Goal: Task Accomplishment & Management: Manage account settings

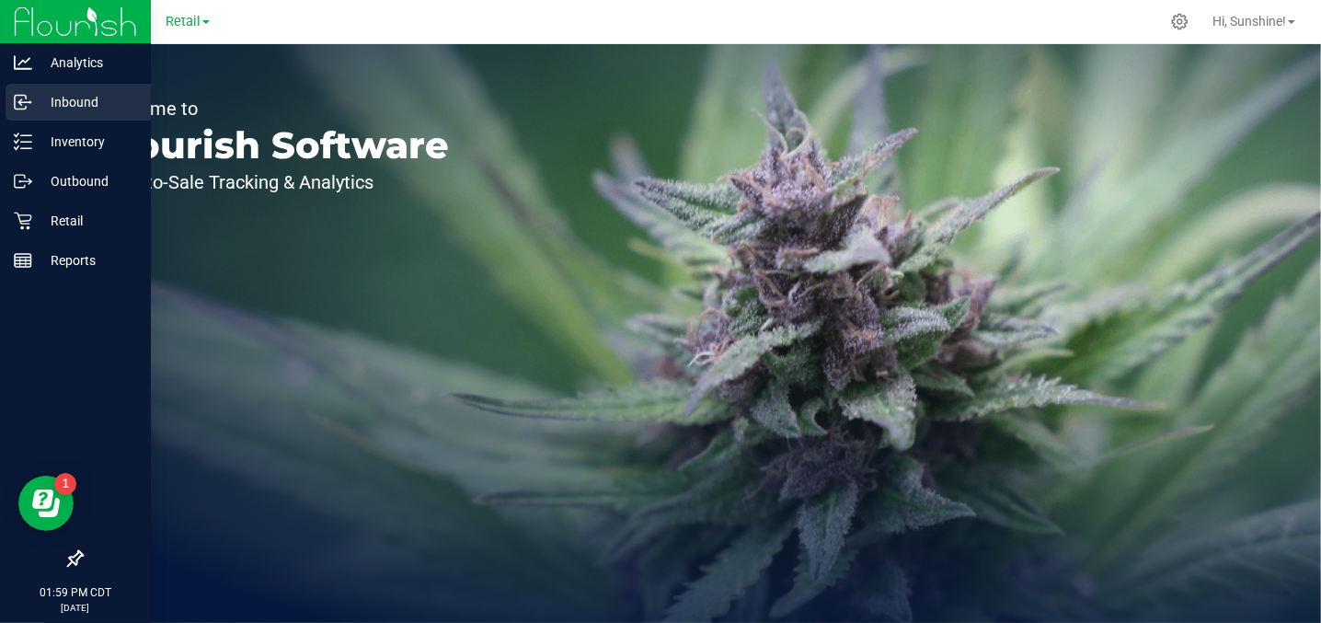
click at [106, 106] on p "Inbound" at bounding box center [87, 102] width 110 height 22
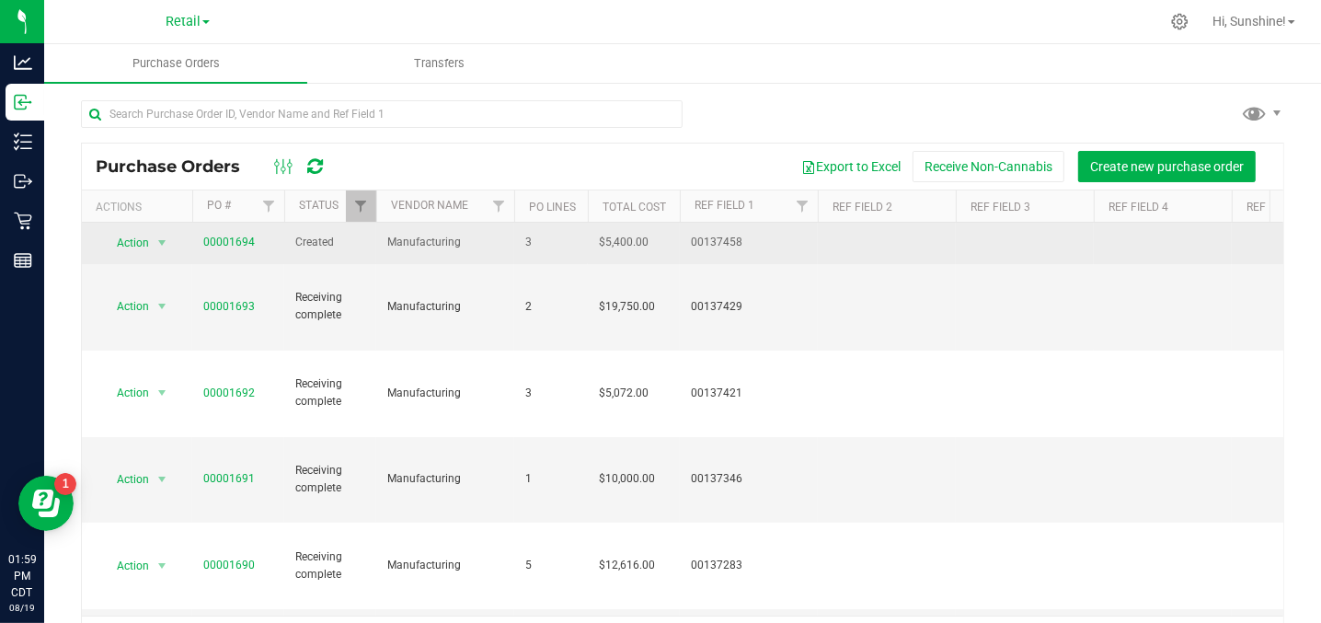
click at [236, 249] on span "00001694" at bounding box center [229, 242] width 52 height 17
click at [235, 238] on link "00001694" at bounding box center [229, 241] width 52 height 13
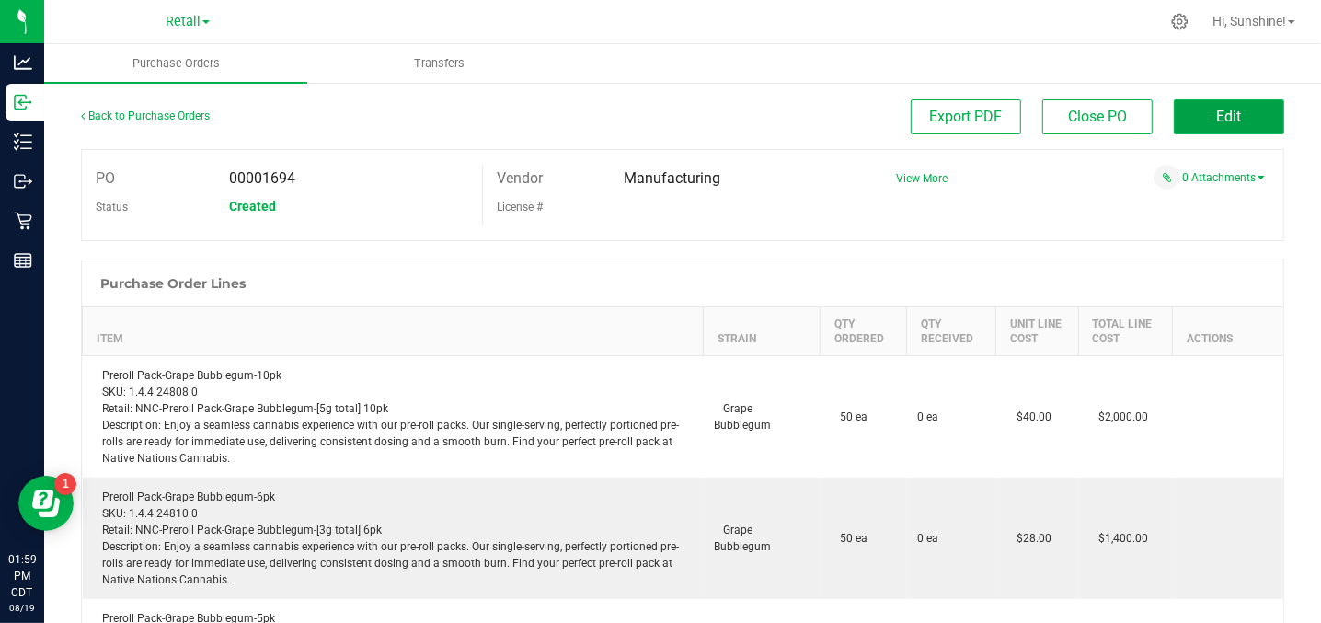
click at [1255, 118] on button "Edit" at bounding box center [1229, 116] width 110 height 35
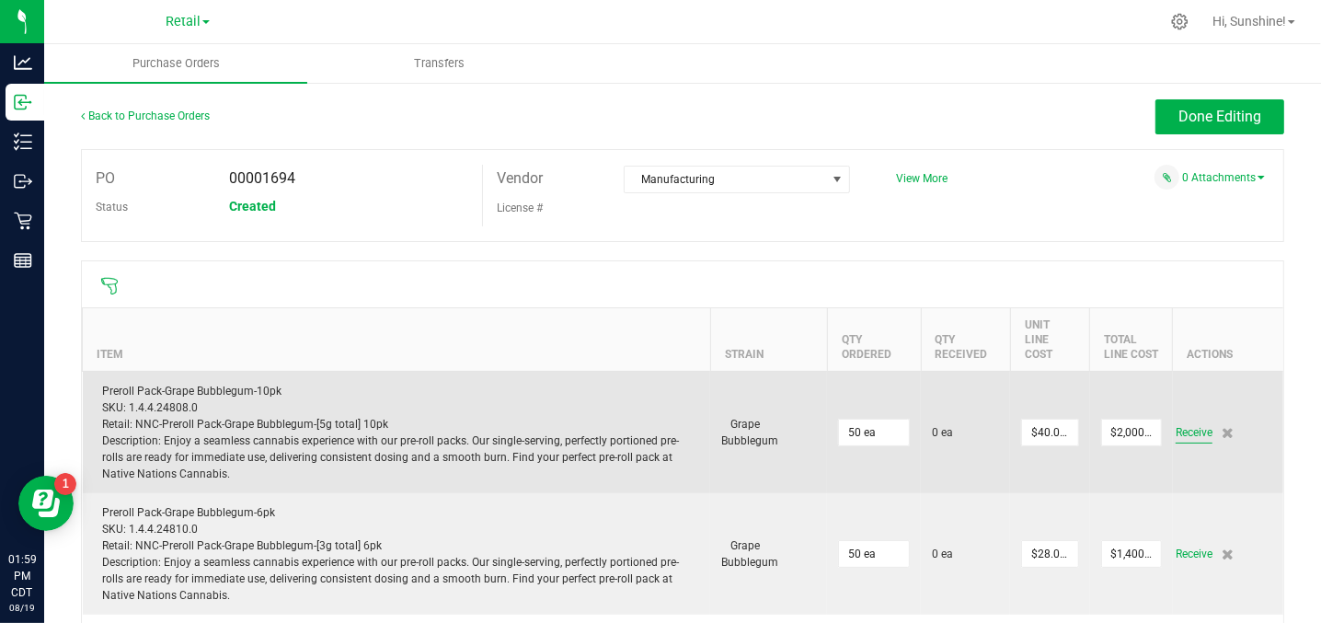
click at [1182, 421] on span "Receive" at bounding box center [1193, 432] width 37 height 22
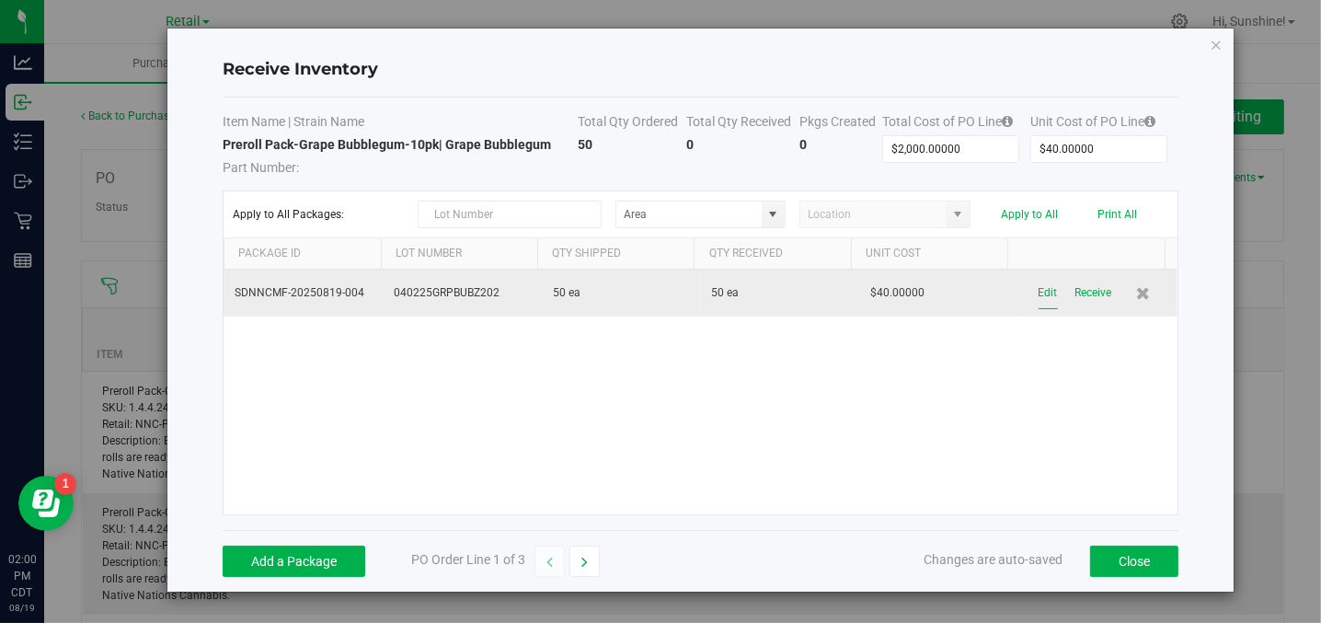
click at [1038, 287] on button "Edit" at bounding box center [1047, 293] width 19 height 32
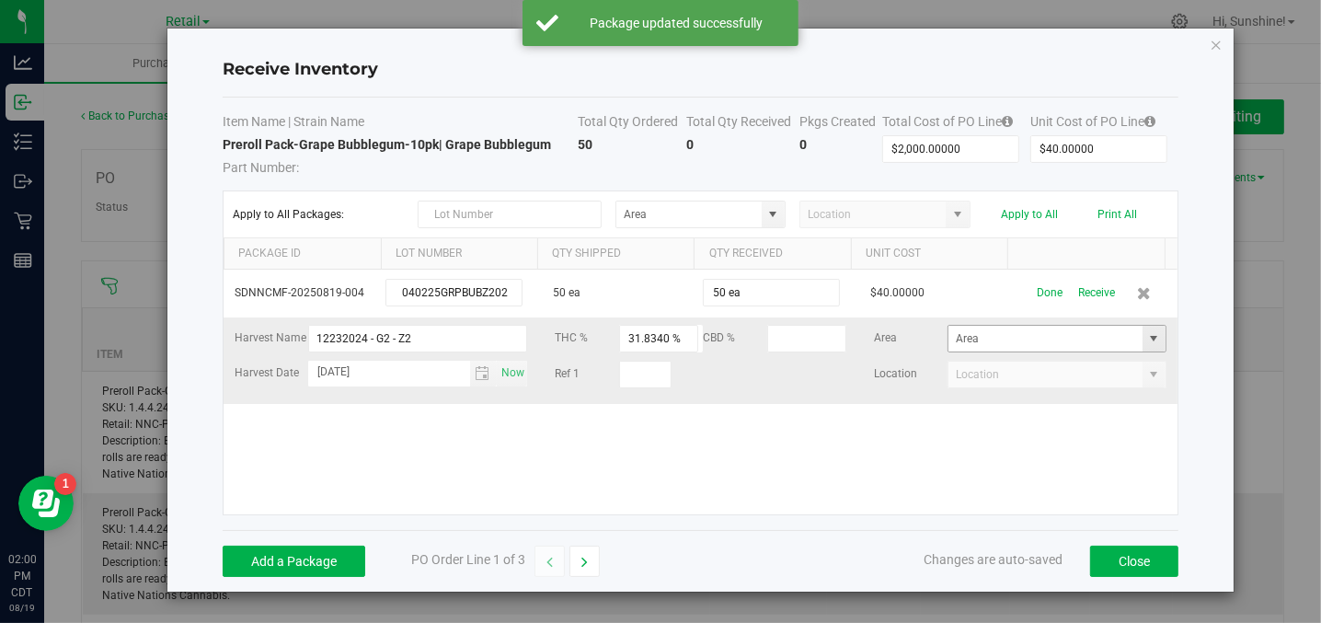
click at [1146, 337] on span at bounding box center [1153, 338] width 15 height 15
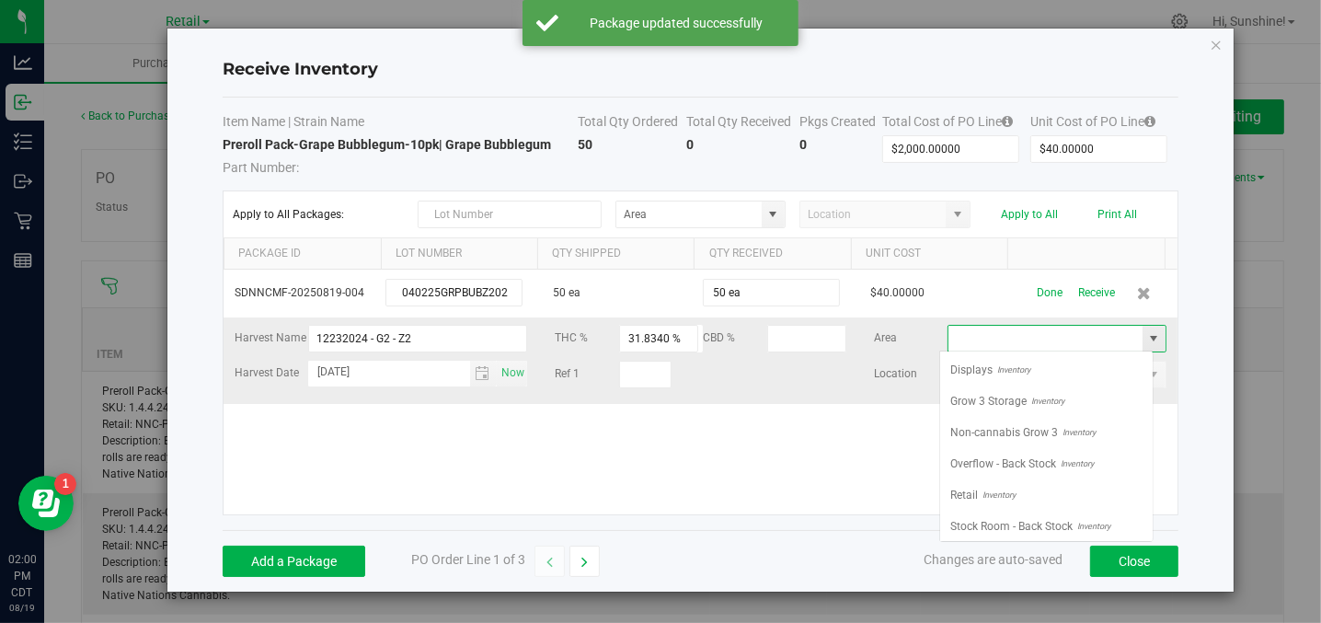
scroll to position [27, 213]
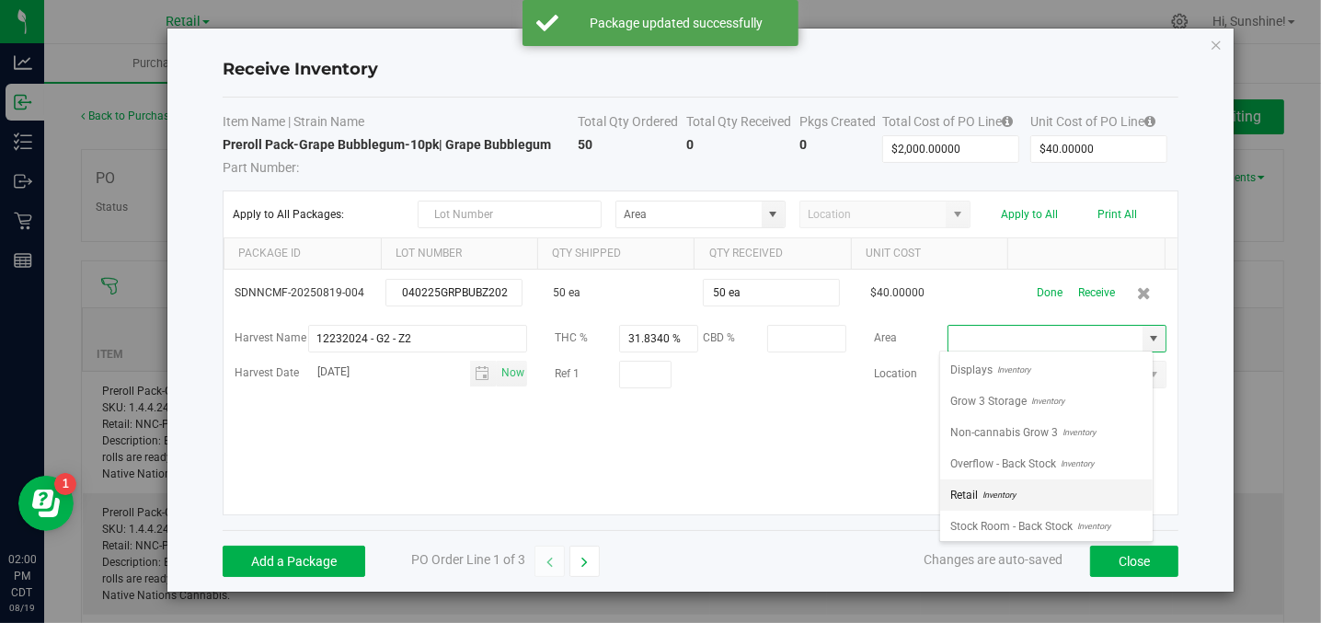
click at [1081, 488] on li "Retail Inventory" at bounding box center [1046, 494] width 212 height 31
type input "Retail"
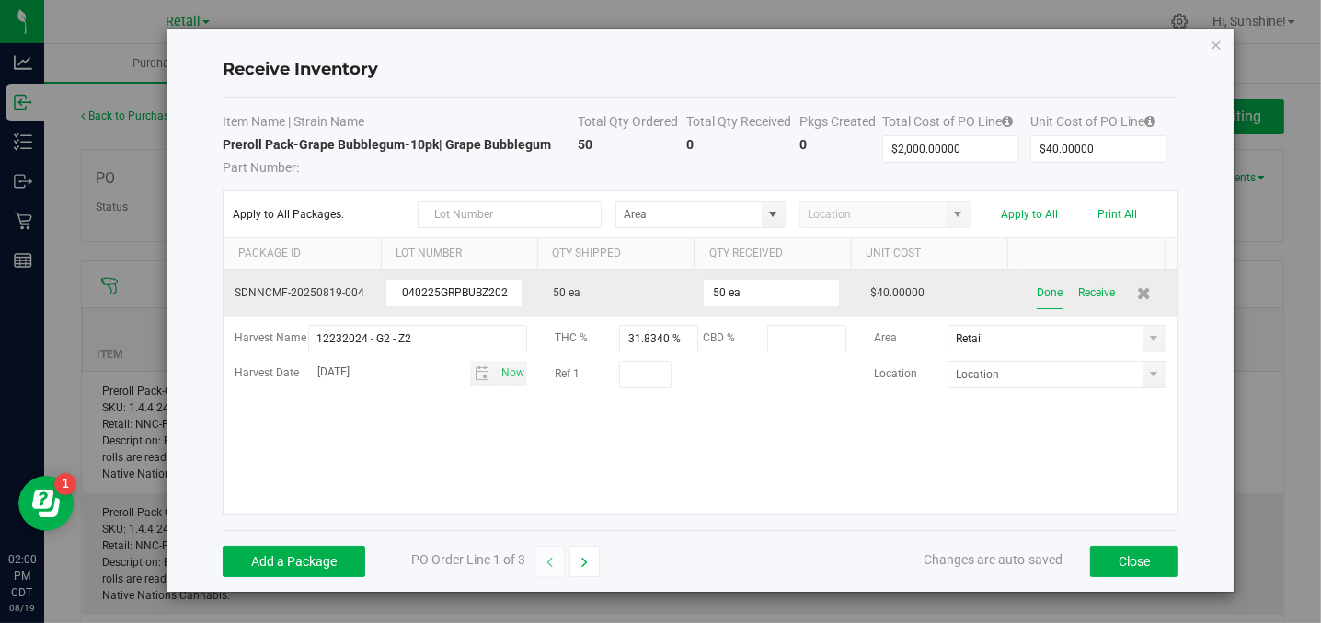
click at [1036, 296] on button "Done" at bounding box center [1049, 293] width 26 height 32
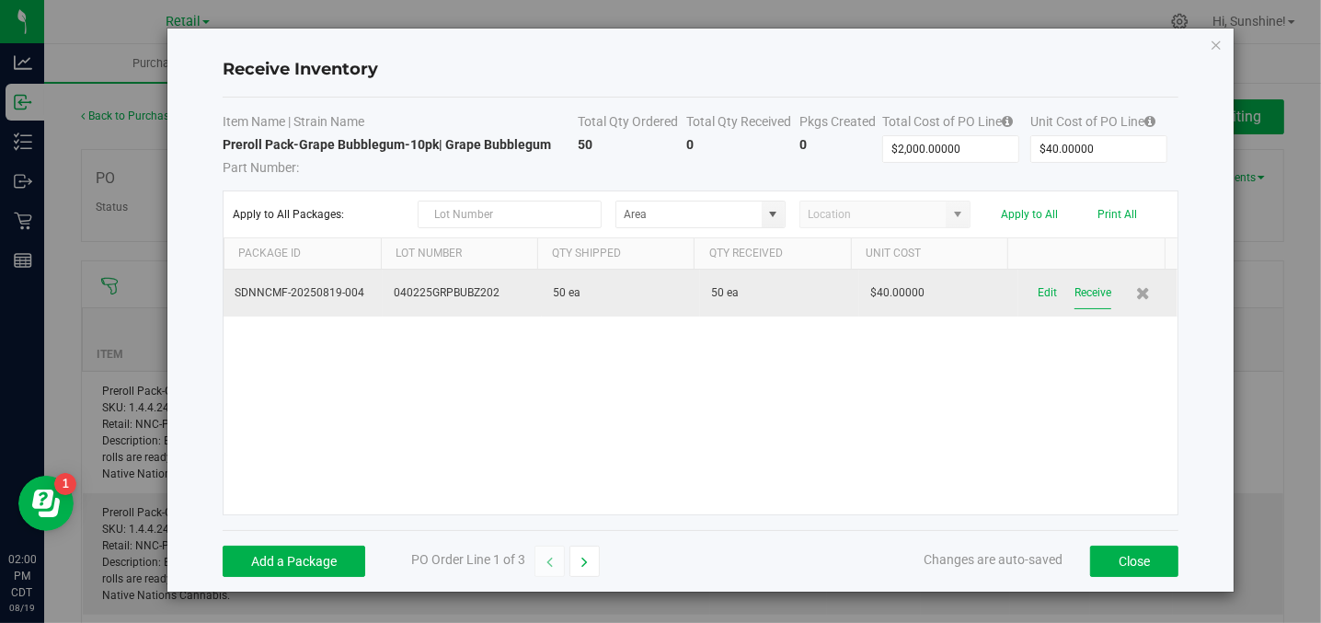
click at [1087, 286] on button "Receive" at bounding box center [1092, 293] width 37 height 32
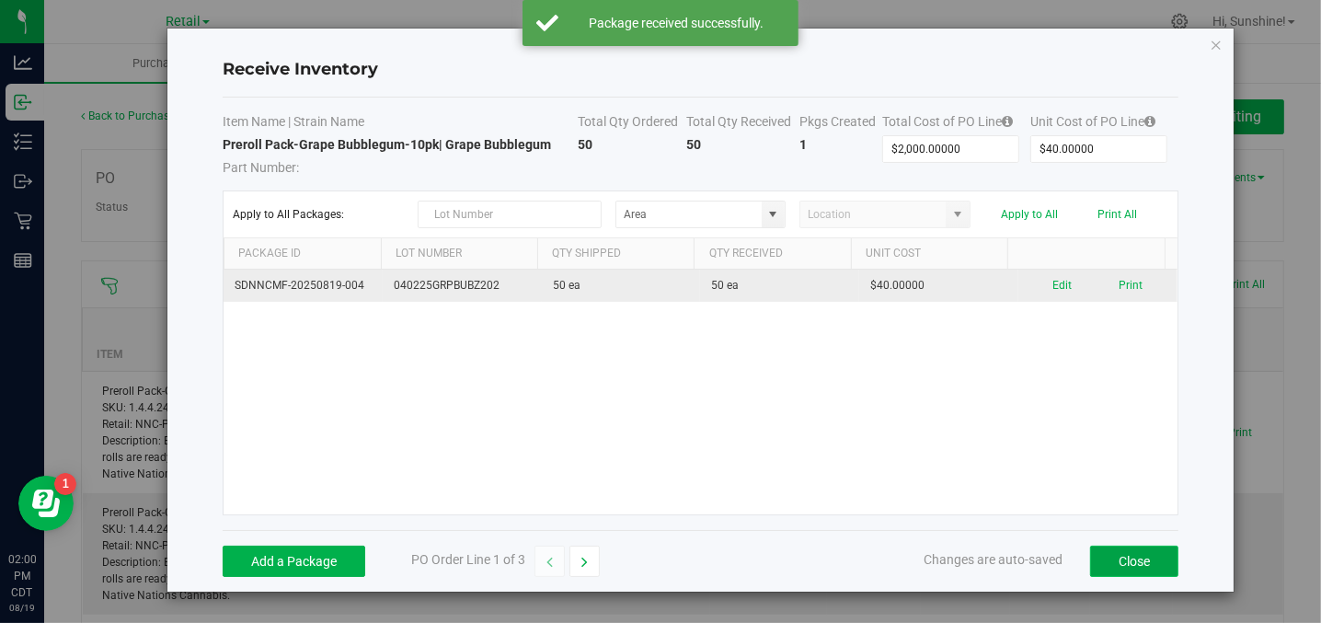
click at [1122, 563] on button "Close" at bounding box center [1134, 560] width 88 height 31
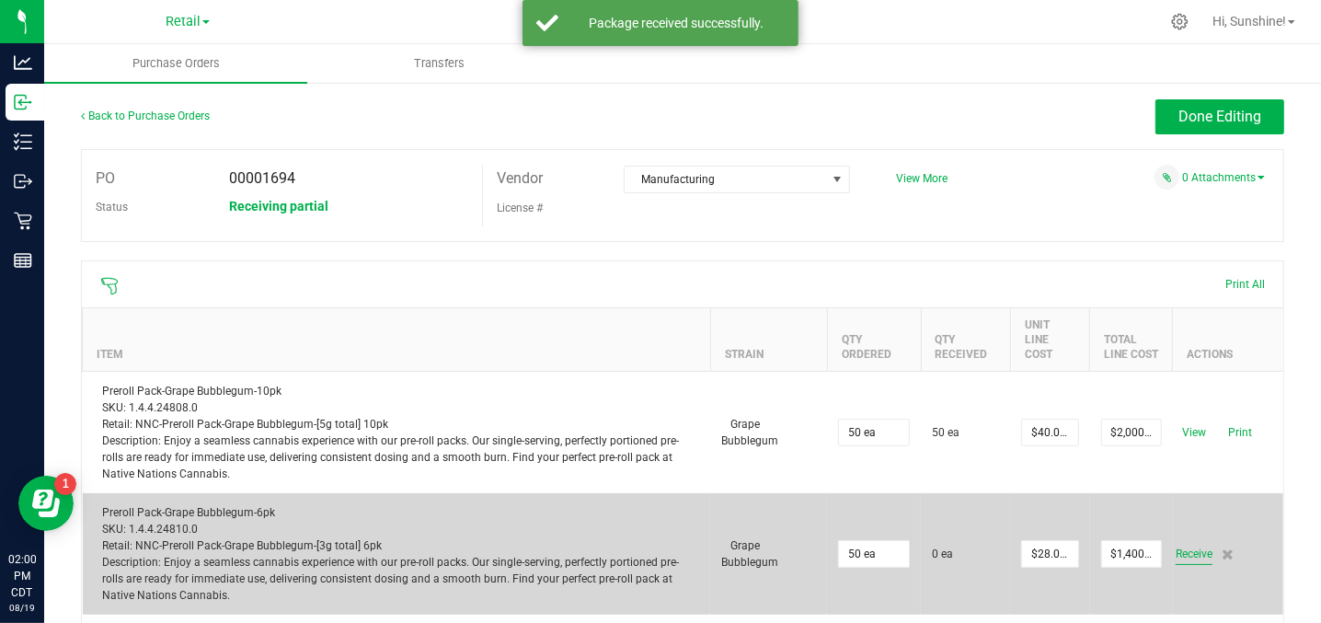
click at [1182, 543] on span "Receive" at bounding box center [1193, 554] width 37 height 22
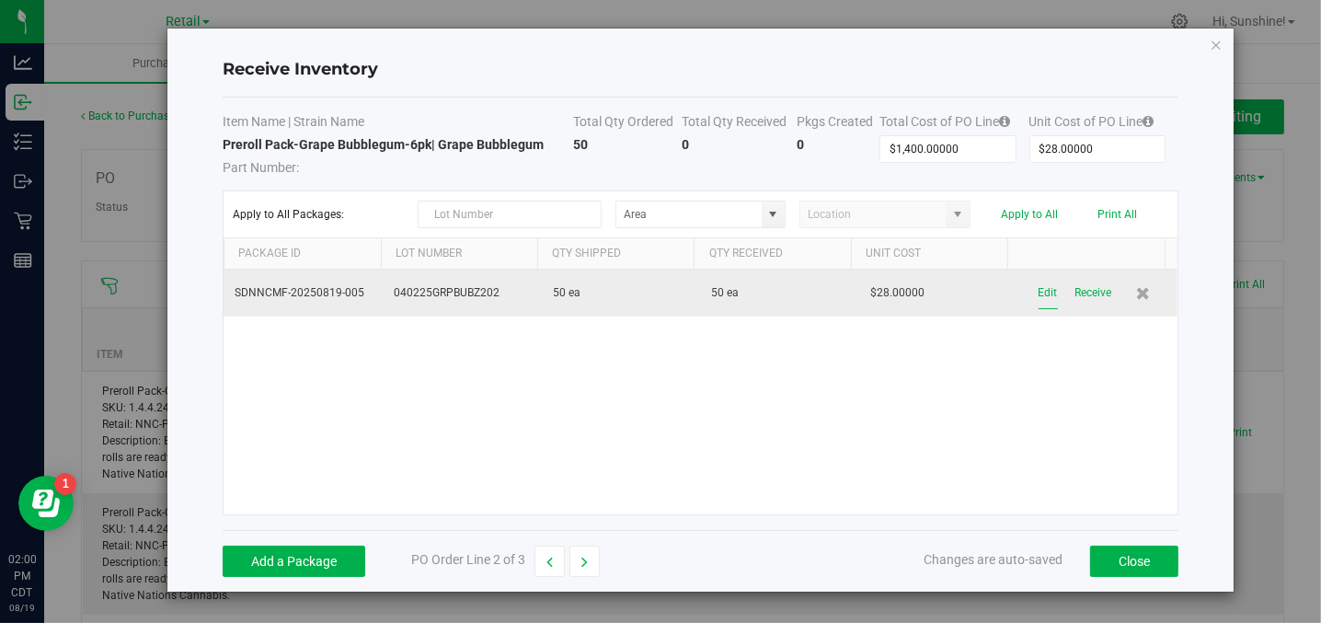
click at [1038, 290] on button "Edit" at bounding box center [1047, 293] width 19 height 32
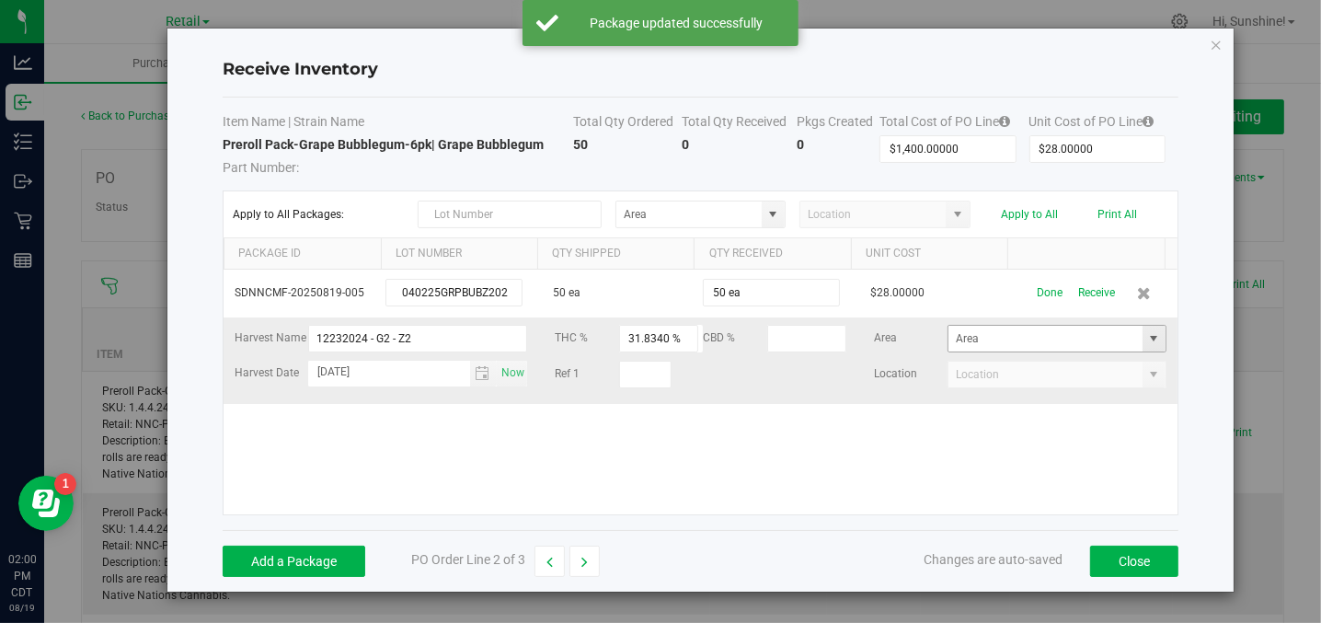
click at [1146, 334] on span at bounding box center [1153, 338] width 15 height 15
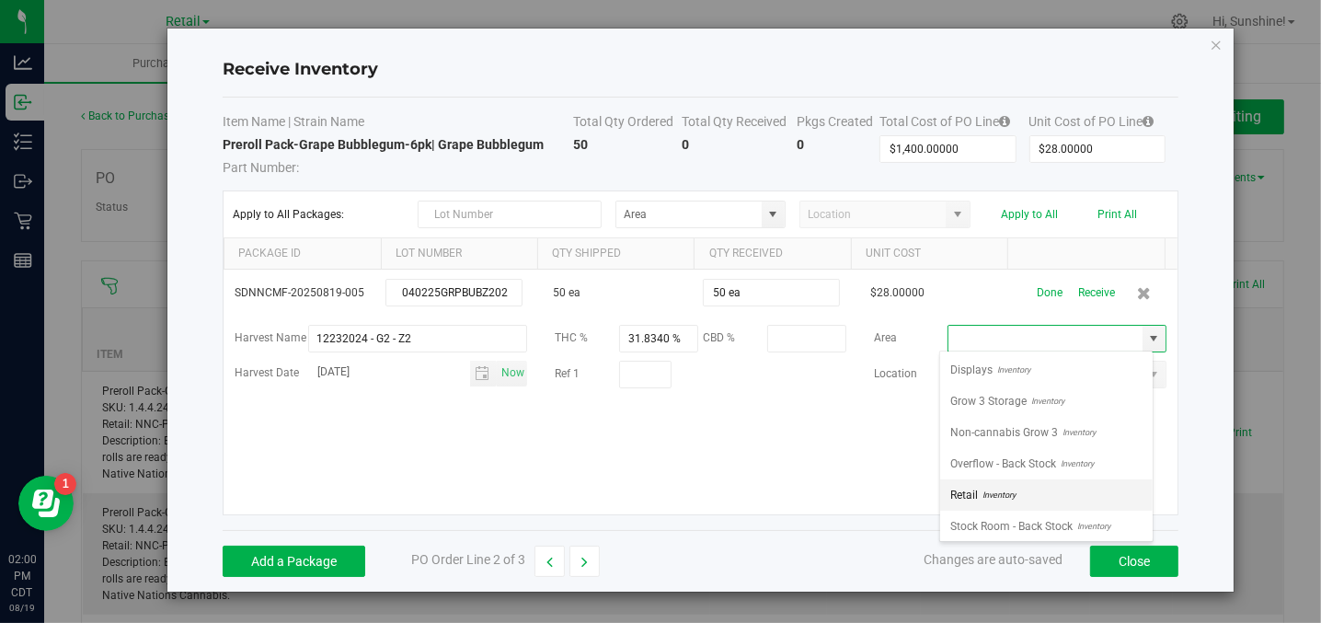
click at [1060, 489] on li "Retail Inventory" at bounding box center [1046, 494] width 212 height 31
type input "Retail"
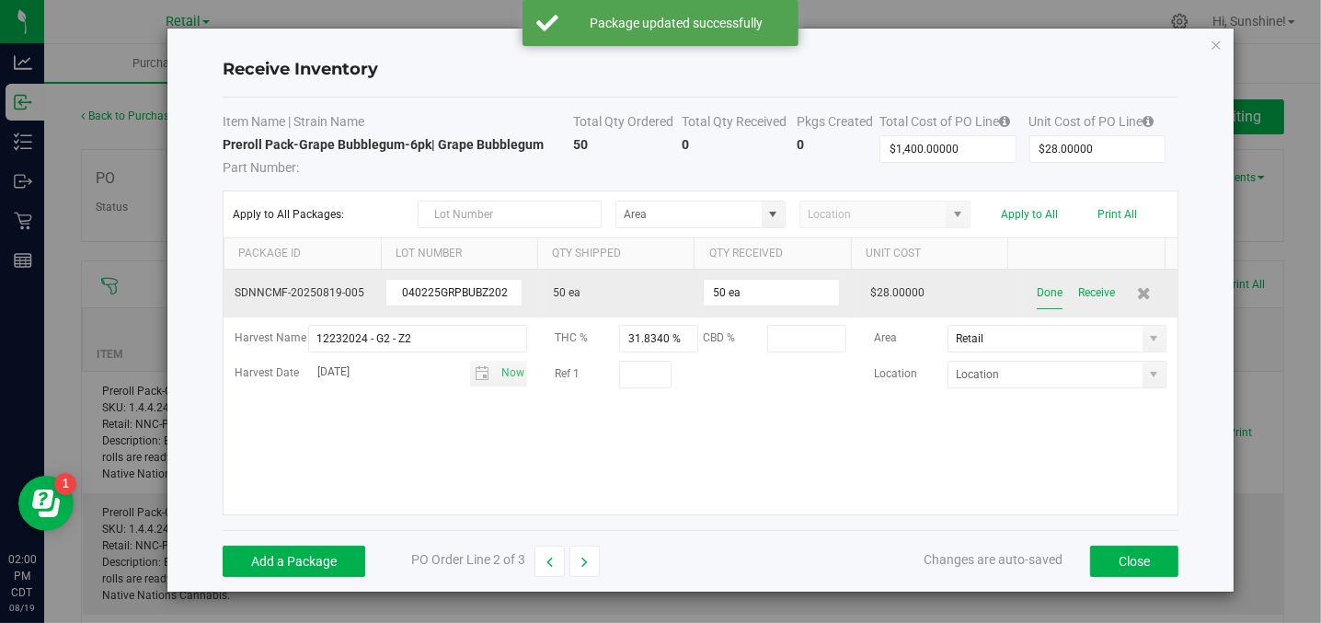
click at [1036, 292] on button "Done" at bounding box center [1049, 293] width 26 height 32
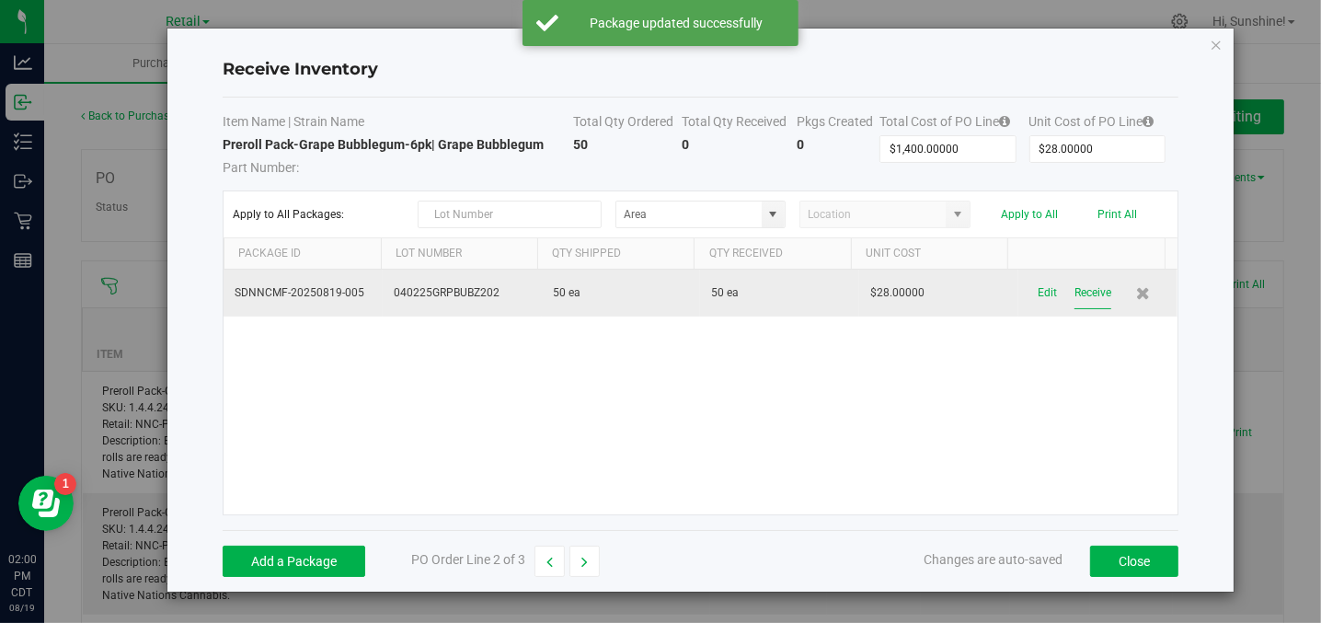
click at [1093, 292] on button "Receive" at bounding box center [1092, 293] width 37 height 32
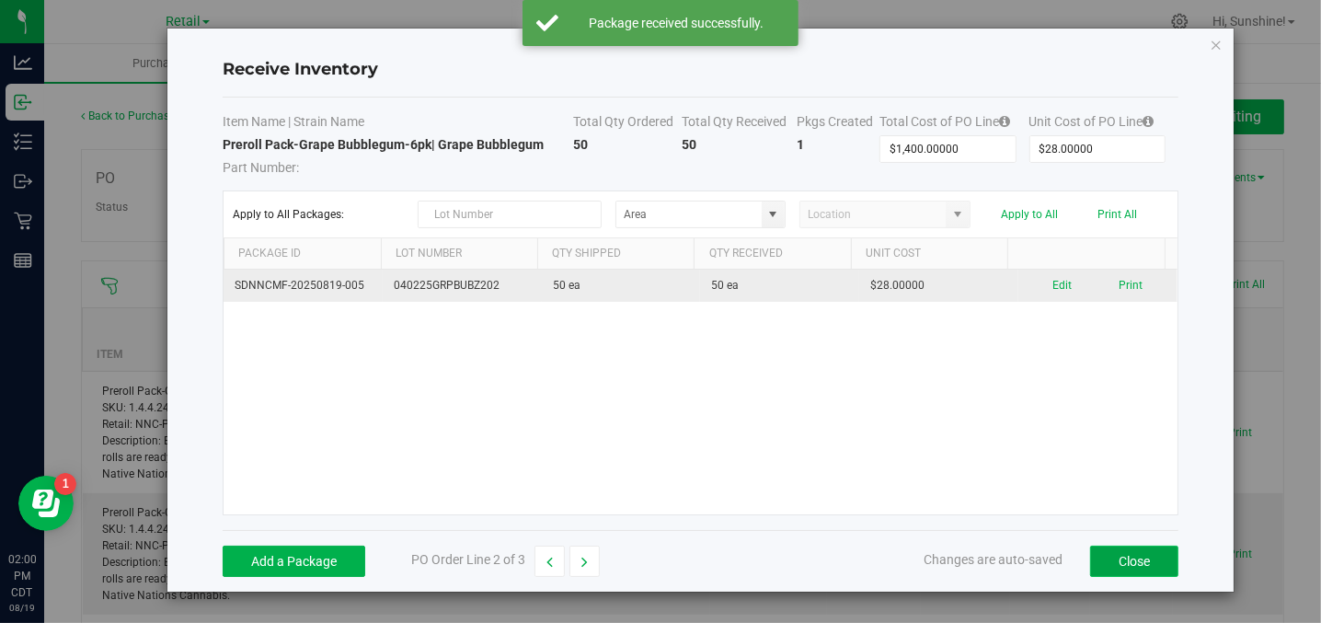
click at [1111, 552] on button "Close" at bounding box center [1134, 560] width 88 height 31
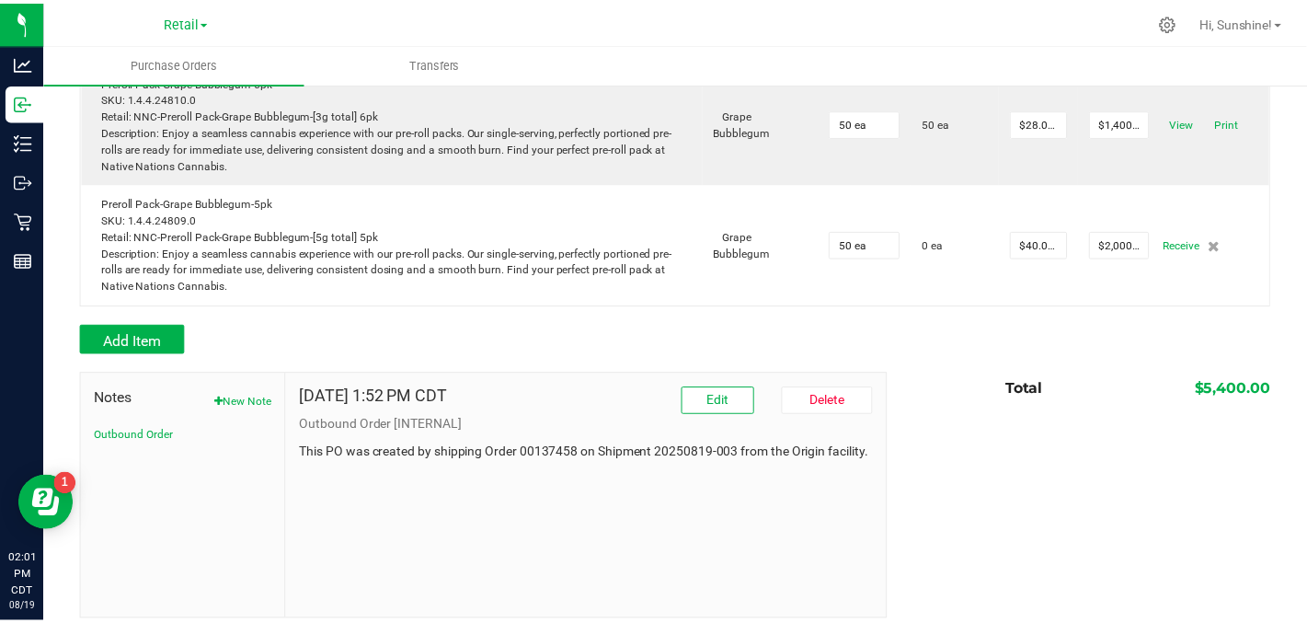
scroll to position [0, 0]
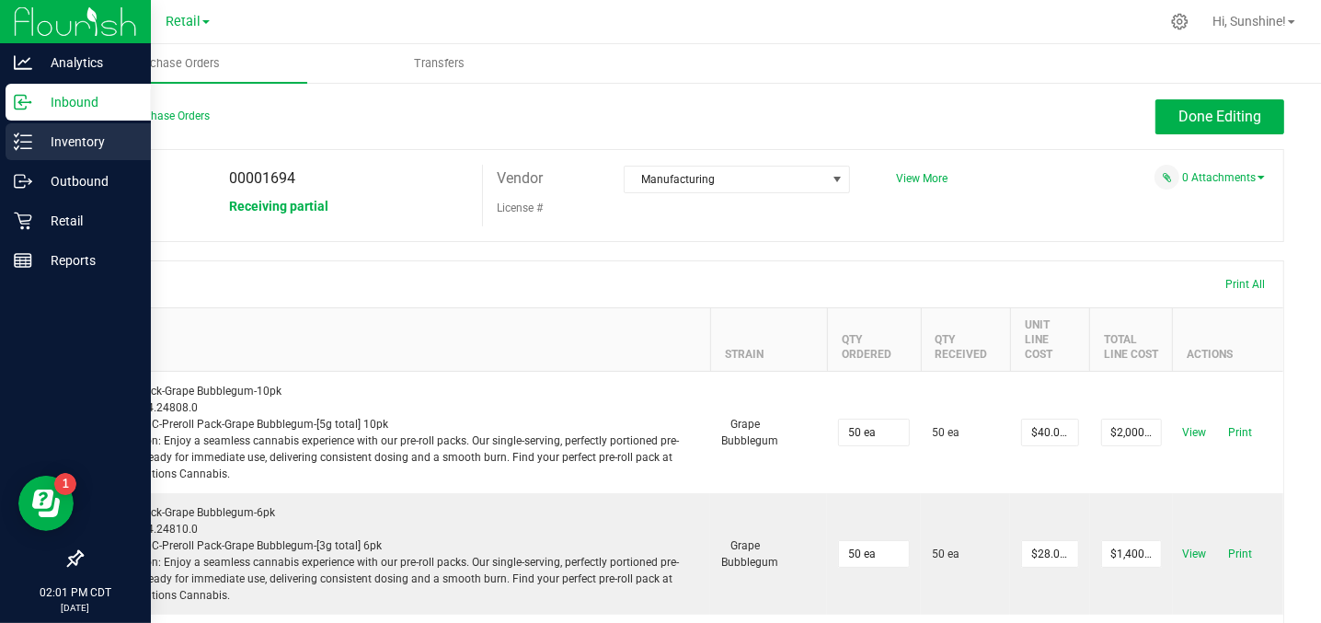
click at [65, 133] on p "Inventory" at bounding box center [87, 142] width 110 height 22
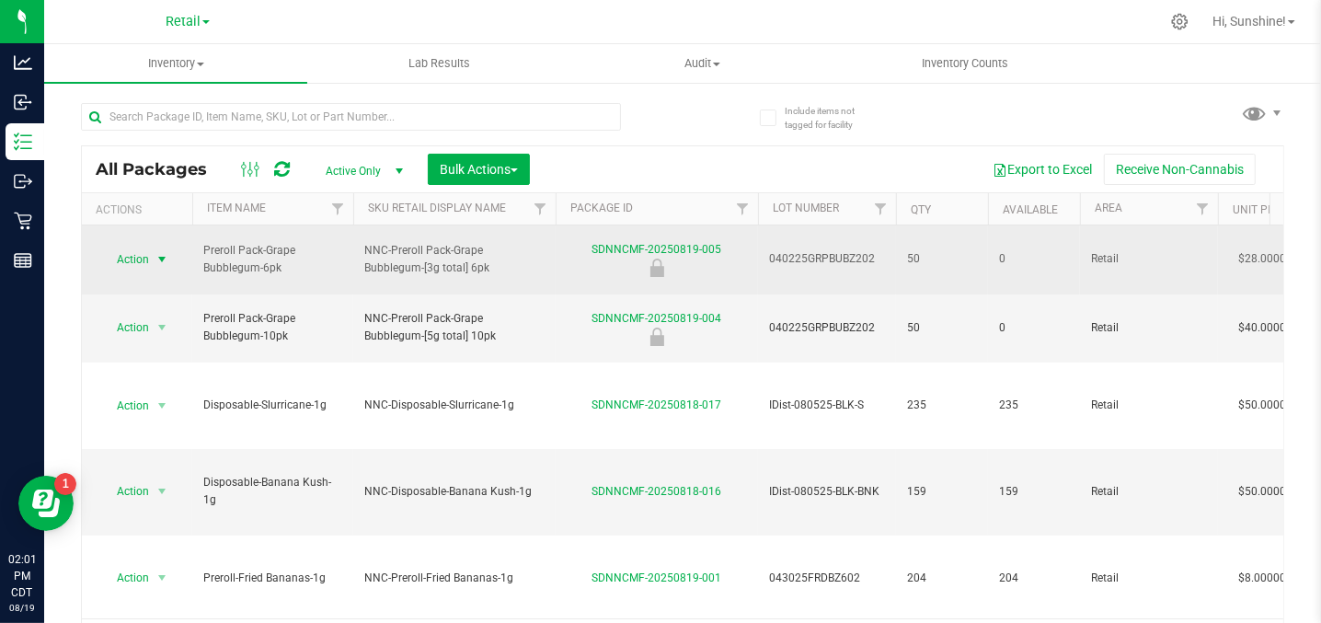
click at [127, 250] on span "Action" at bounding box center [125, 259] width 50 height 26
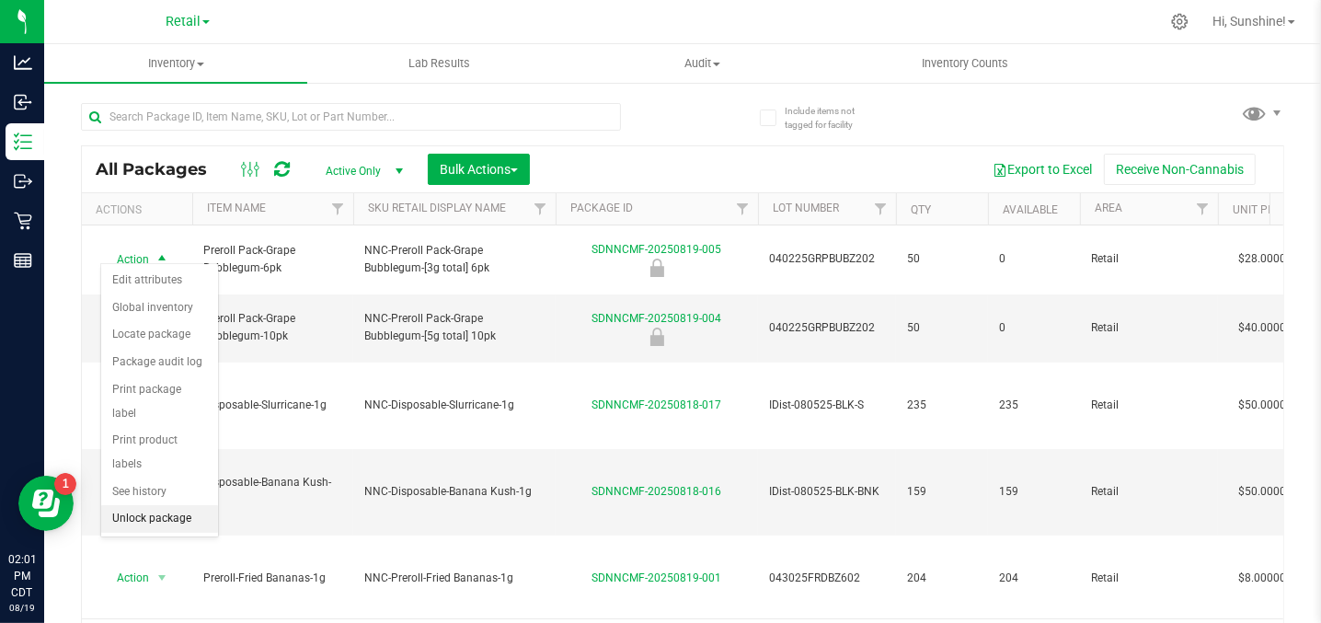
click at [146, 505] on li "Unlock package" at bounding box center [159, 519] width 117 height 28
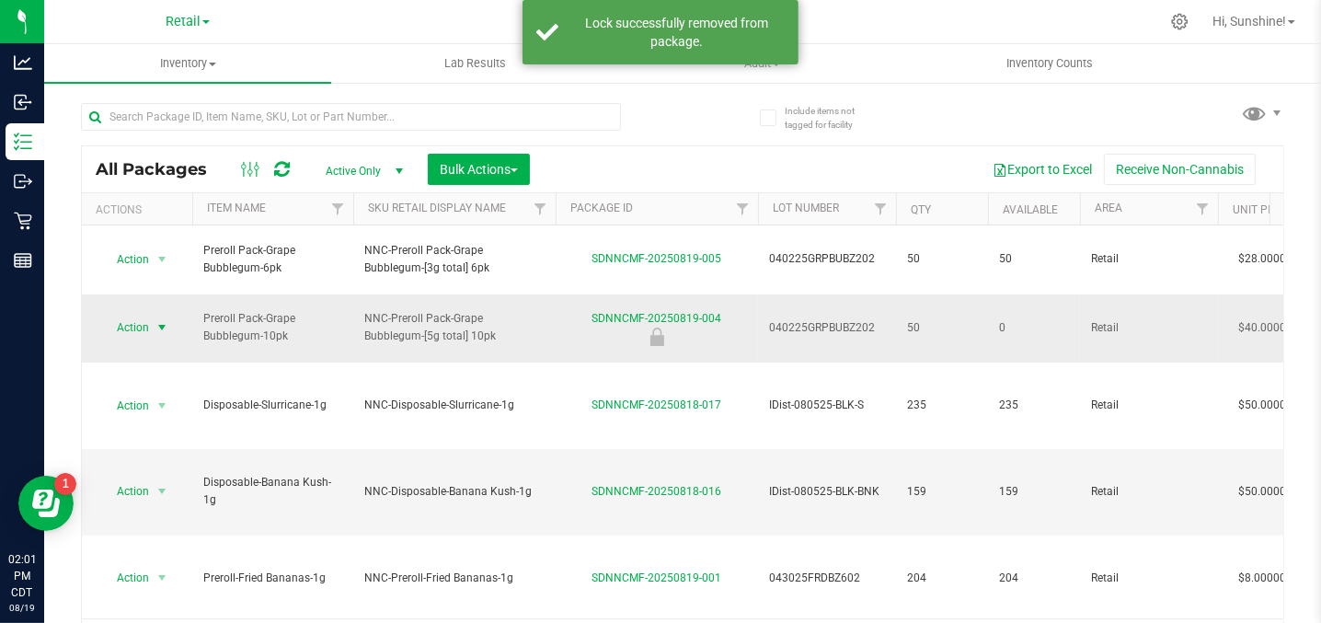
click at [139, 315] on span "Action" at bounding box center [125, 328] width 50 height 26
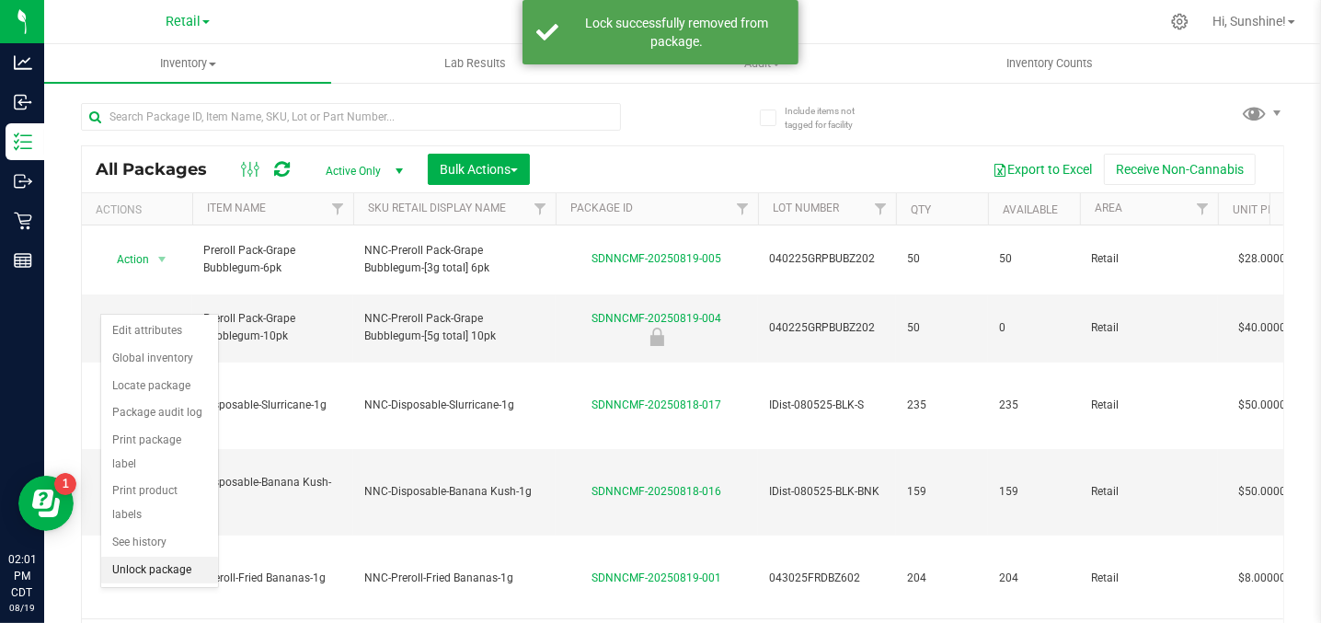
click at [147, 556] on li "Unlock package" at bounding box center [159, 570] width 117 height 28
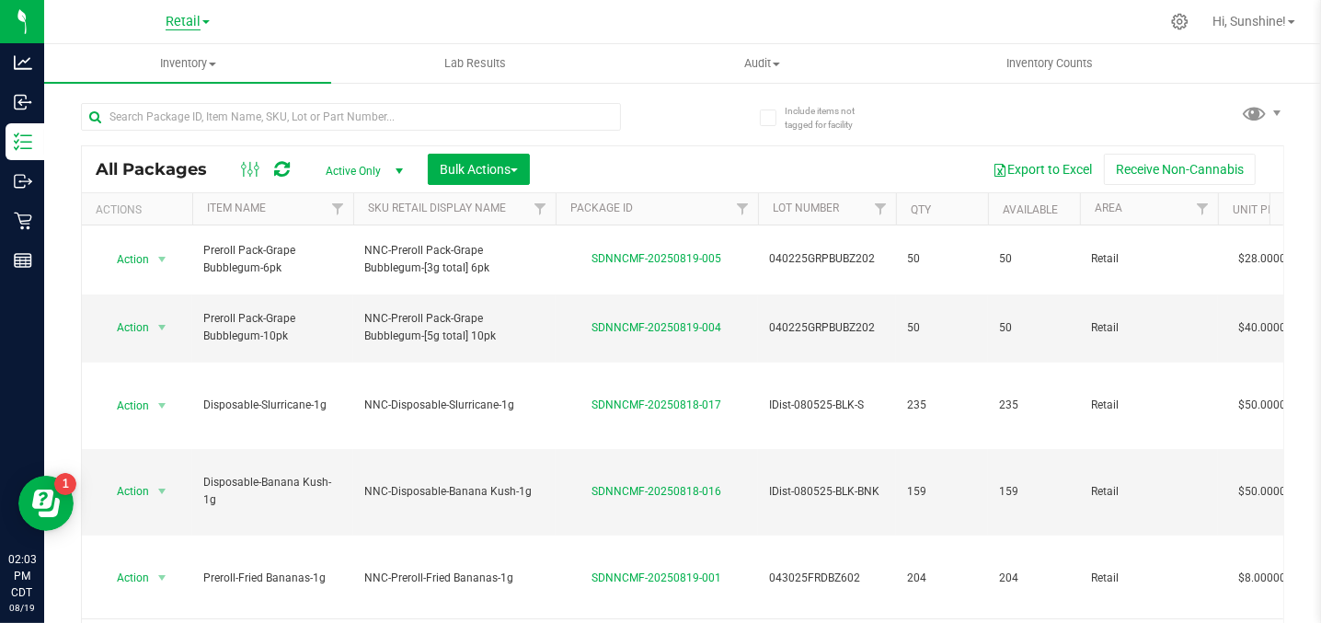
click at [183, 24] on span "Retail" at bounding box center [183, 22] width 35 height 17
click at [173, 83] on link "Manufacturing" at bounding box center [187, 89] width 269 height 25
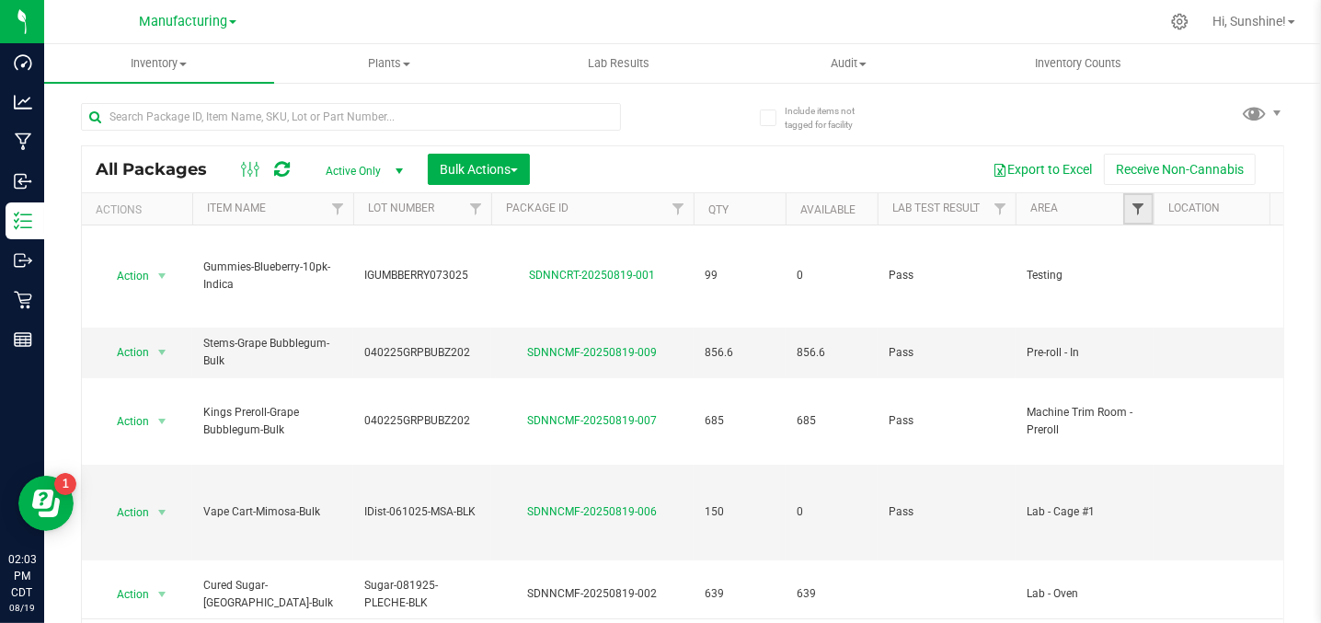
click at [1135, 210] on span "Filter" at bounding box center [1137, 208] width 15 height 15
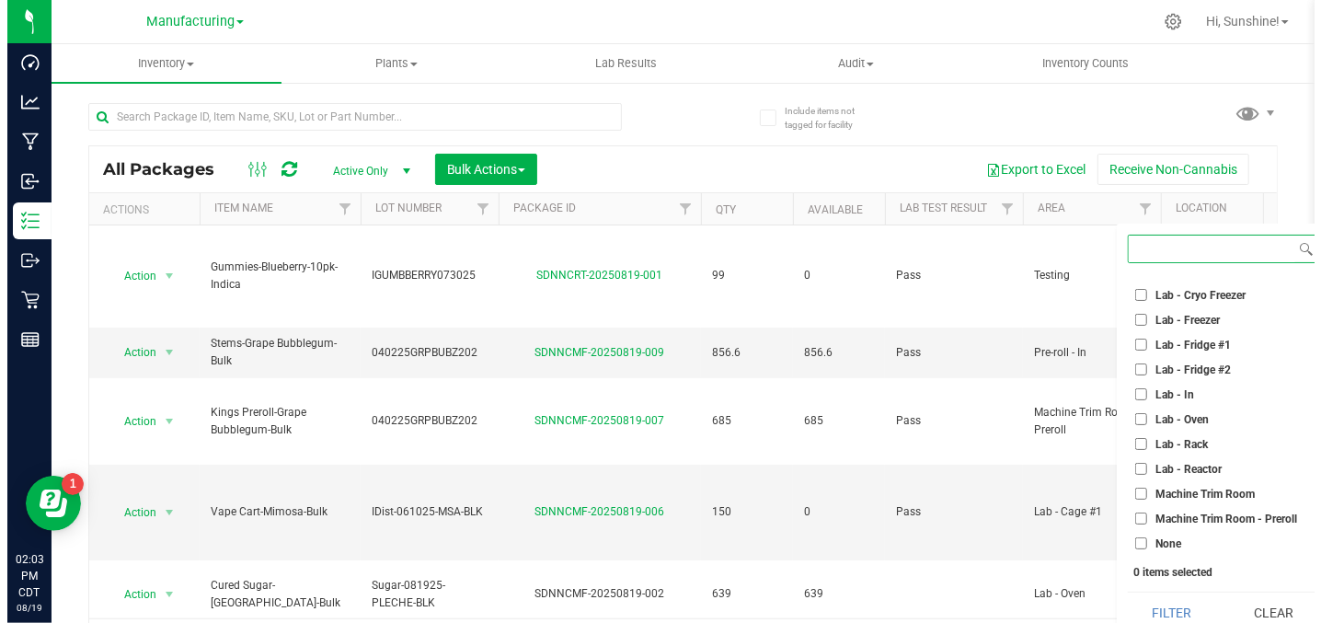
scroll to position [481, 0]
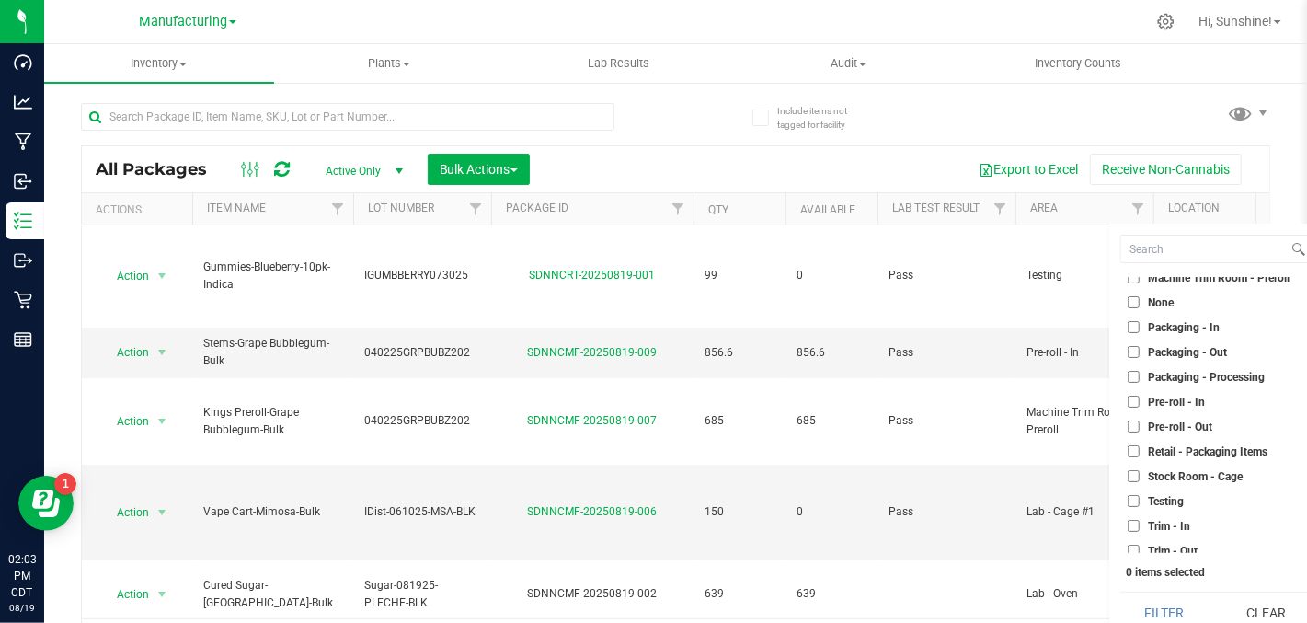
click at [1136, 353] on input "Packaging - Out" at bounding box center [1134, 352] width 12 height 12
checkbox input "true"
click at [1176, 609] on button "Filter" at bounding box center [1164, 612] width 88 height 40
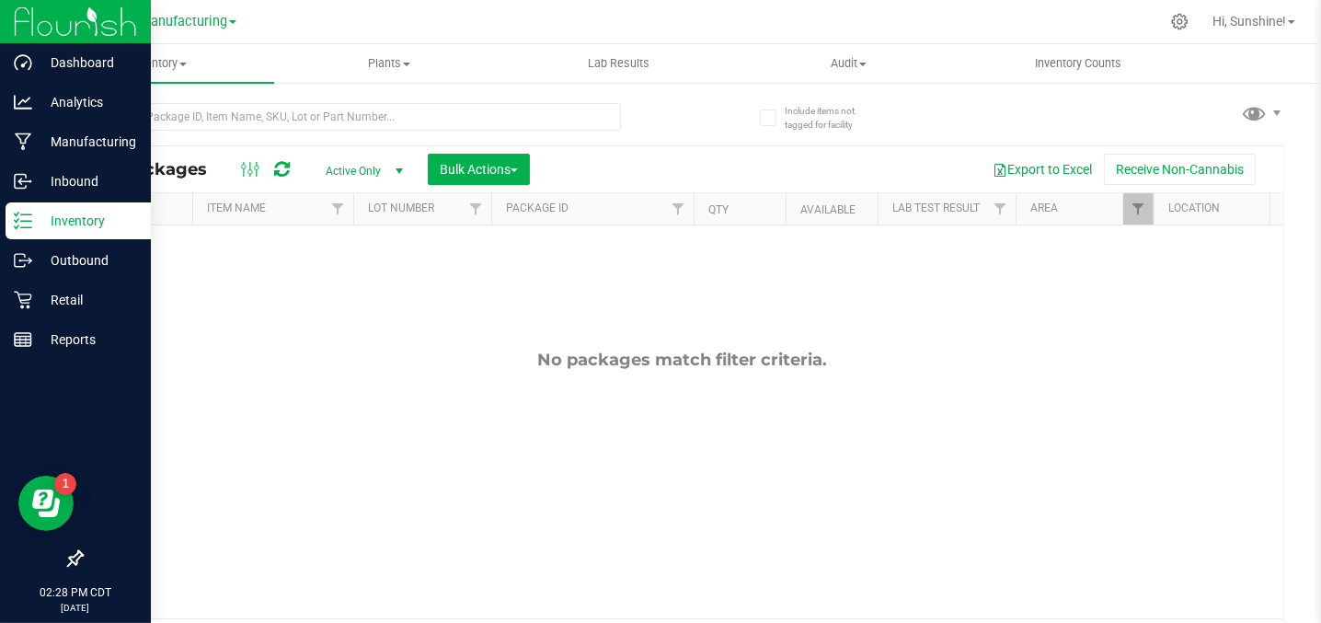
click at [85, 219] on p "Inventory" at bounding box center [87, 221] width 110 height 22
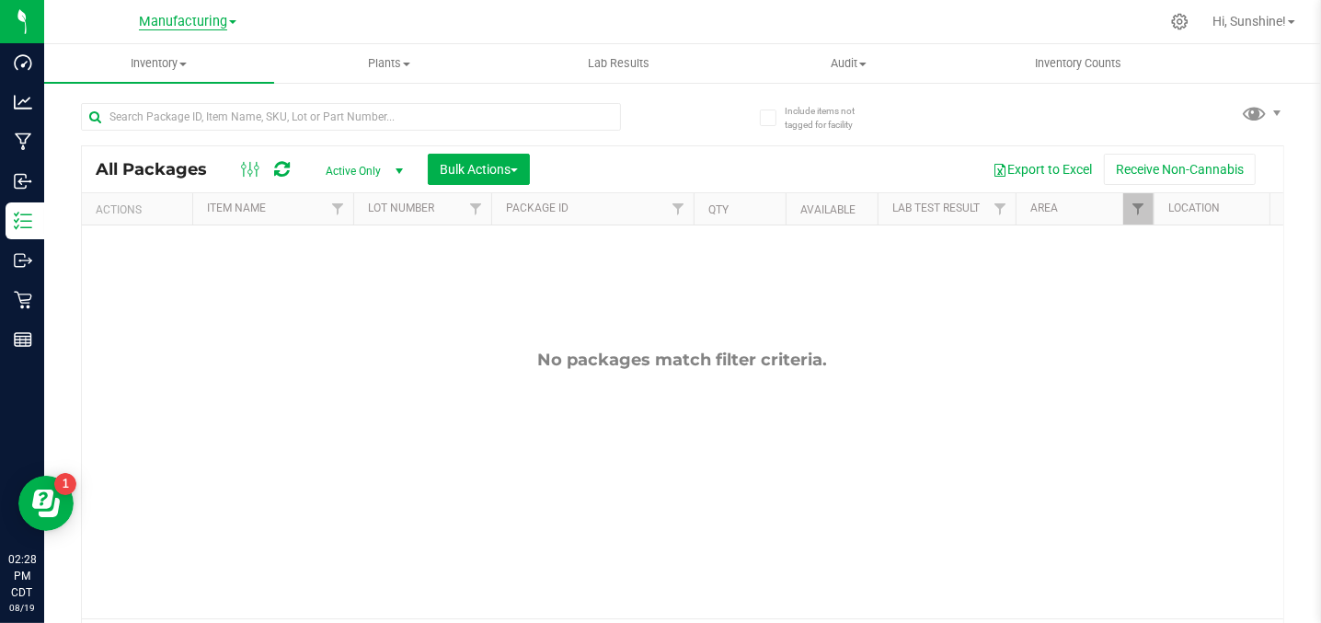
click at [186, 23] on span "Manufacturing" at bounding box center [183, 22] width 88 height 17
click at [149, 117] on link "Retail" at bounding box center [187, 113] width 269 height 25
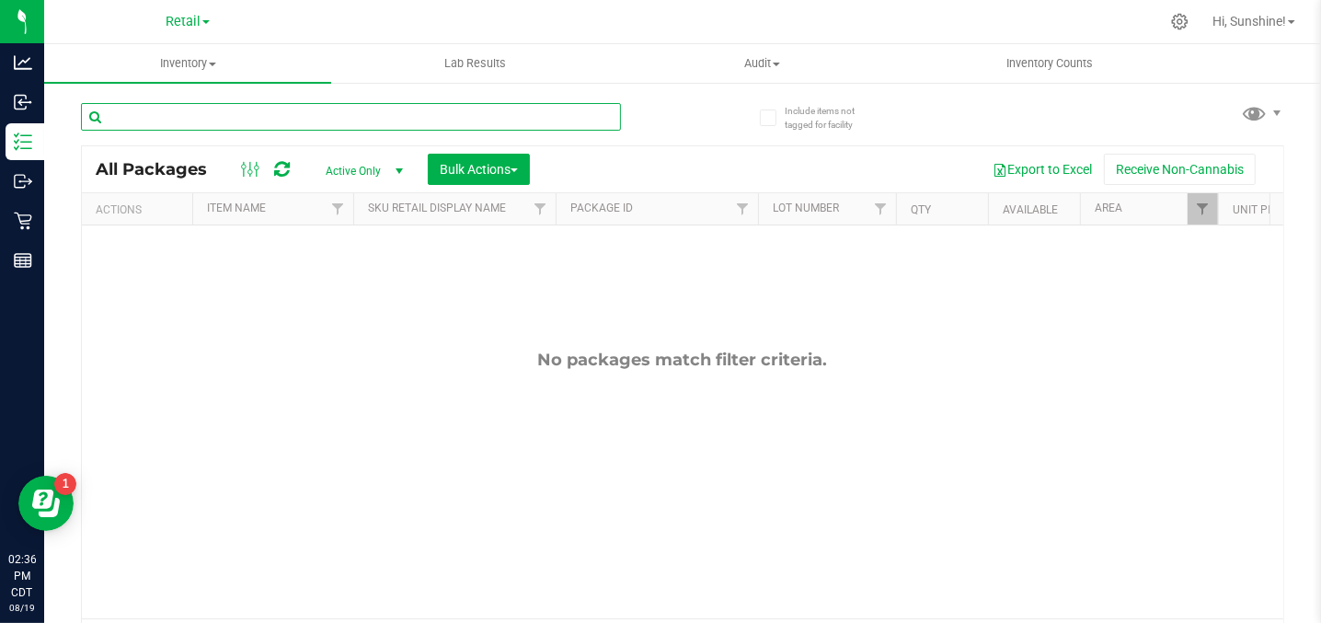
click at [172, 106] on input "text" at bounding box center [351, 117] width 540 height 28
type input "fried"
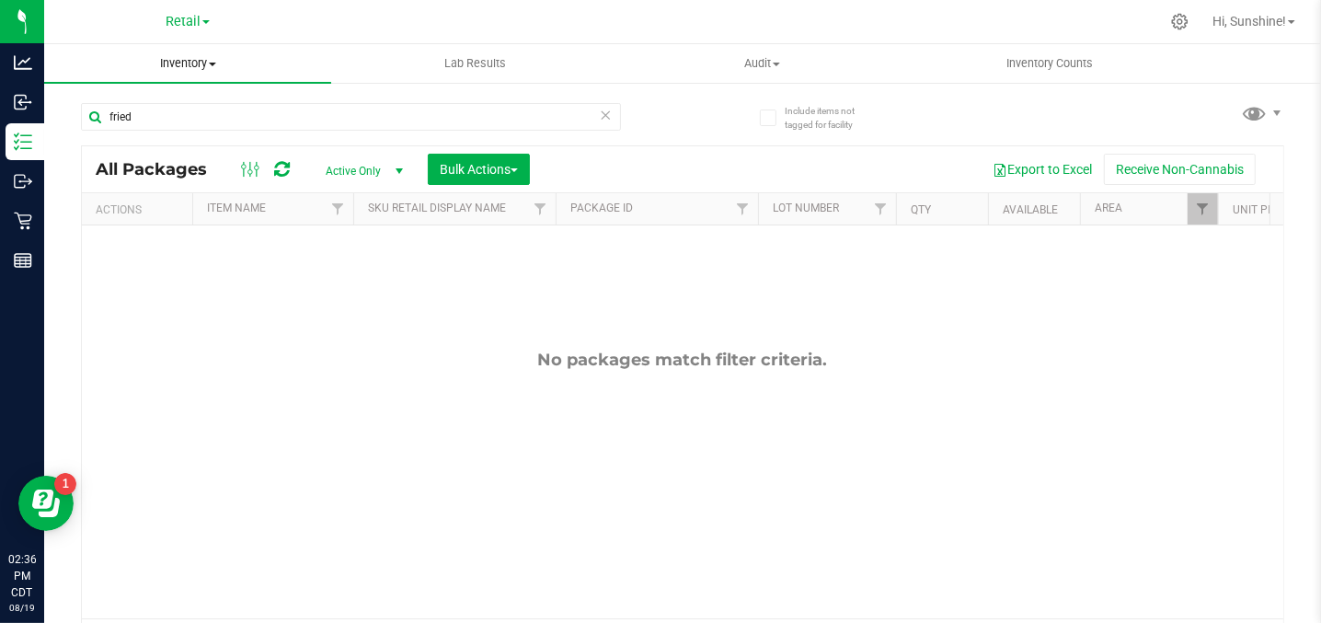
click at [171, 64] on span "Inventory" at bounding box center [187, 63] width 287 height 17
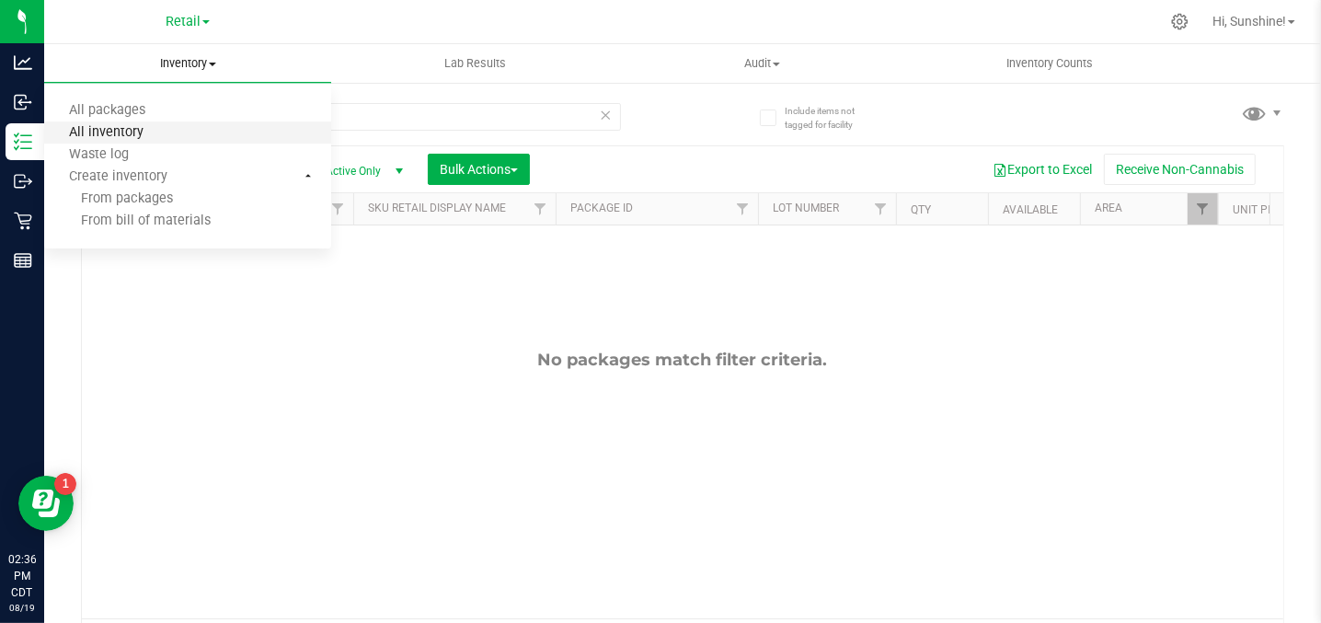
click at [146, 135] on span "All inventory" at bounding box center [106, 133] width 124 height 16
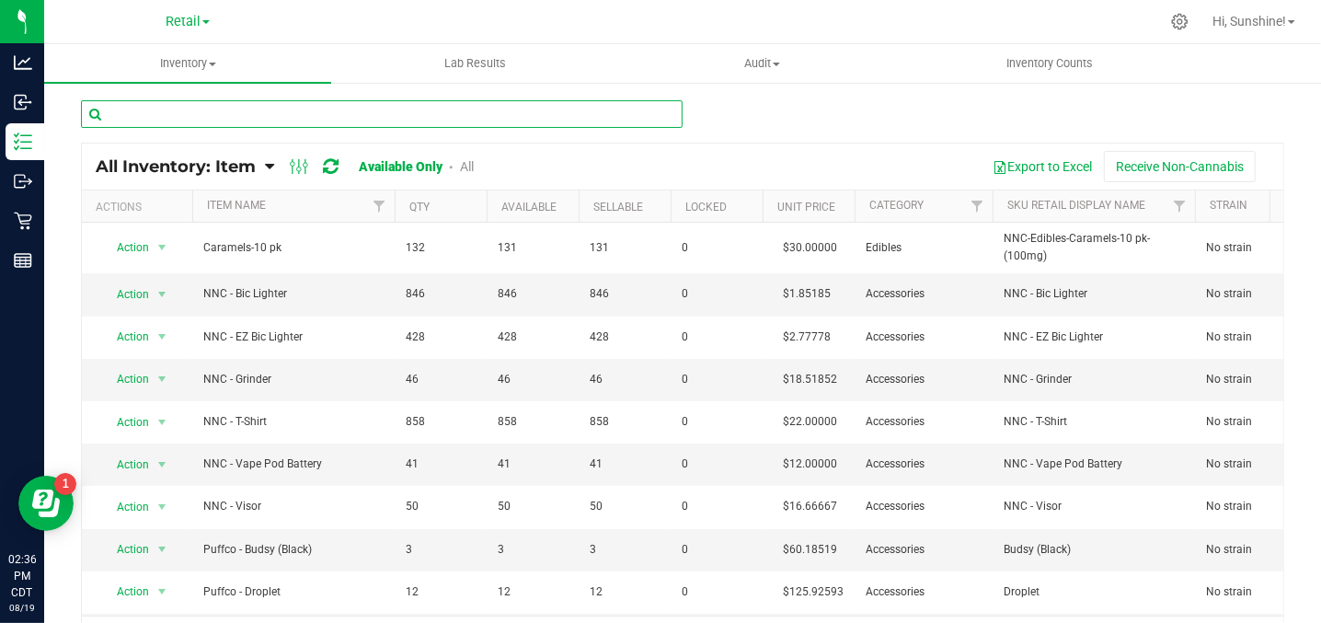
click at [308, 115] on input "text" at bounding box center [381, 114] width 601 height 28
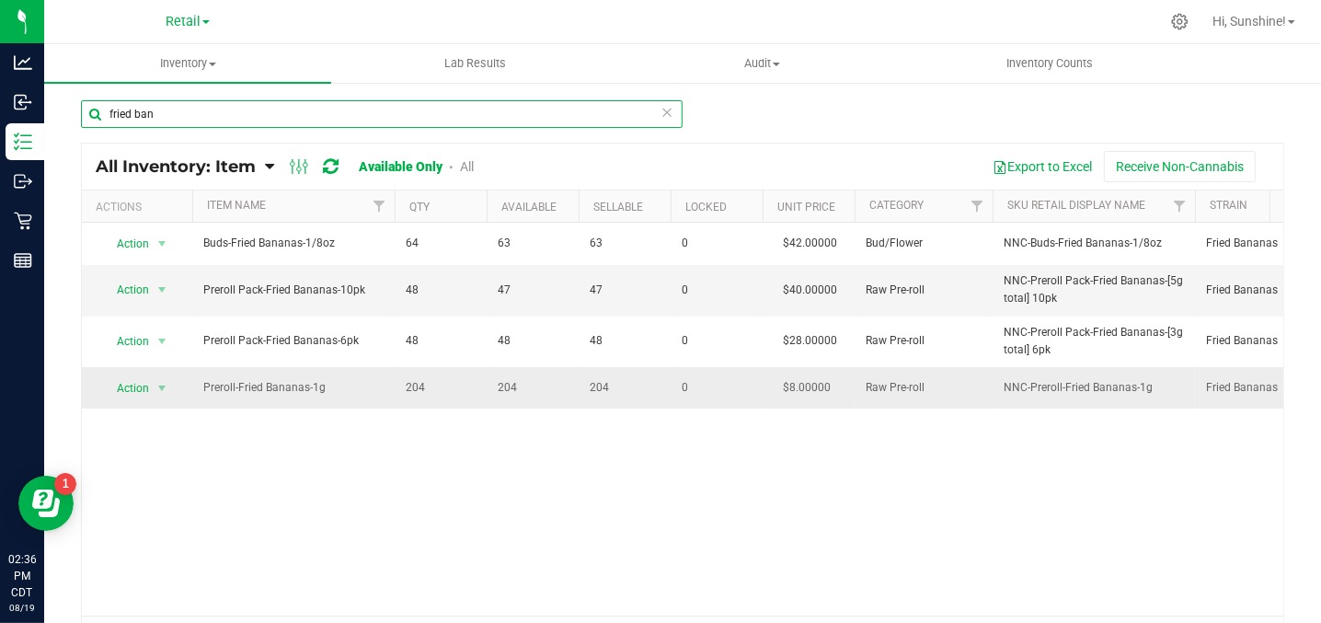
type input "fried ban"
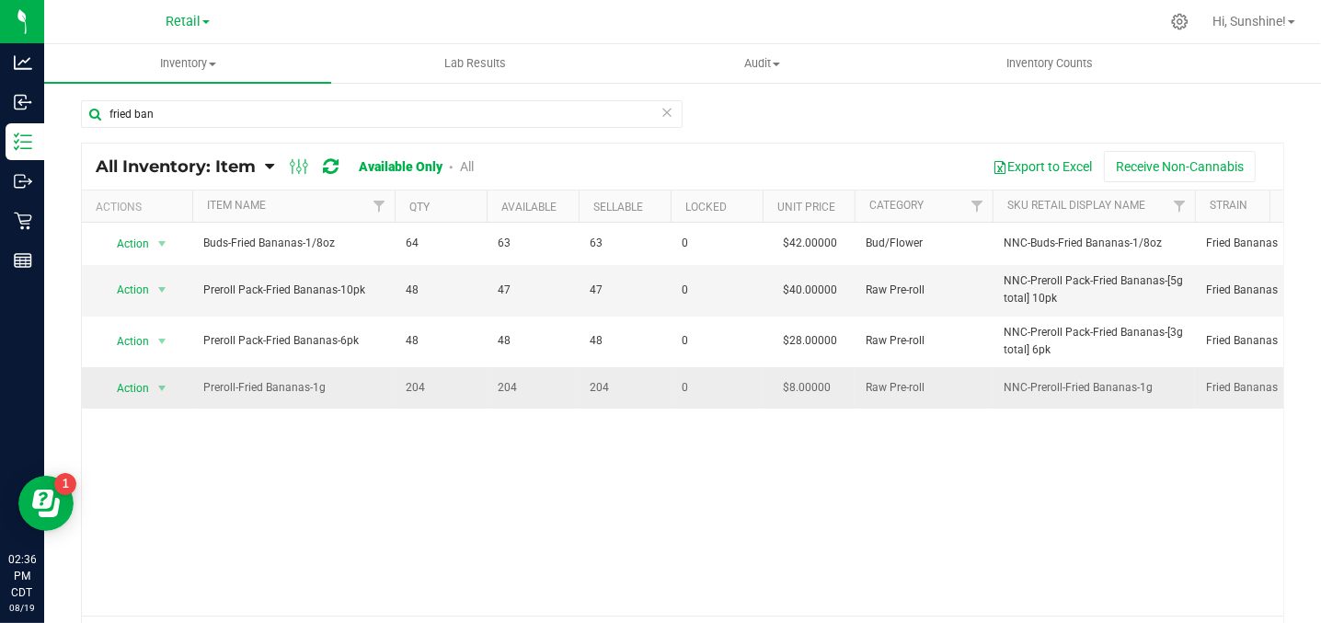
click at [363, 384] on span "Preroll-Fried Bananas-1g" at bounding box center [293, 387] width 180 height 17
click at [128, 386] on span "Action" at bounding box center [125, 388] width 50 height 26
click at [148, 454] on li "View packages" at bounding box center [151, 468] width 100 height 28
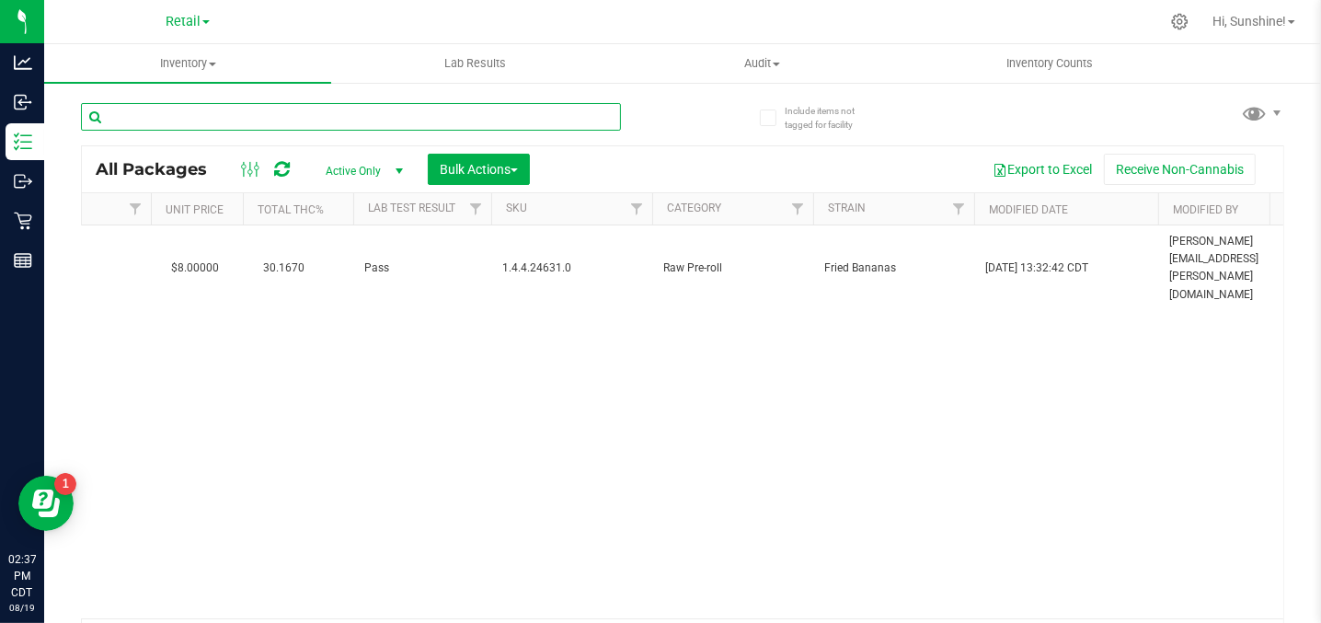
click at [190, 119] on input "text" at bounding box center [351, 117] width 540 height 28
type input "b"
type input "grape"
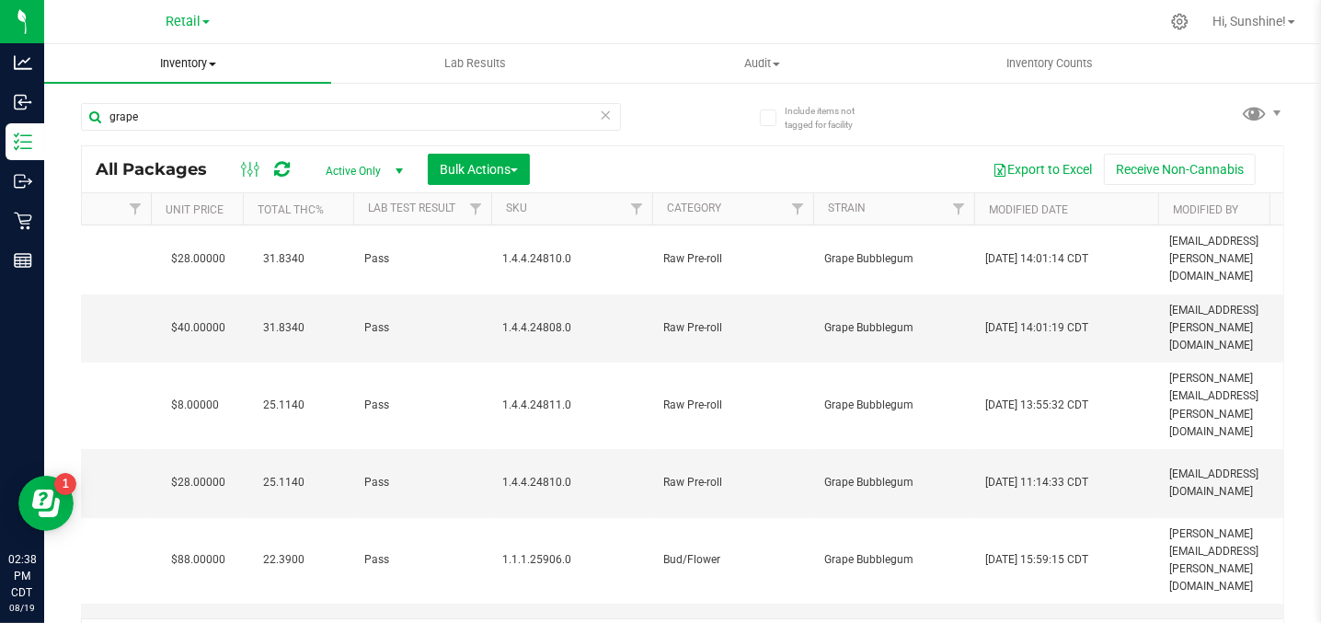
click at [180, 59] on span "Inventory" at bounding box center [187, 63] width 287 height 17
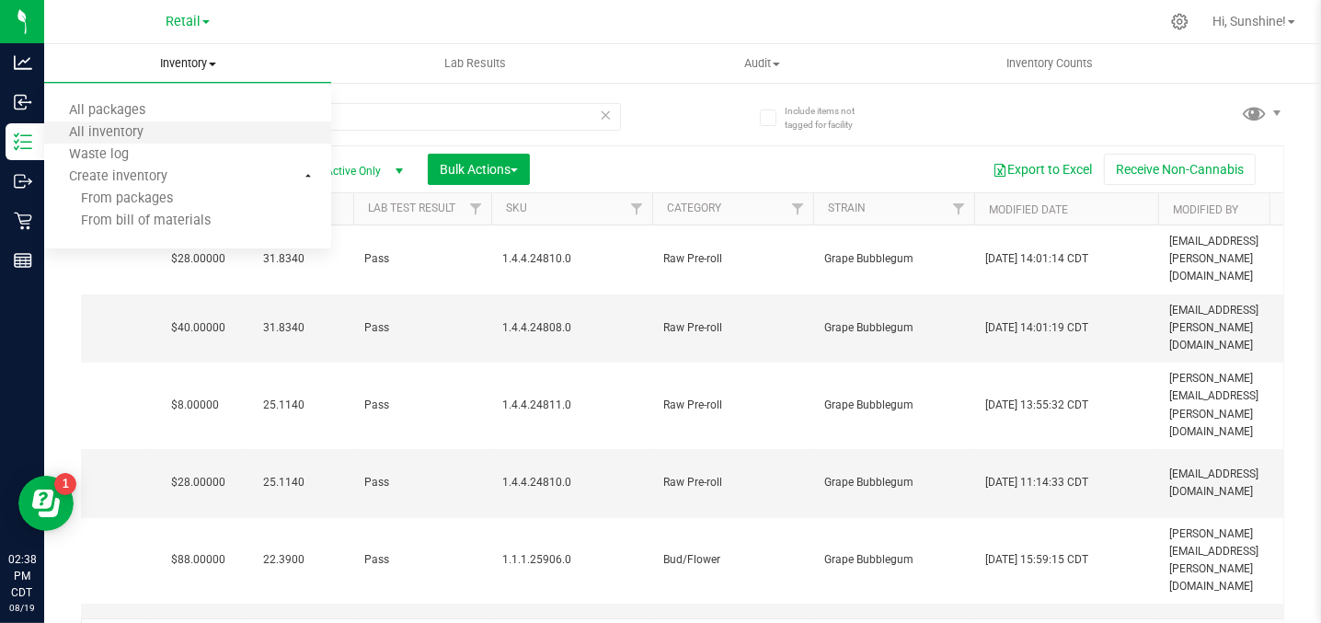
click at [157, 122] on li "All inventory" at bounding box center [187, 133] width 287 height 22
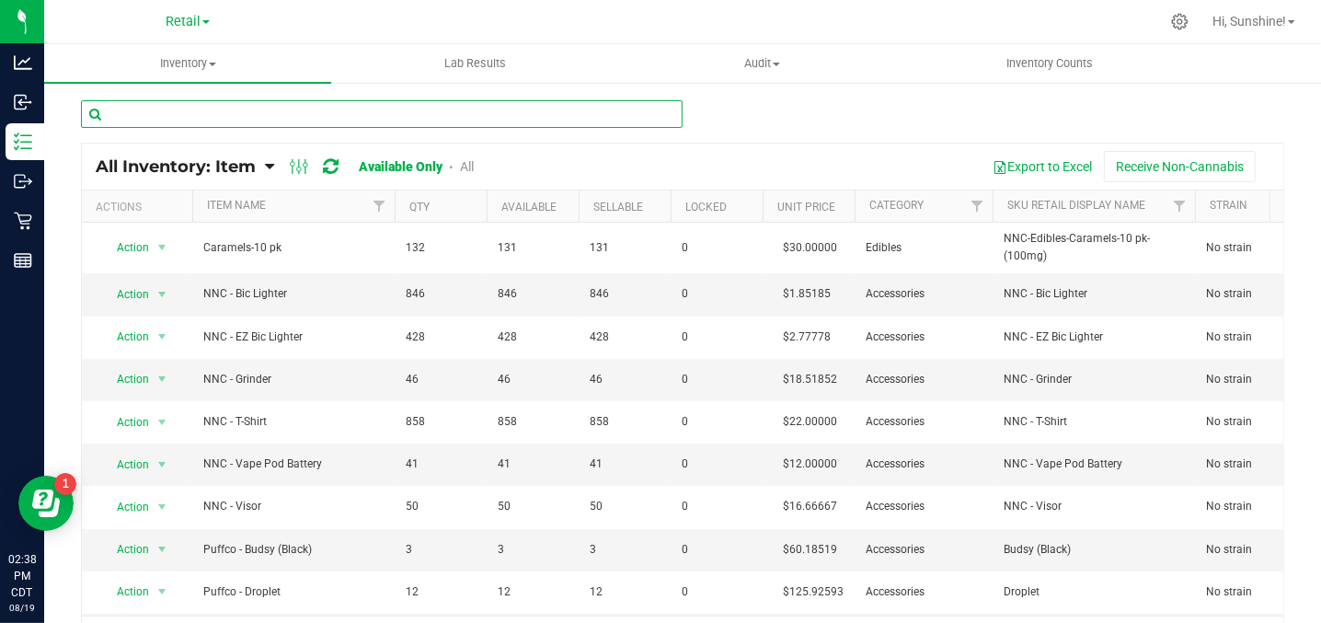
click at [157, 121] on input "text" at bounding box center [381, 114] width 601 height 28
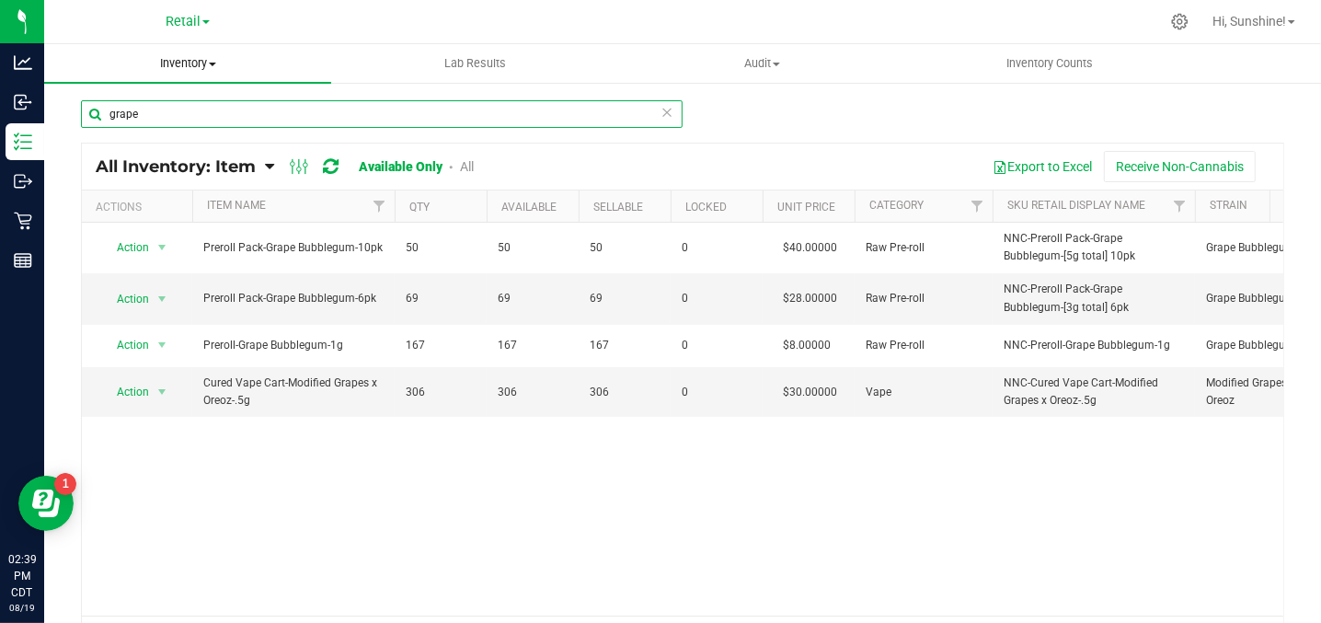
type input "grape"
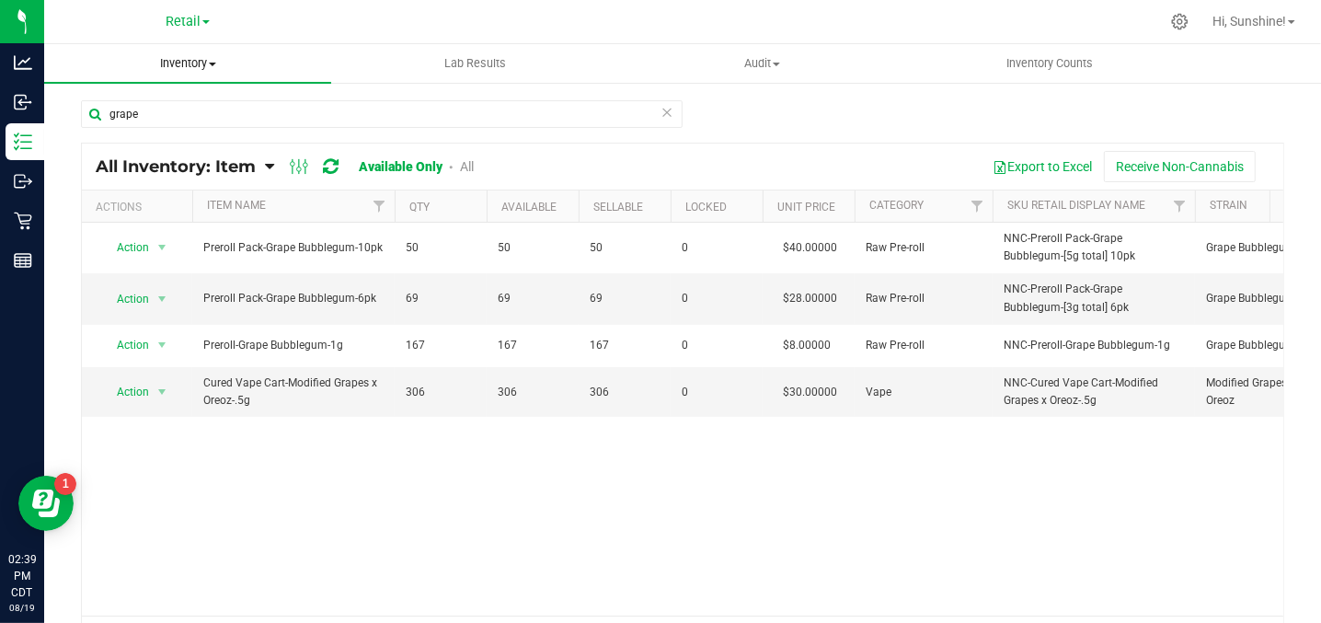
click at [180, 62] on span "Inventory" at bounding box center [187, 63] width 287 height 17
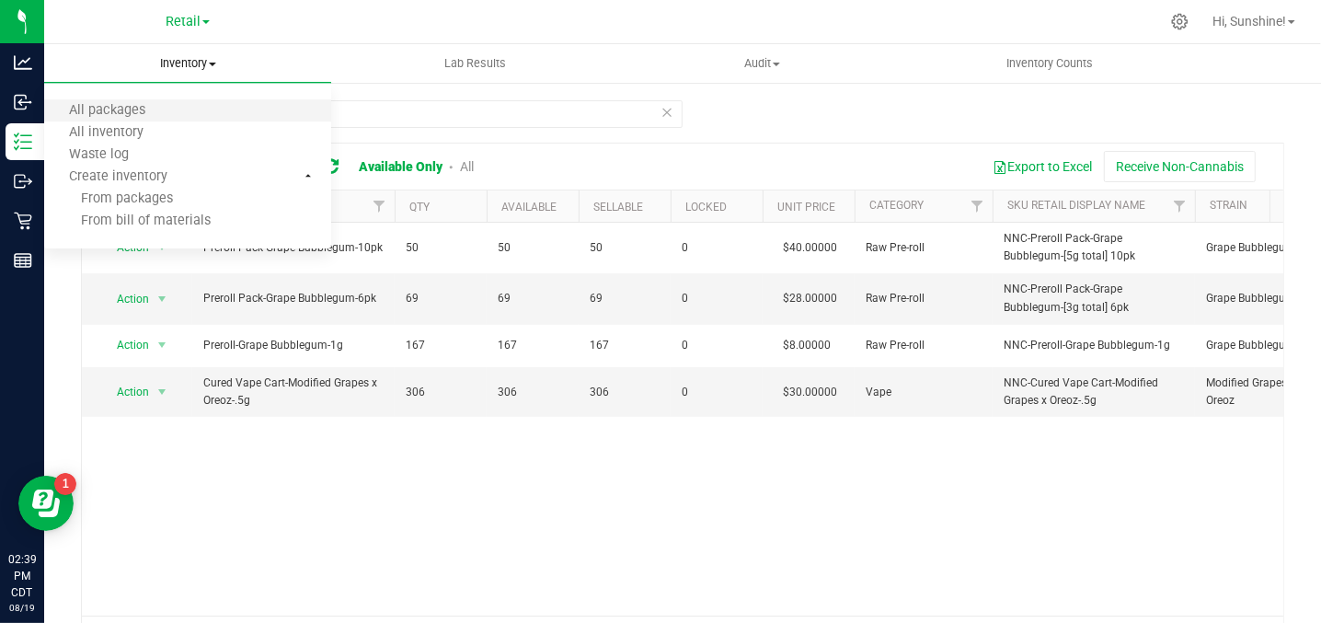
click at [178, 110] on li "All packages" at bounding box center [187, 111] width 287 height 22
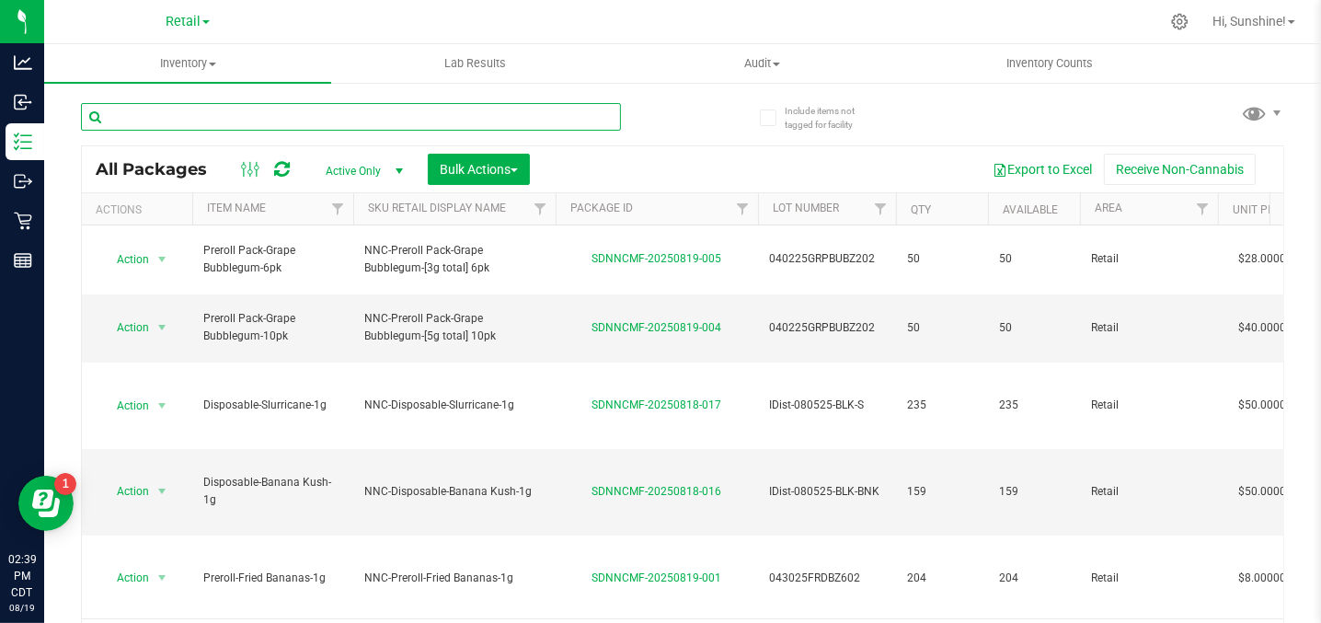
click at [178, 110] on input "text" at bounding box center [351, 117] width 540 height 28
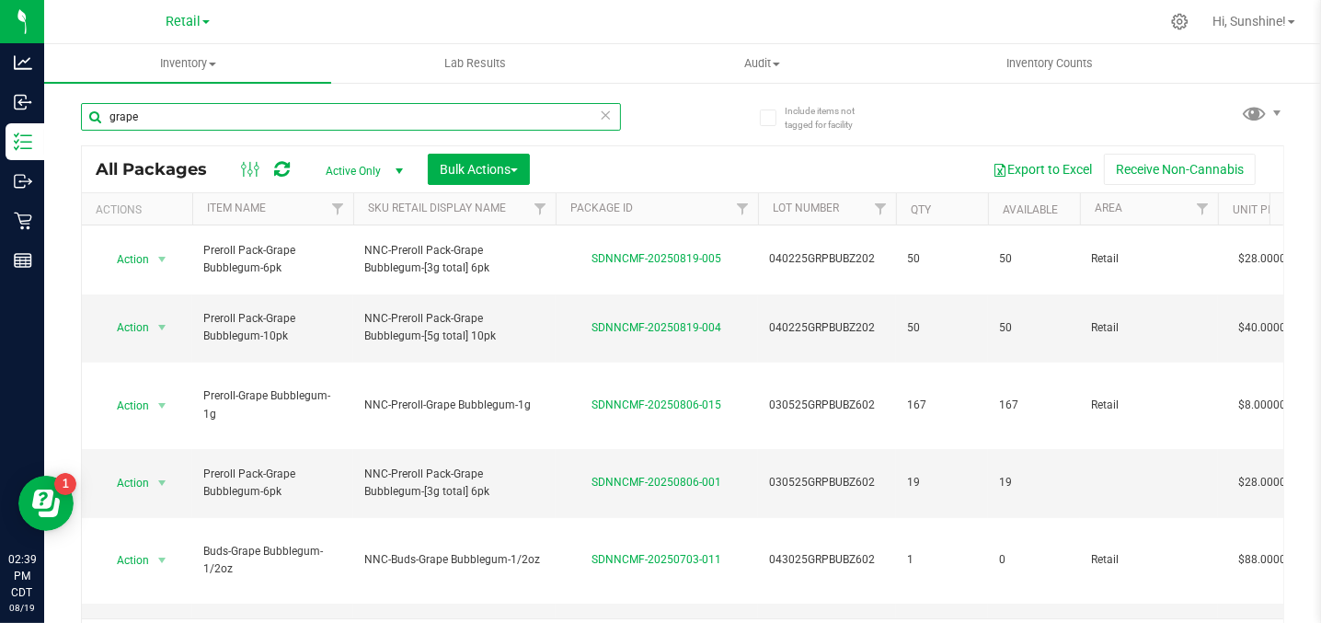
type input "grape"
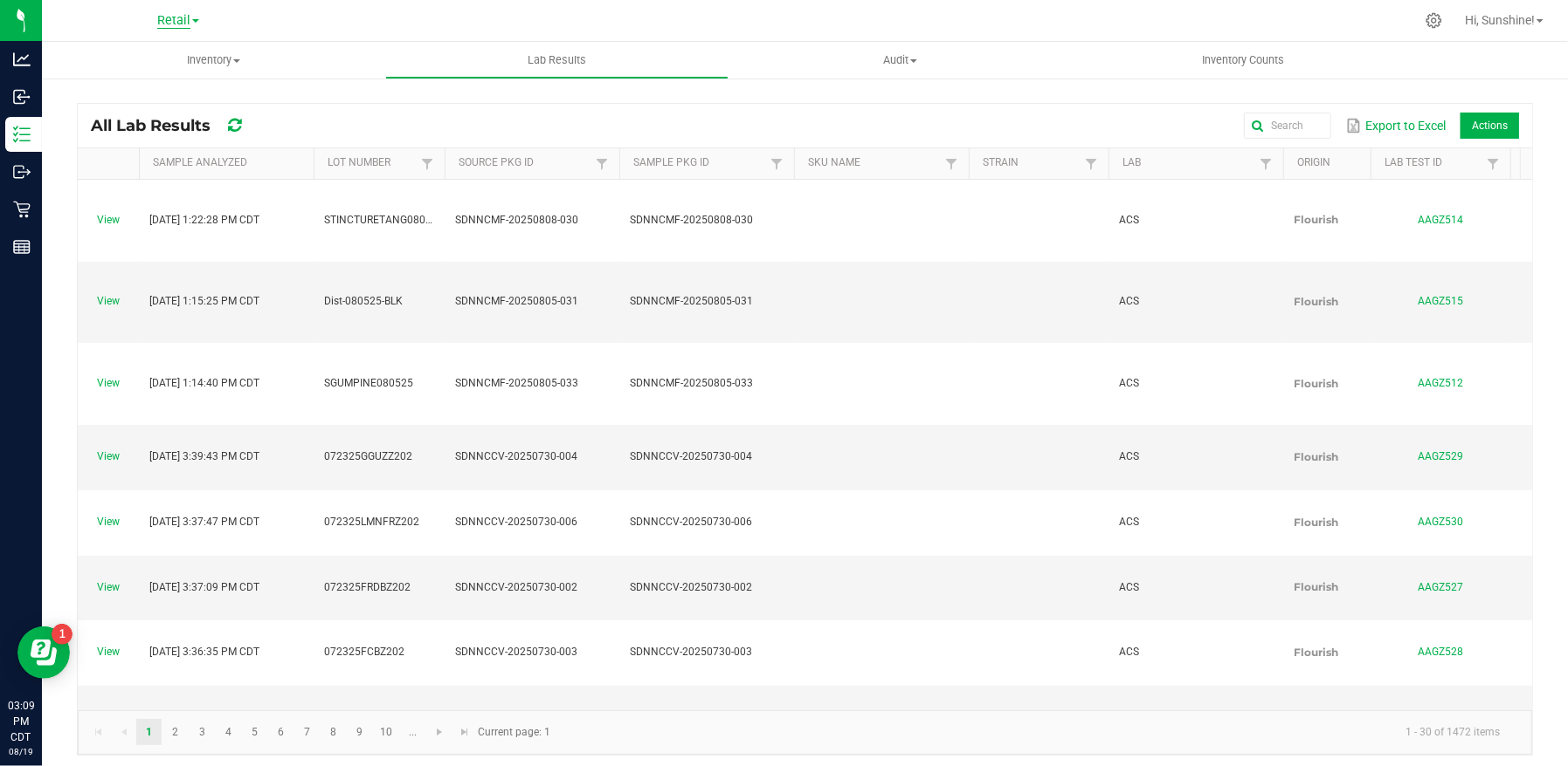
click at [176, 26] on span "Retail" at bounding box center [174, 21] width 33 height 16
click at [167, 84] on link "Manufacturing" at bounding box center [178, 84] width 255 height 24
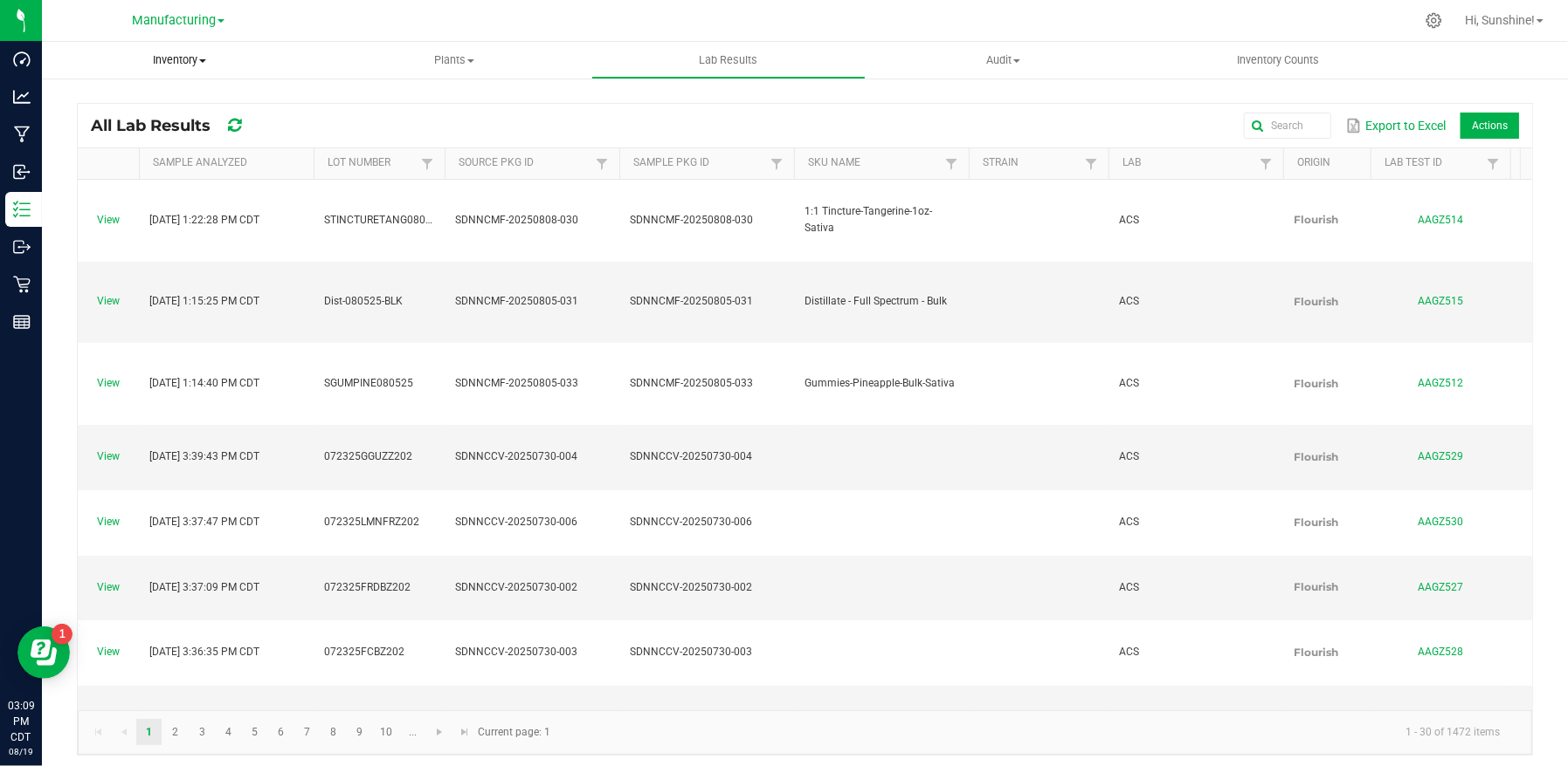
click at [169, 61] on span "Inventory" at bounding box center [179, 60] width 274 height 16
click at [142, 107] on span "All packages" at bounding box center [102, 105] width 120 height 15
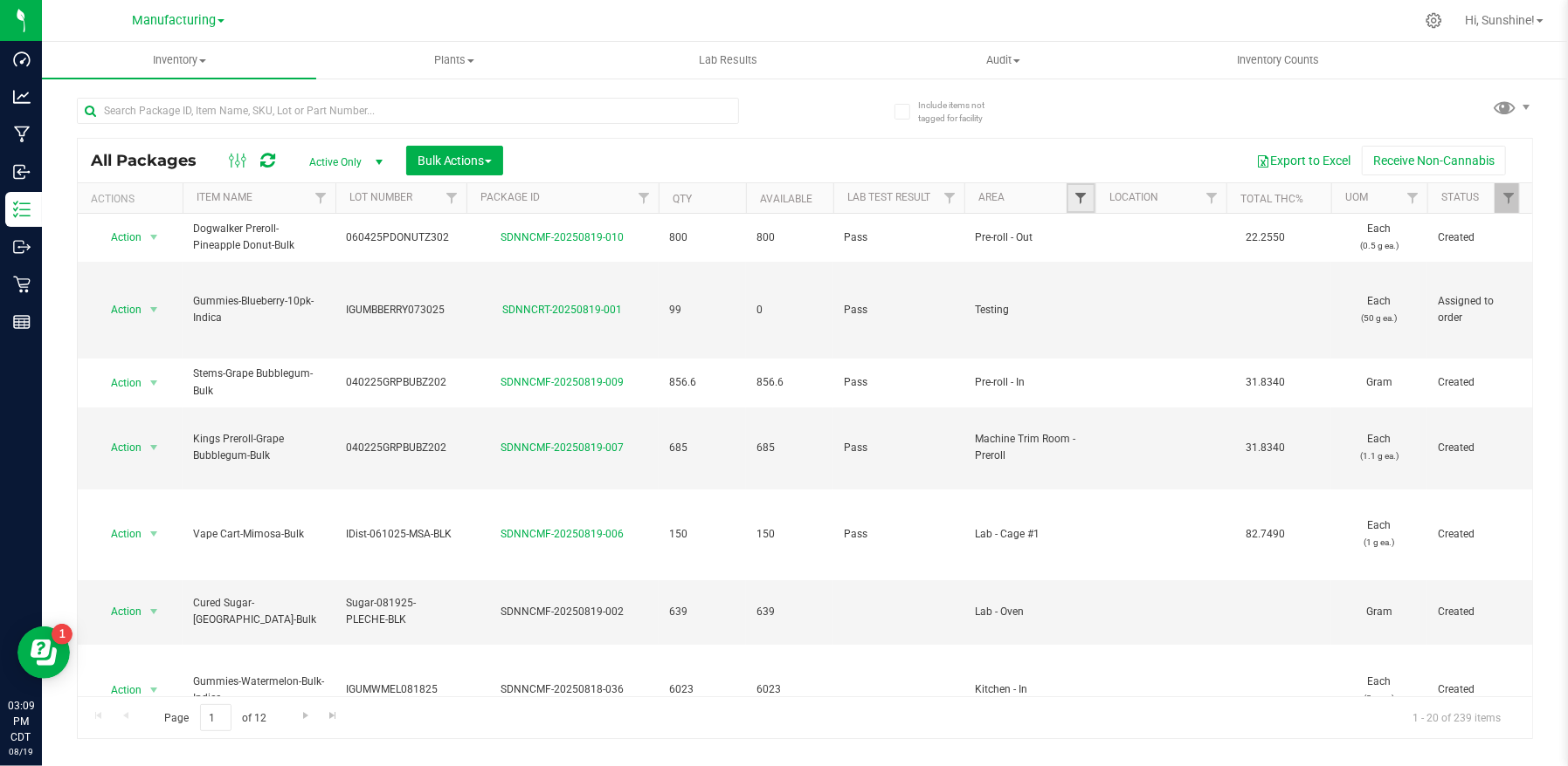
click at [1083, 194] on span "Filter" at bounding box center [1080, 197] width 14 height 14
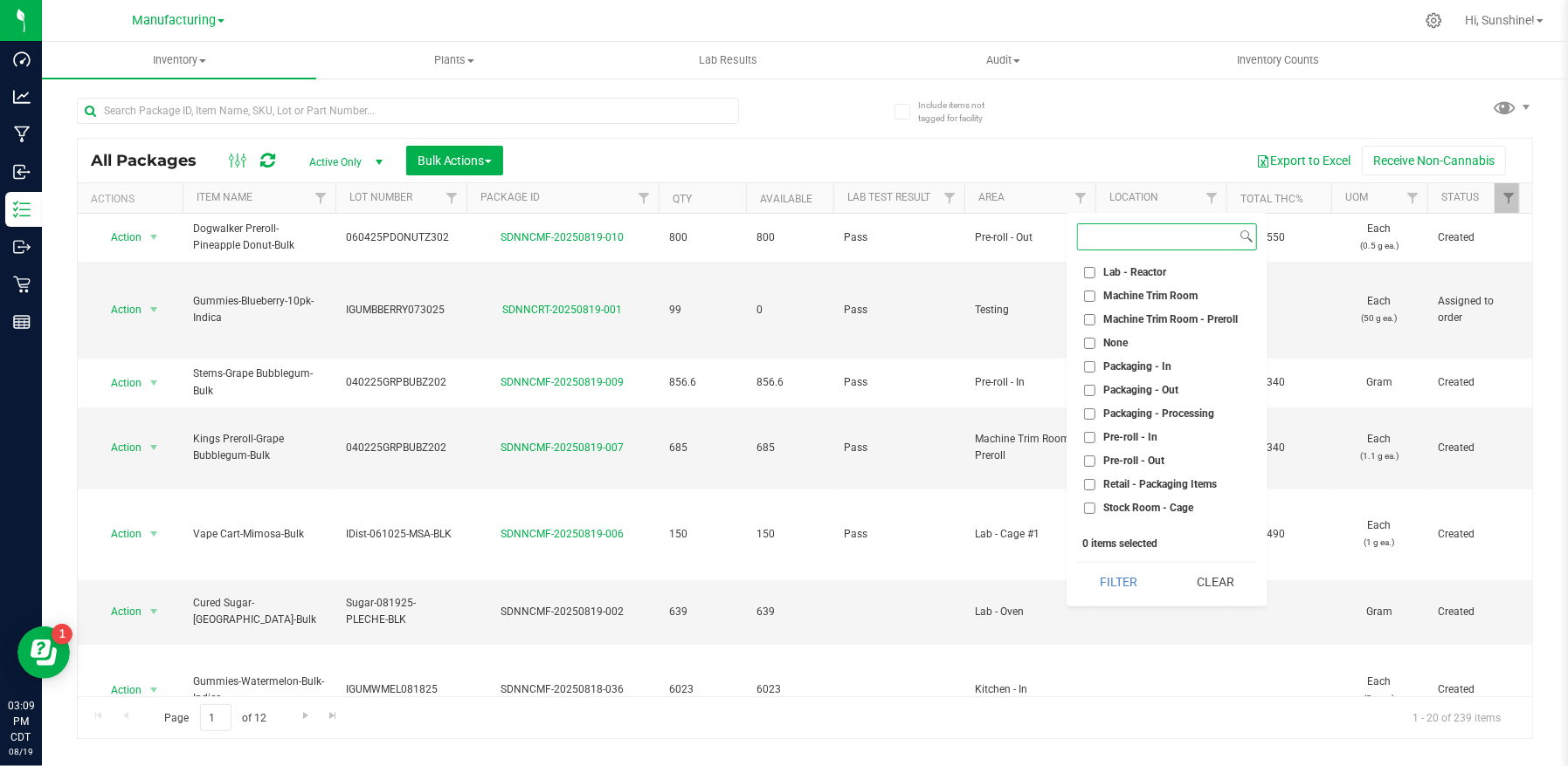
scroll to position [411, 0]
click at [1086, 379] on input "Packaging - Out" at bounding box center [1089, 381] width 11 height 11
checkbox input "true"
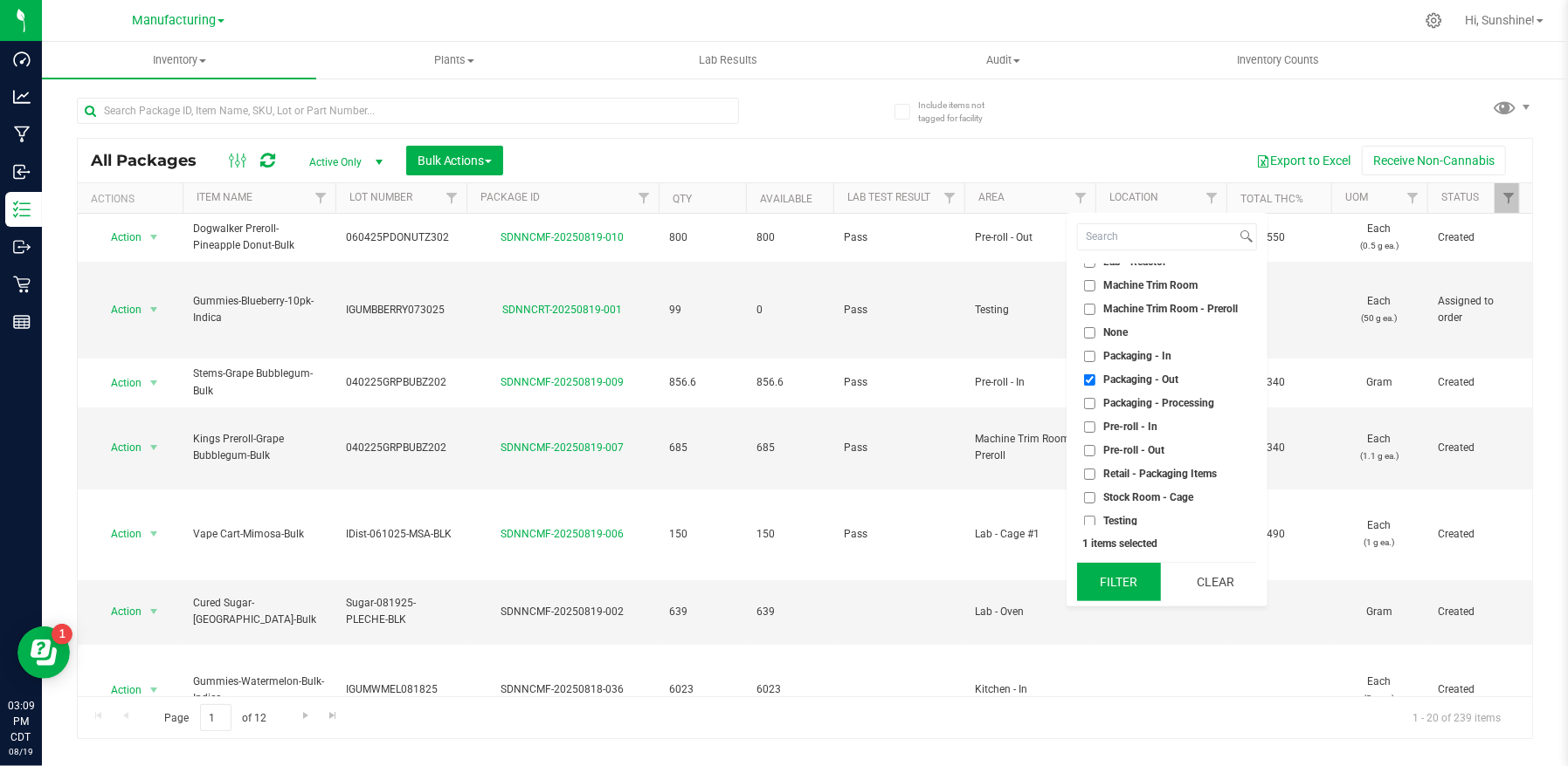
click at [1117, 572] on button "Filter" at bounding box center [1119, 582] width 84 height 38
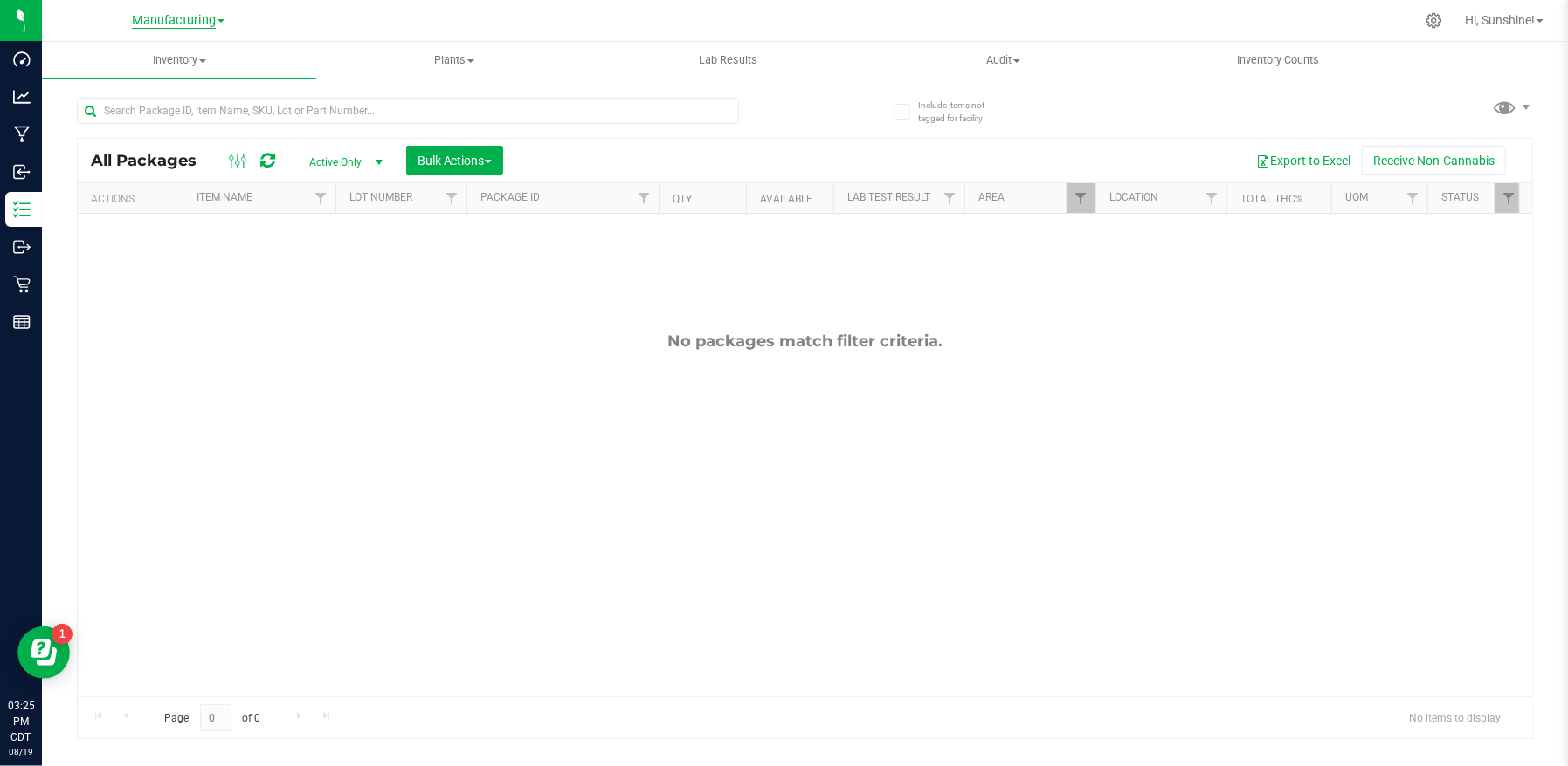
click at [154, 28] on span "Manufacturing" at bounding box center [174, 21] width 84 height 16
click at [149, 112] on link "Retail" at bounding box center [178, 107] width 255 height 24
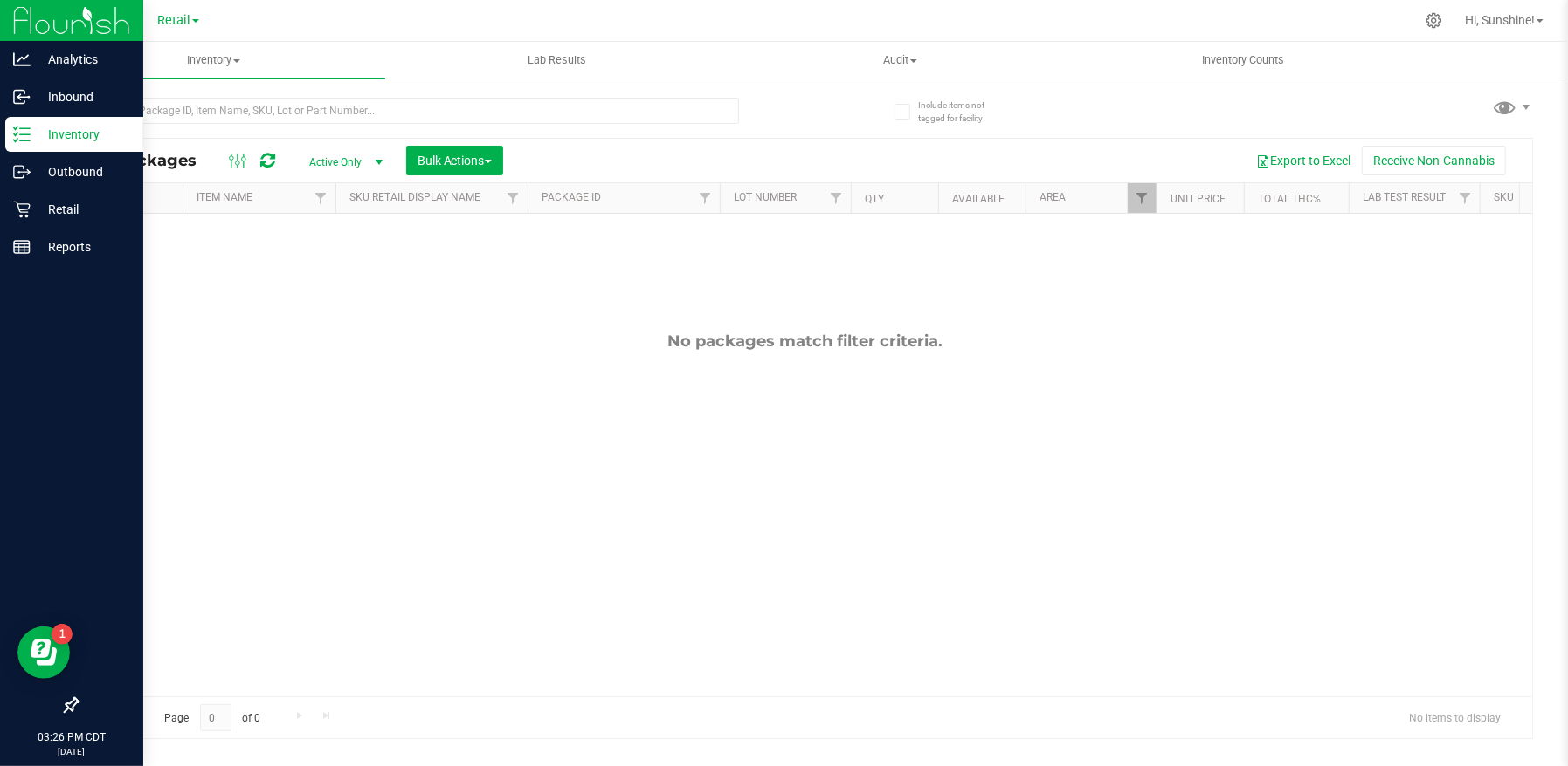
click at [89, 131] on p "Inventory" at bounding box center [83, 135] width 104 height 21
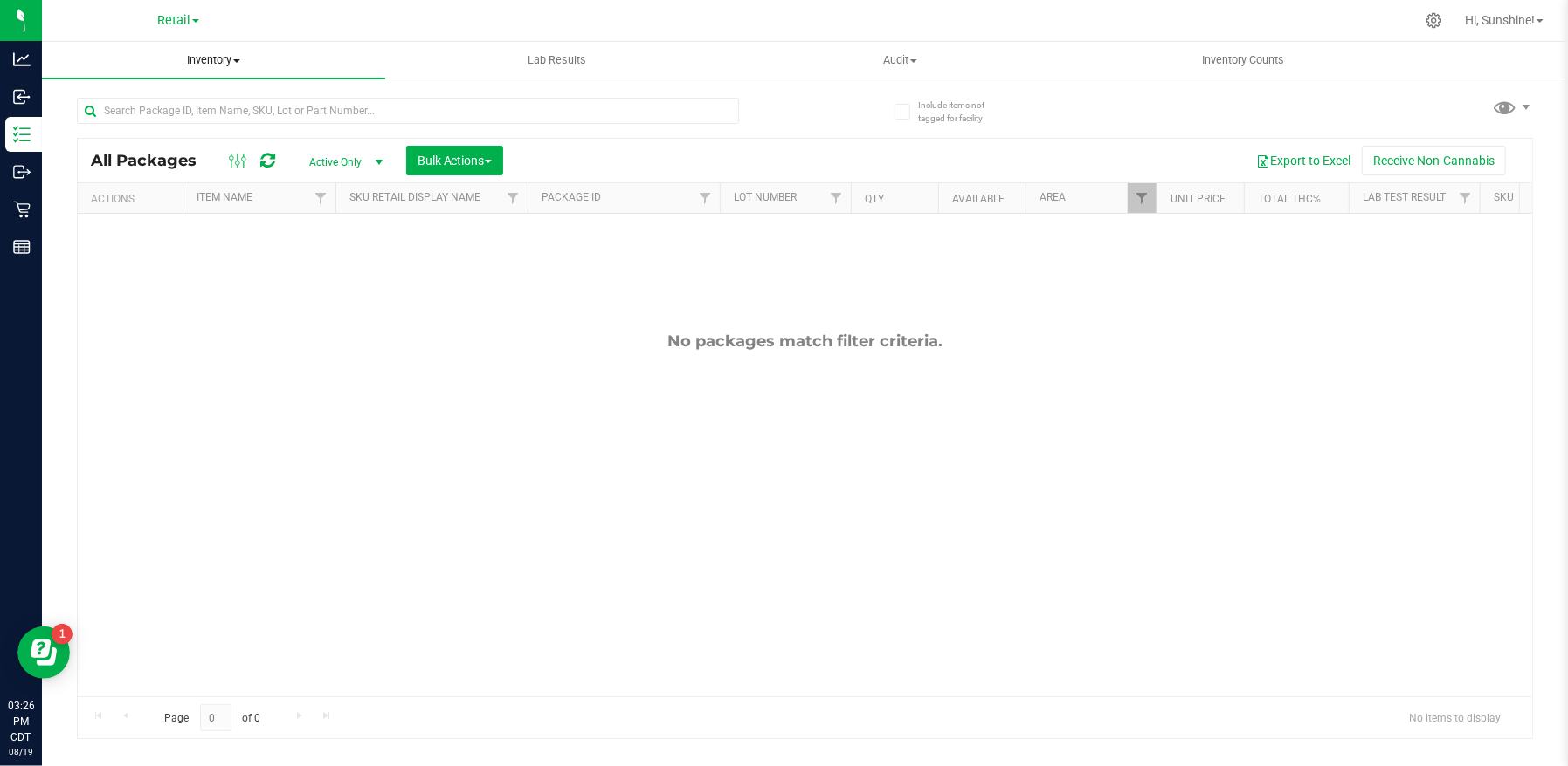
click at [209, 56] on span "Inventory" at bounding box center [213, 60] width 343 height 16
click at [184, 122] on li "All inventory" at bounding box center [213, 126] width 343 height 21
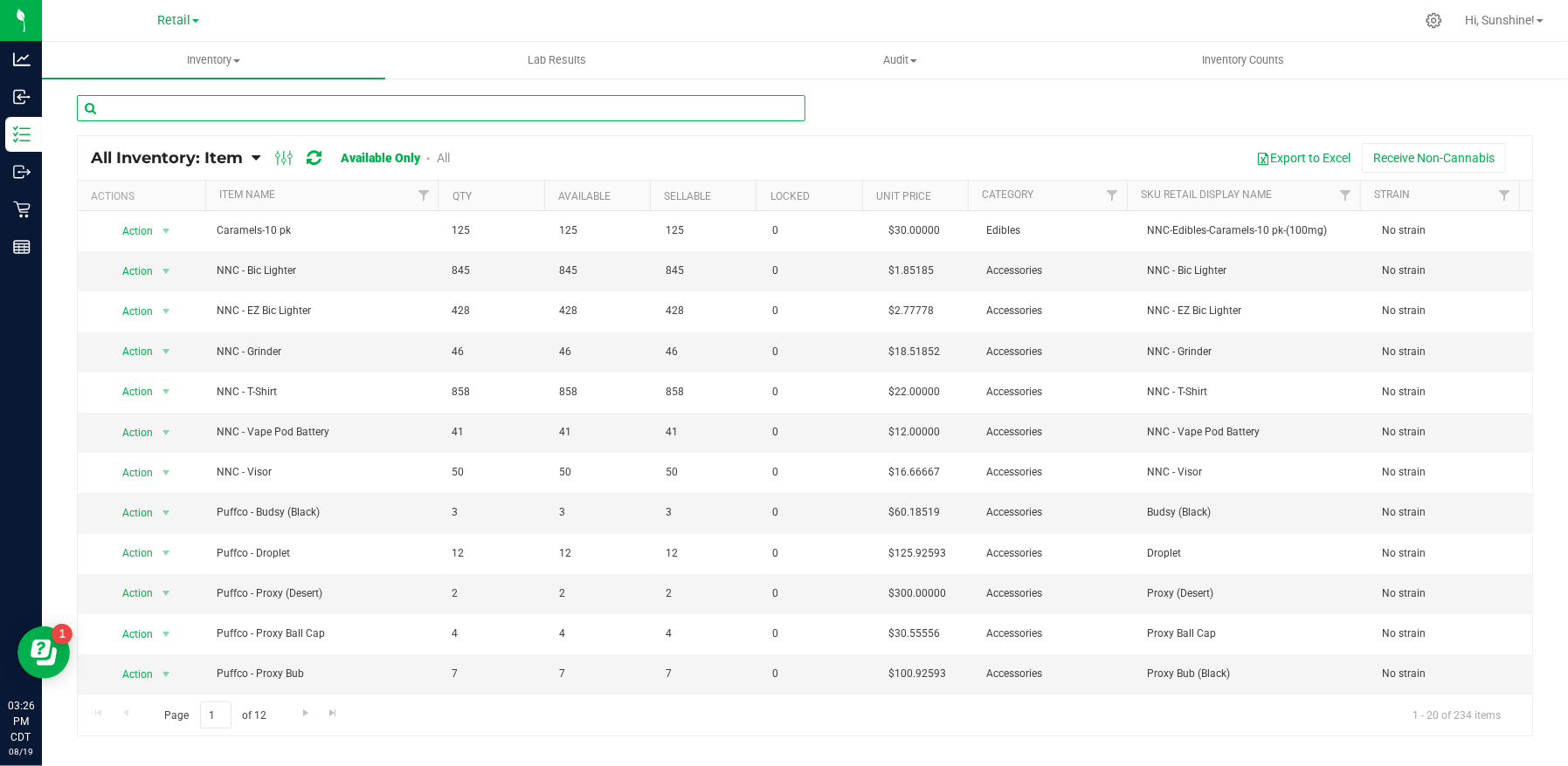
click at [244, 111] on input "text" at bounding box center [441, 108] width 728 height 27
type input "grape"
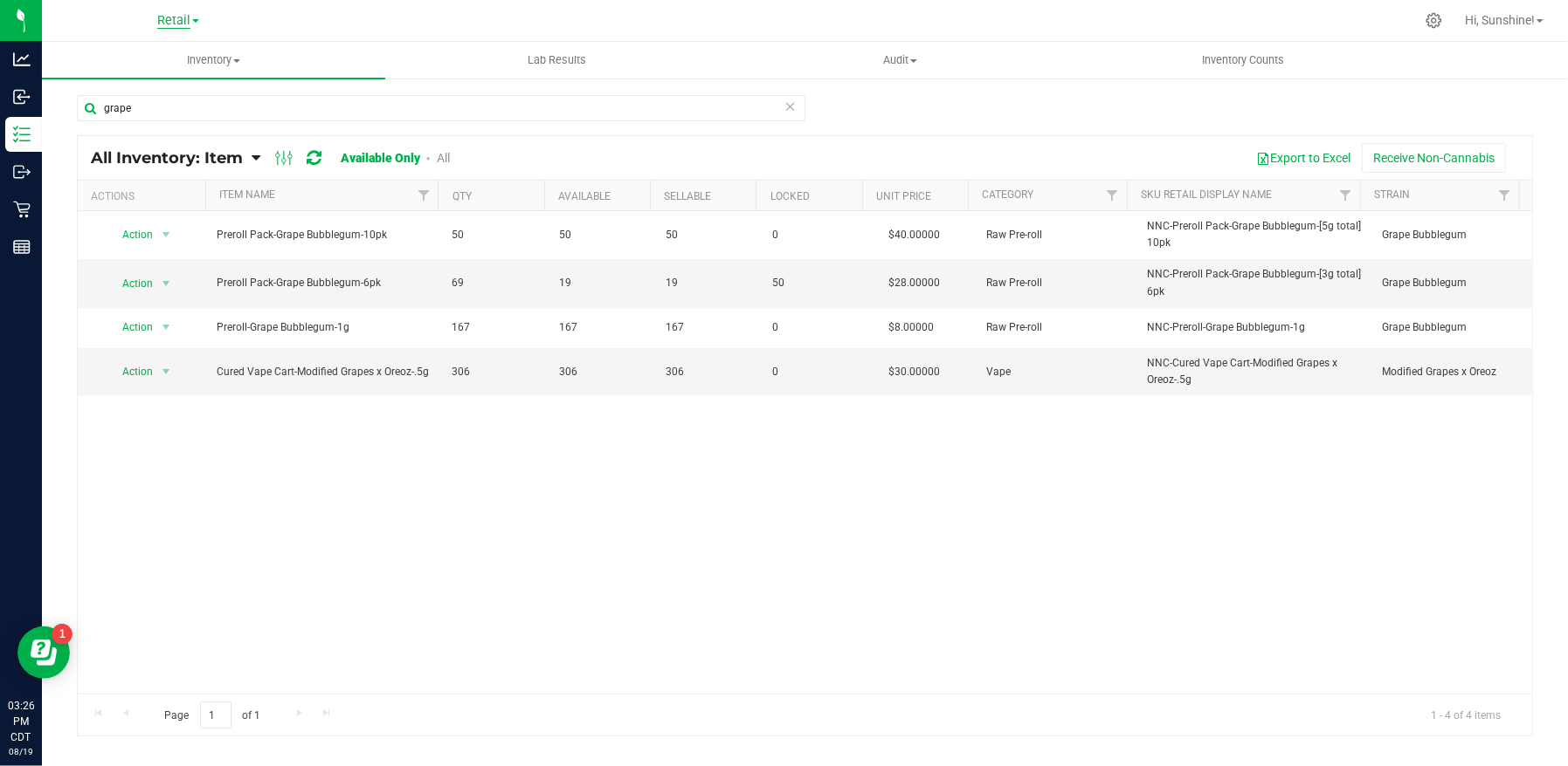
click at [169, 13] on span "Retail" at bounding box center [174, 21] width 33 height 16
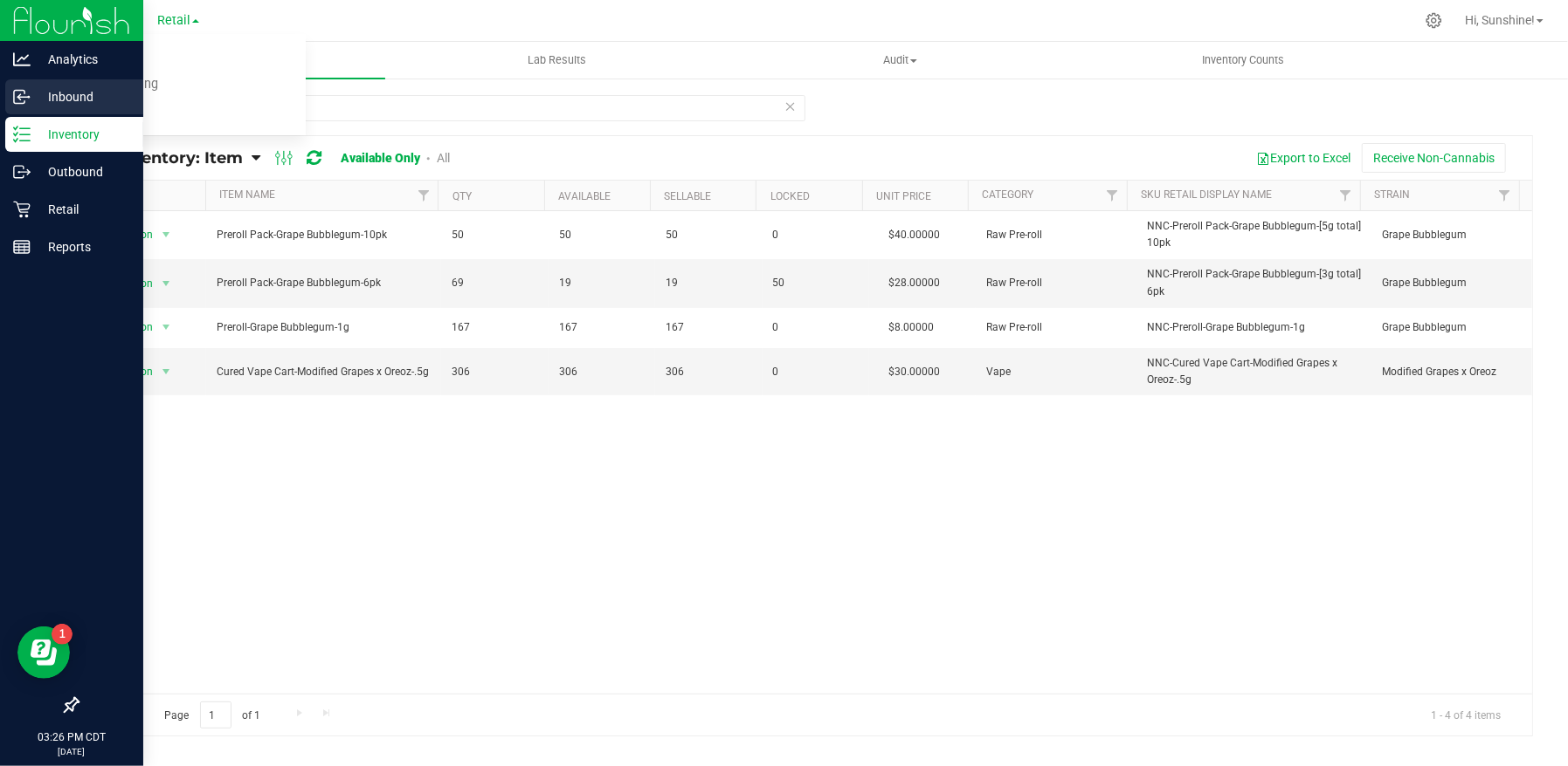
click at [38, 98] on p "Inbound" at bounding box center [83, 97] width 104 height 21
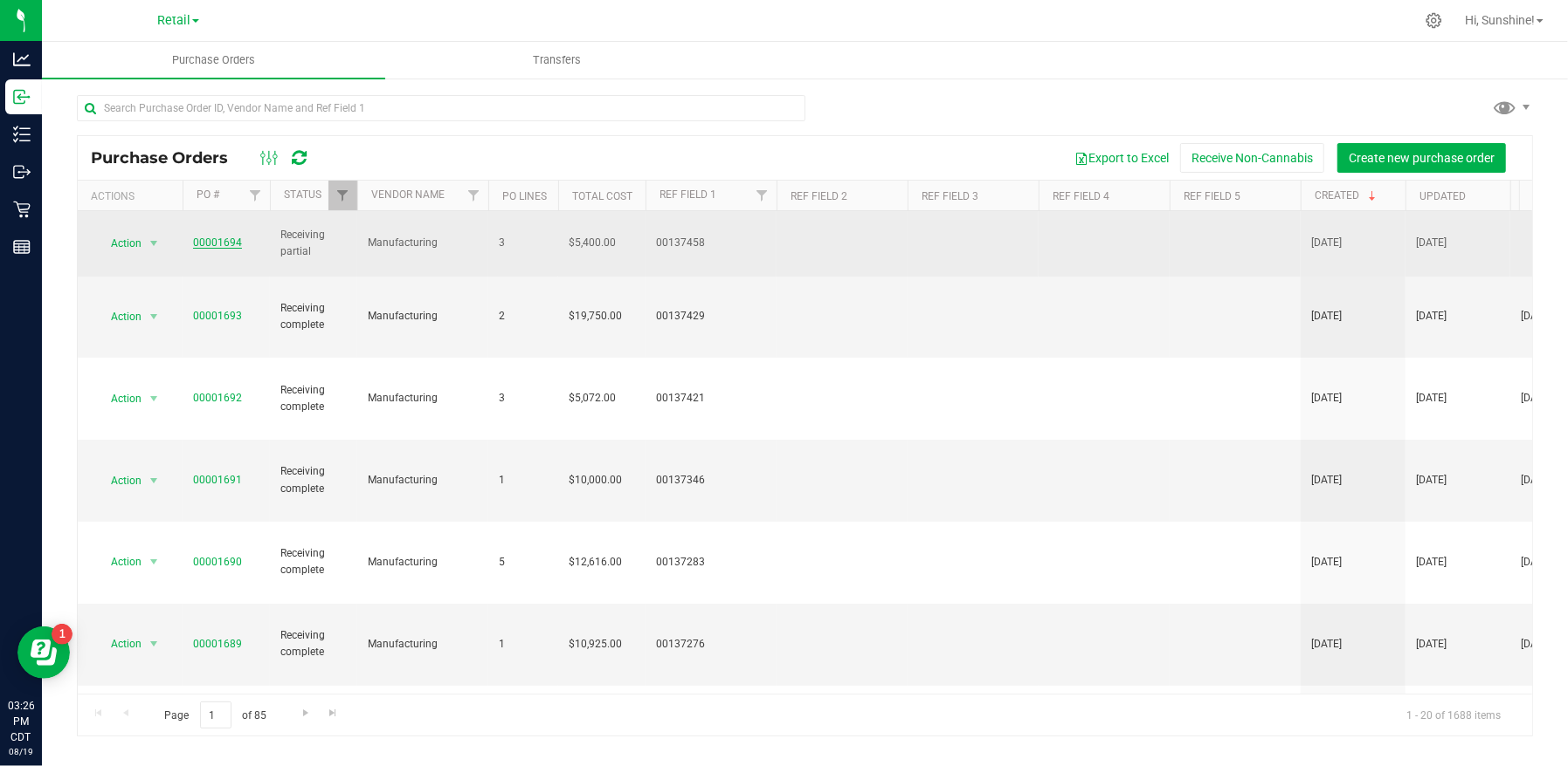
click at [207, 236] on link "00001694" at bounding box center [217, 242] width 49 height 12
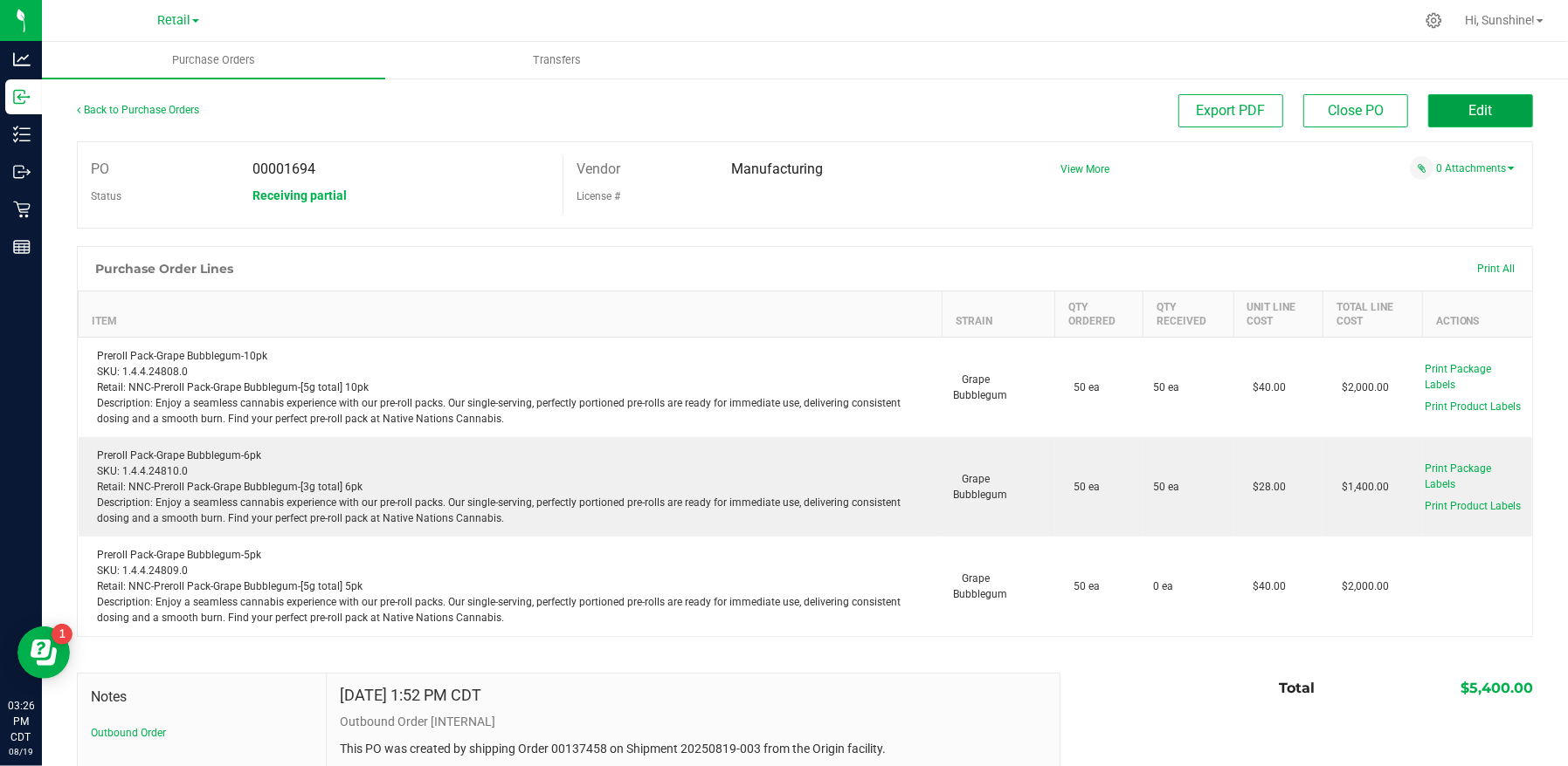
click at [1486, 111] on button "Edit" at bounding box center [1481, 110] width 104 height 33
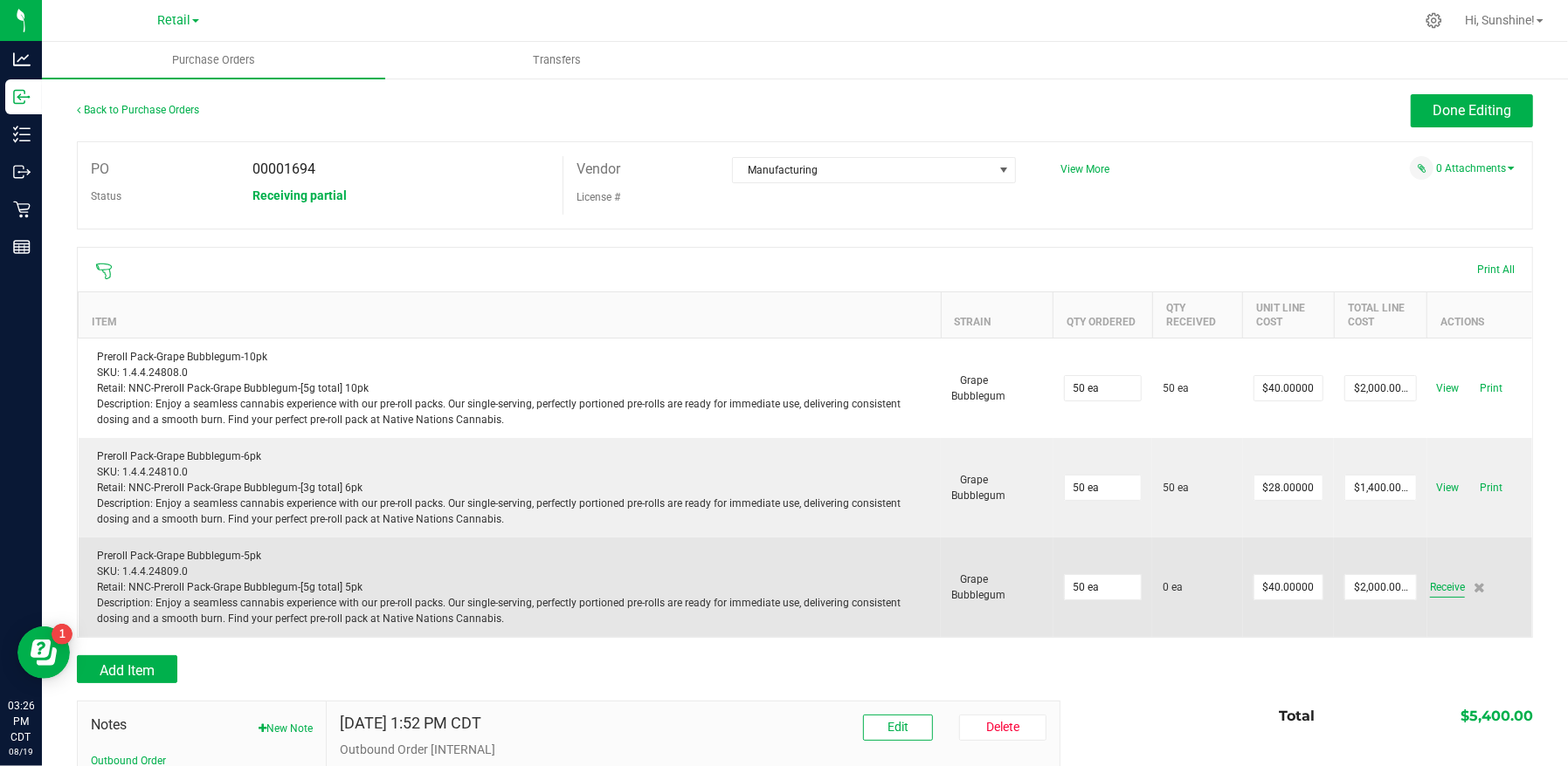
click at [1439, 584] on span "Receive" at bounding box center [1447, 588] width 35 height 21
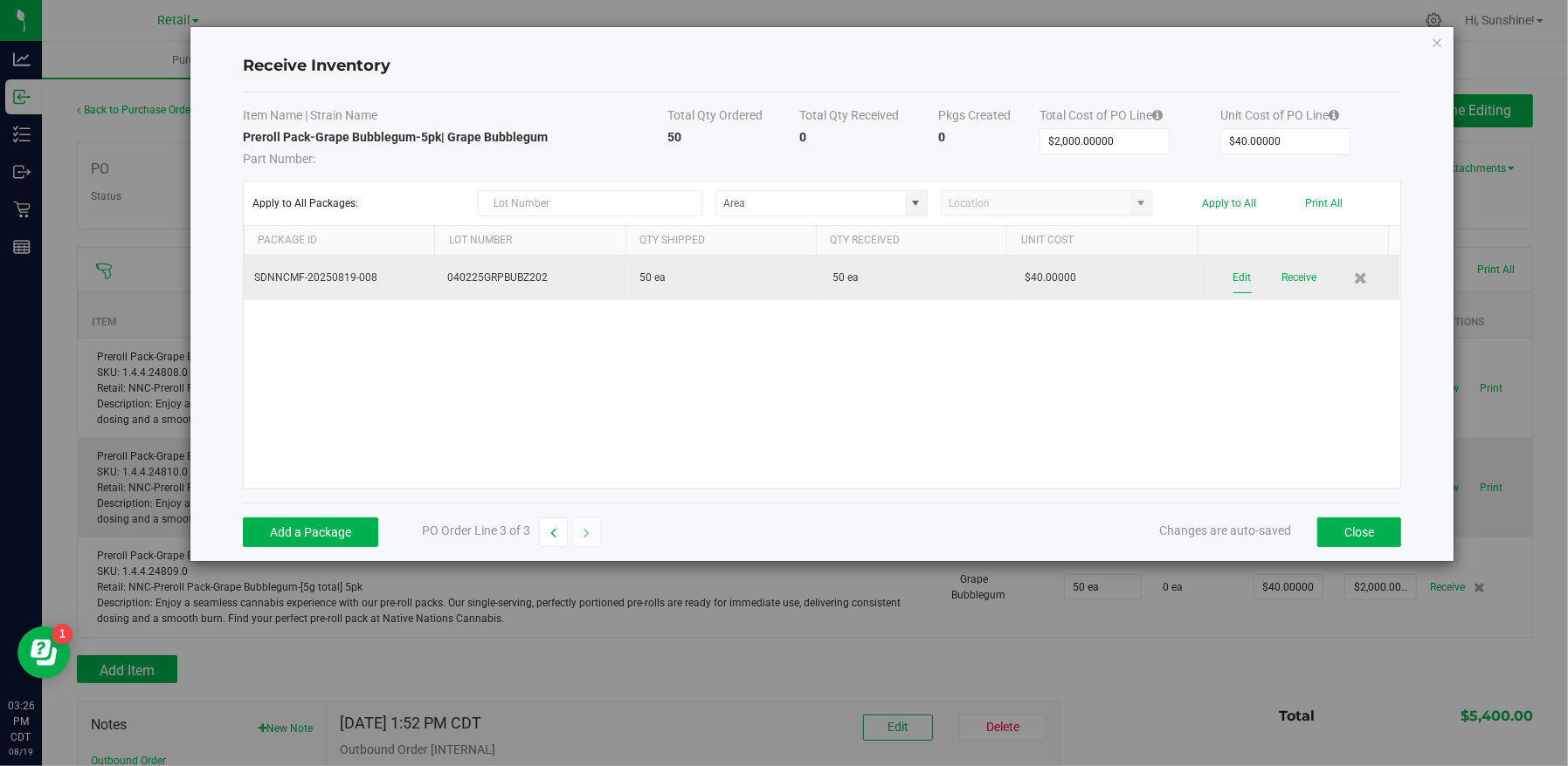
click at [1234, 272] on button "Edit" at bounding box center [1242, 278] width 18 height 30
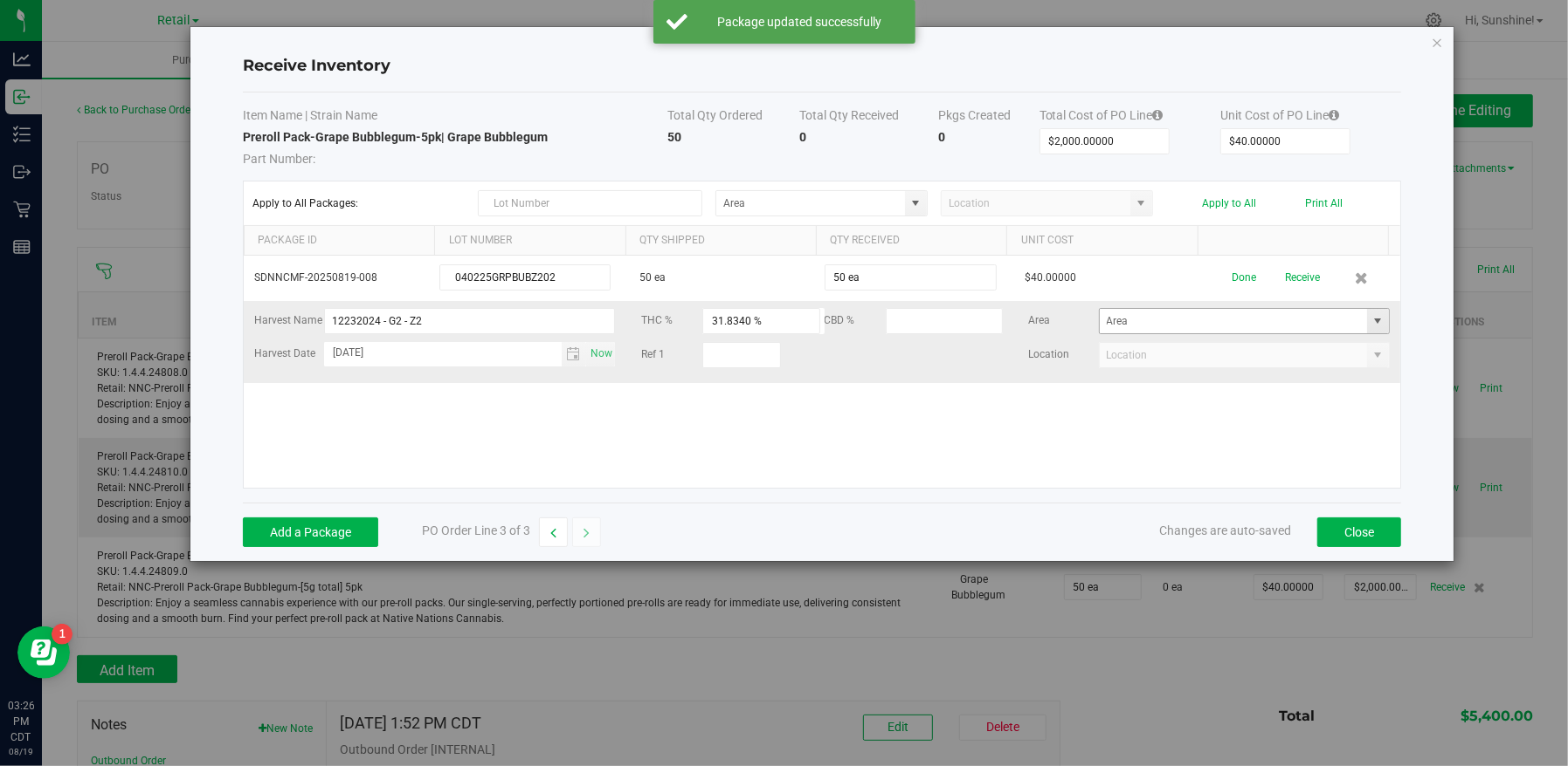
click at [1370, 319] on span at bounding box center [1377, 321] width 14 height 14
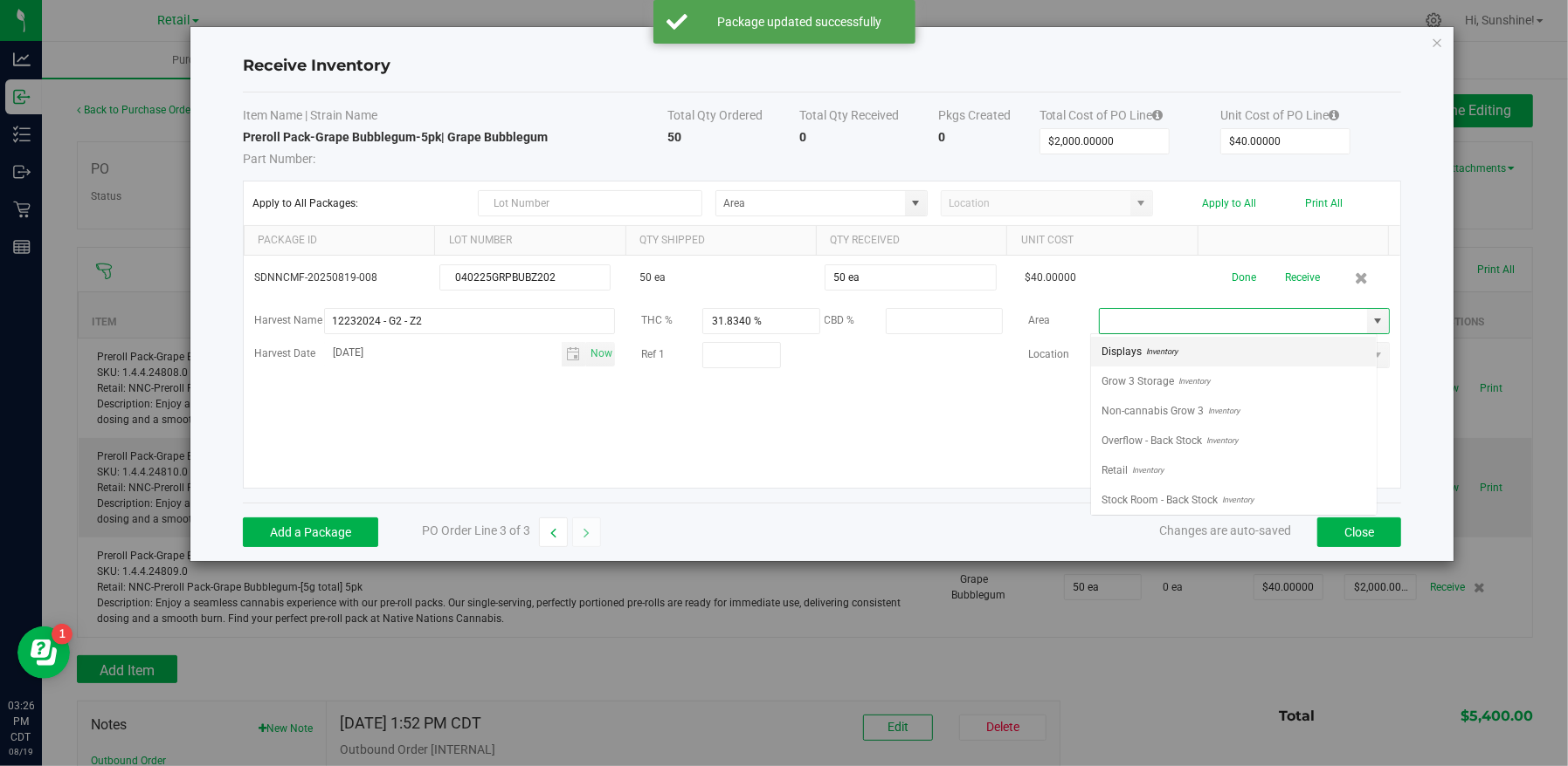
scroll to position [26, 287]
click at [1284, 472] on li "Retail Inventory" at bounding box center [1234, 470] width 286 height 29
type input "Retail"
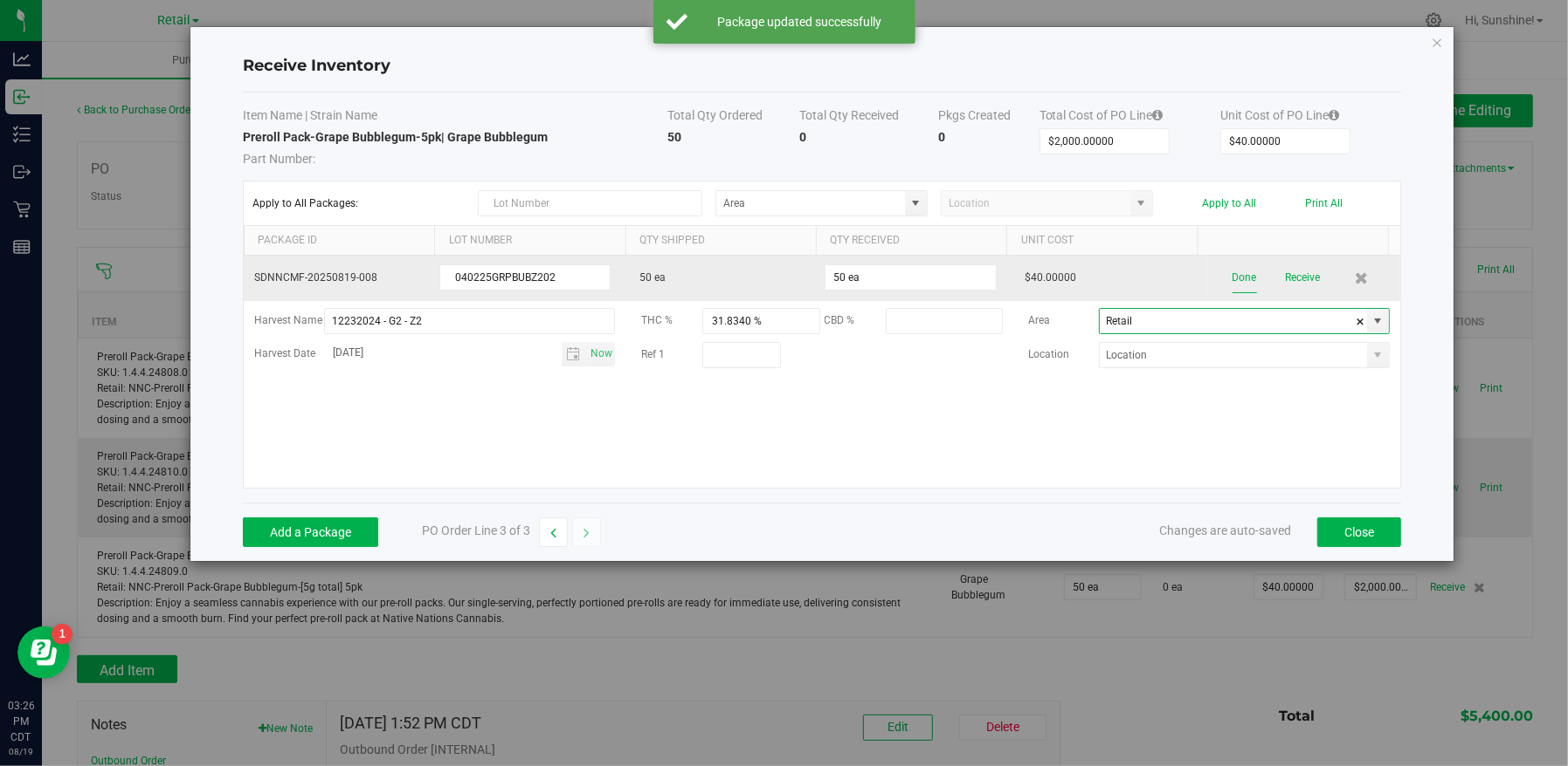
click at [1239, 276] on button "Done" at bounding box center [1245, 278] width 25 height 30
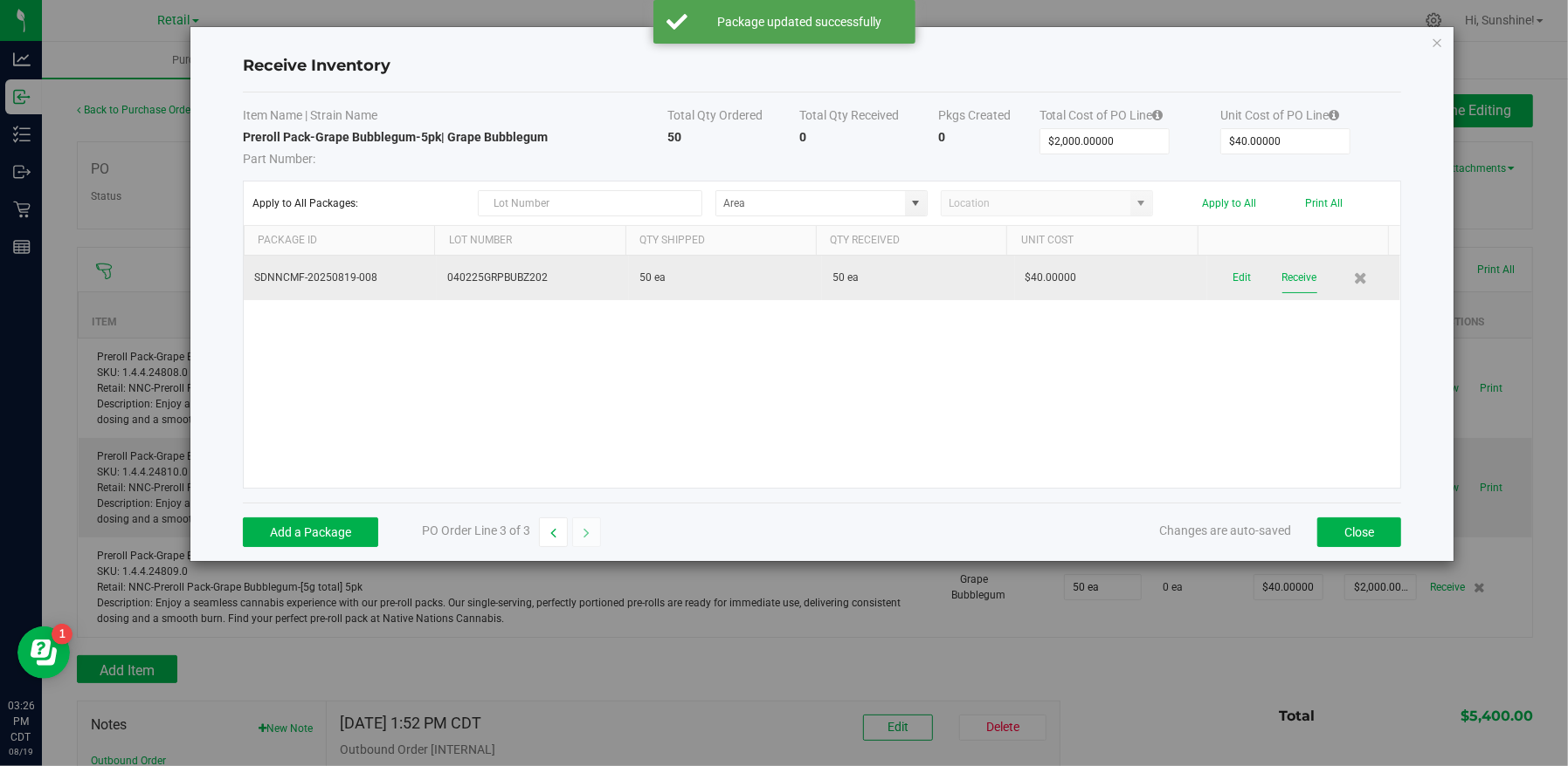
click at [1282, 272] on button "Receive" at bounding box center [1299, 278] width 35 height 30
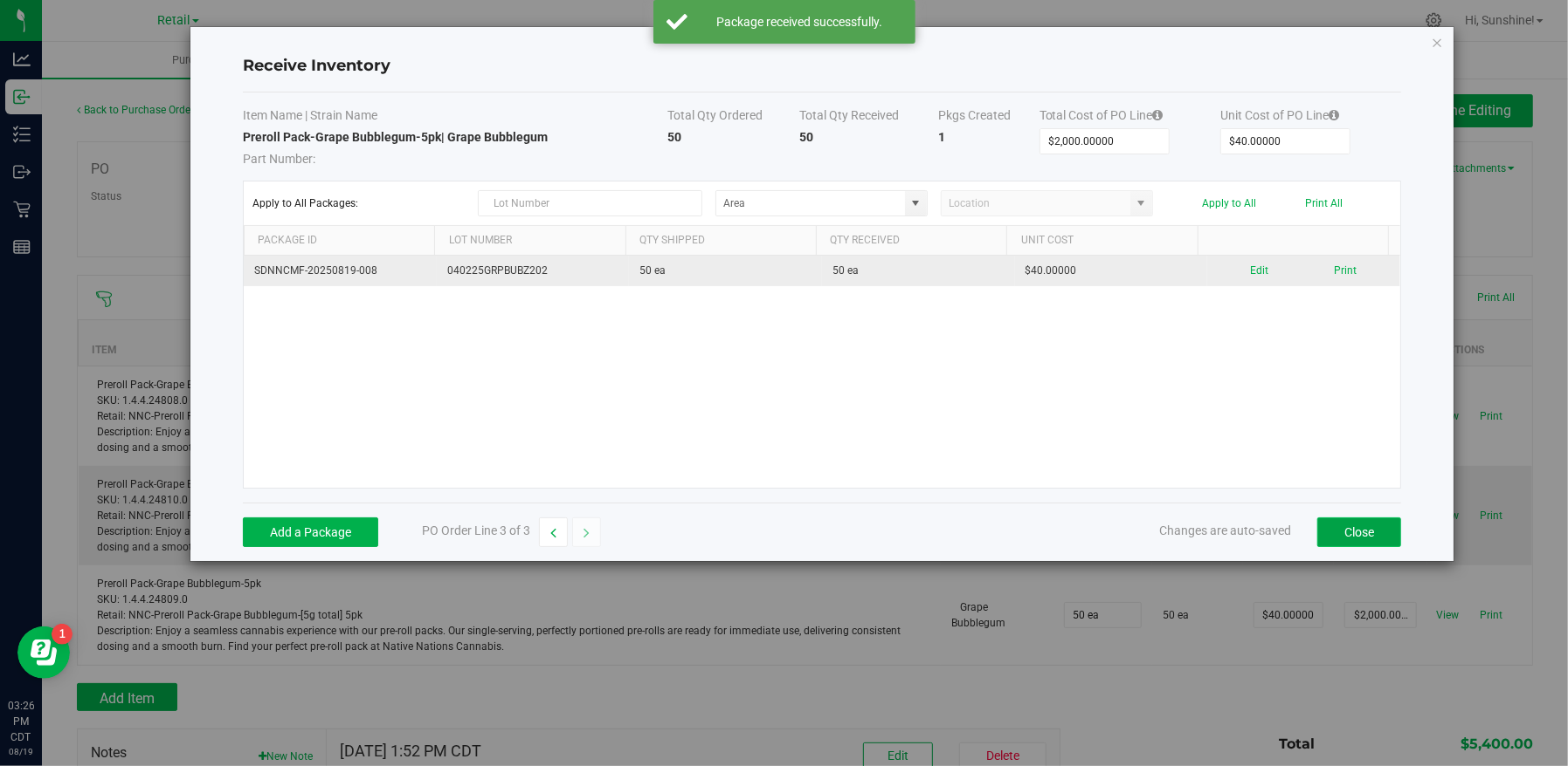
click at [1365, 530] on button "Close" at bounding box center [1359, 532] width 84 height 29
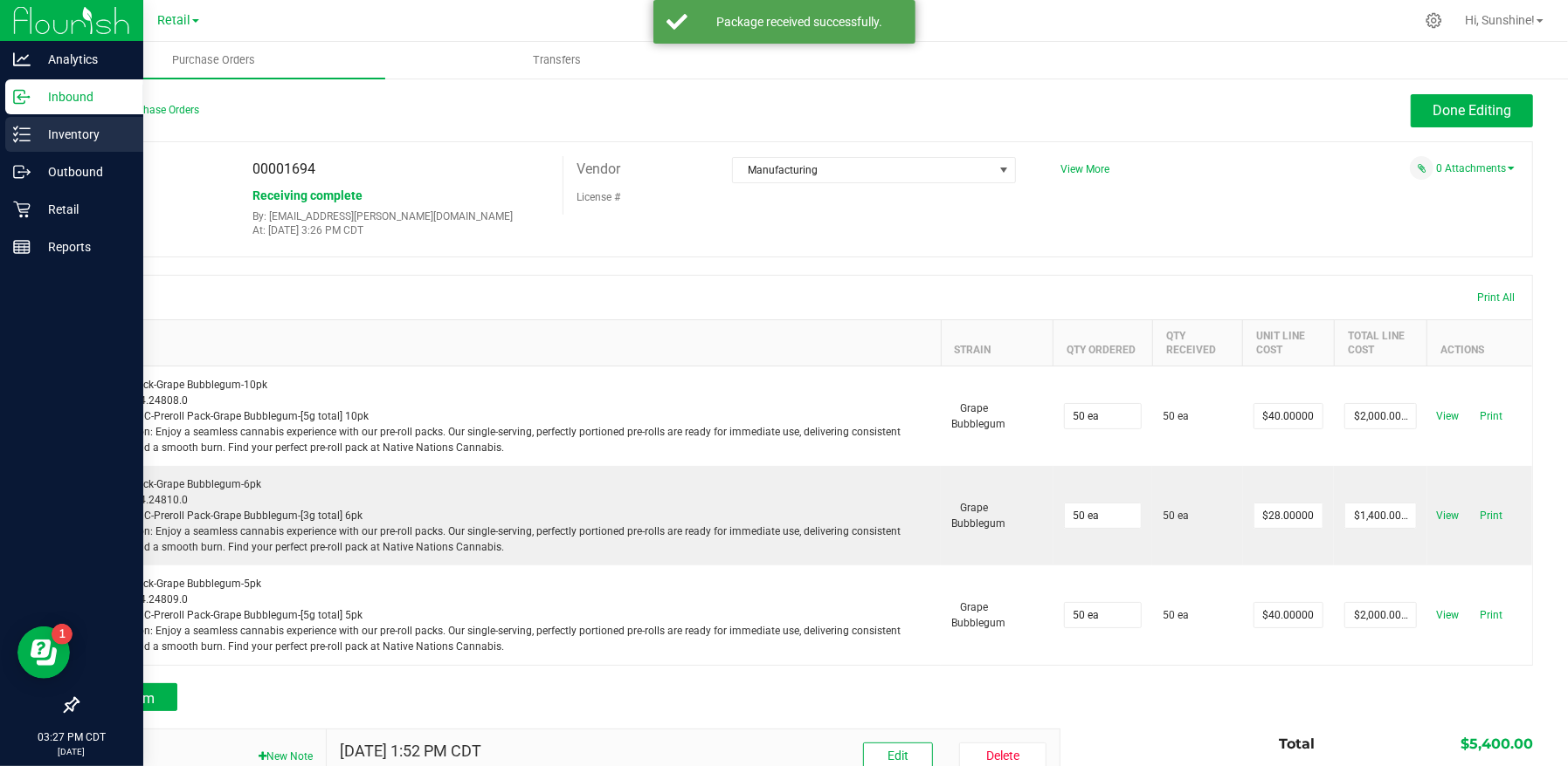
click at [96, 134] on p "Inventory" at bounding box center [83, 135] width 104 height 21
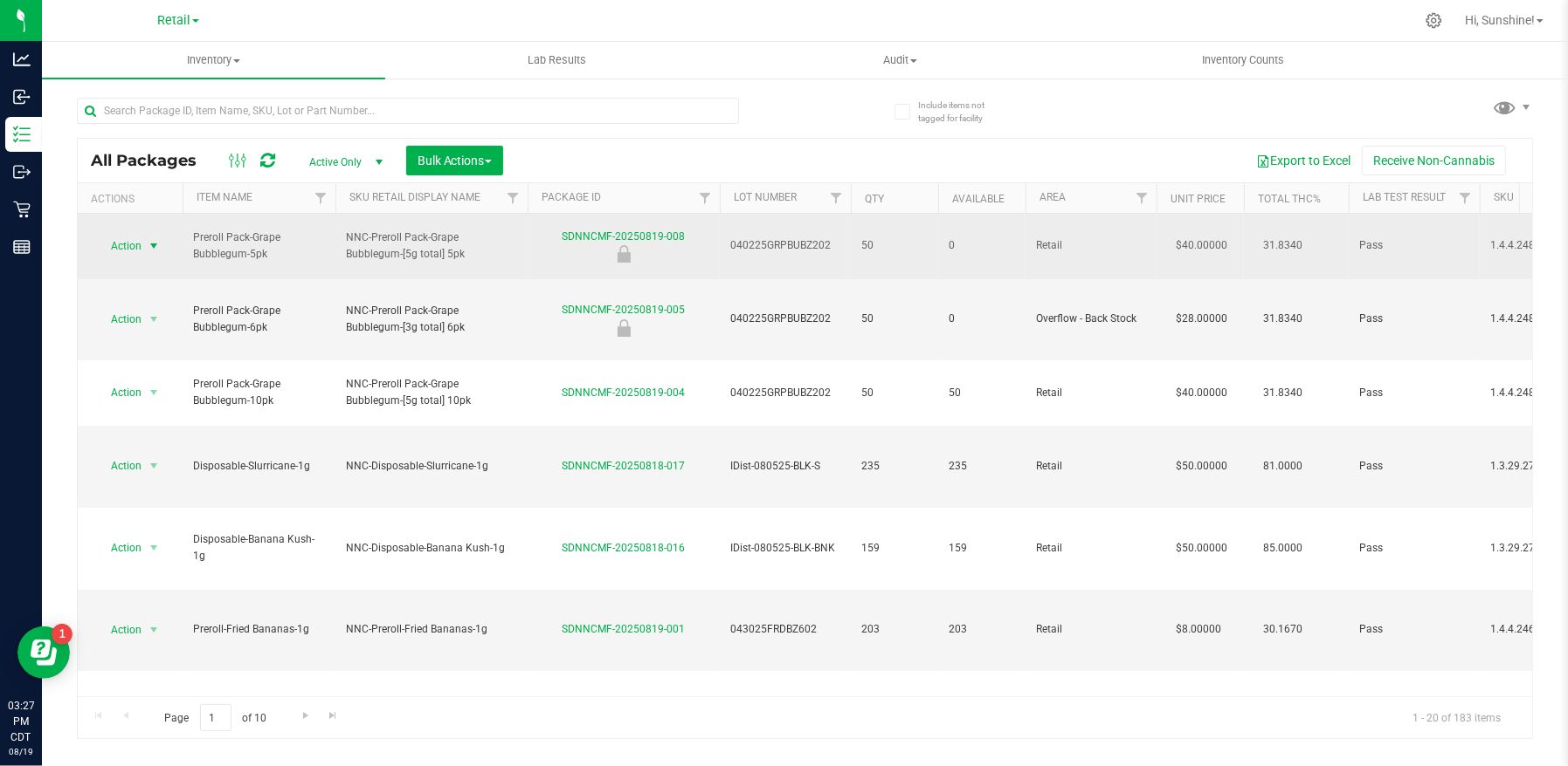
click at [125, 237] on span "Action" at bounding box center [119, 246] width 47 height 25
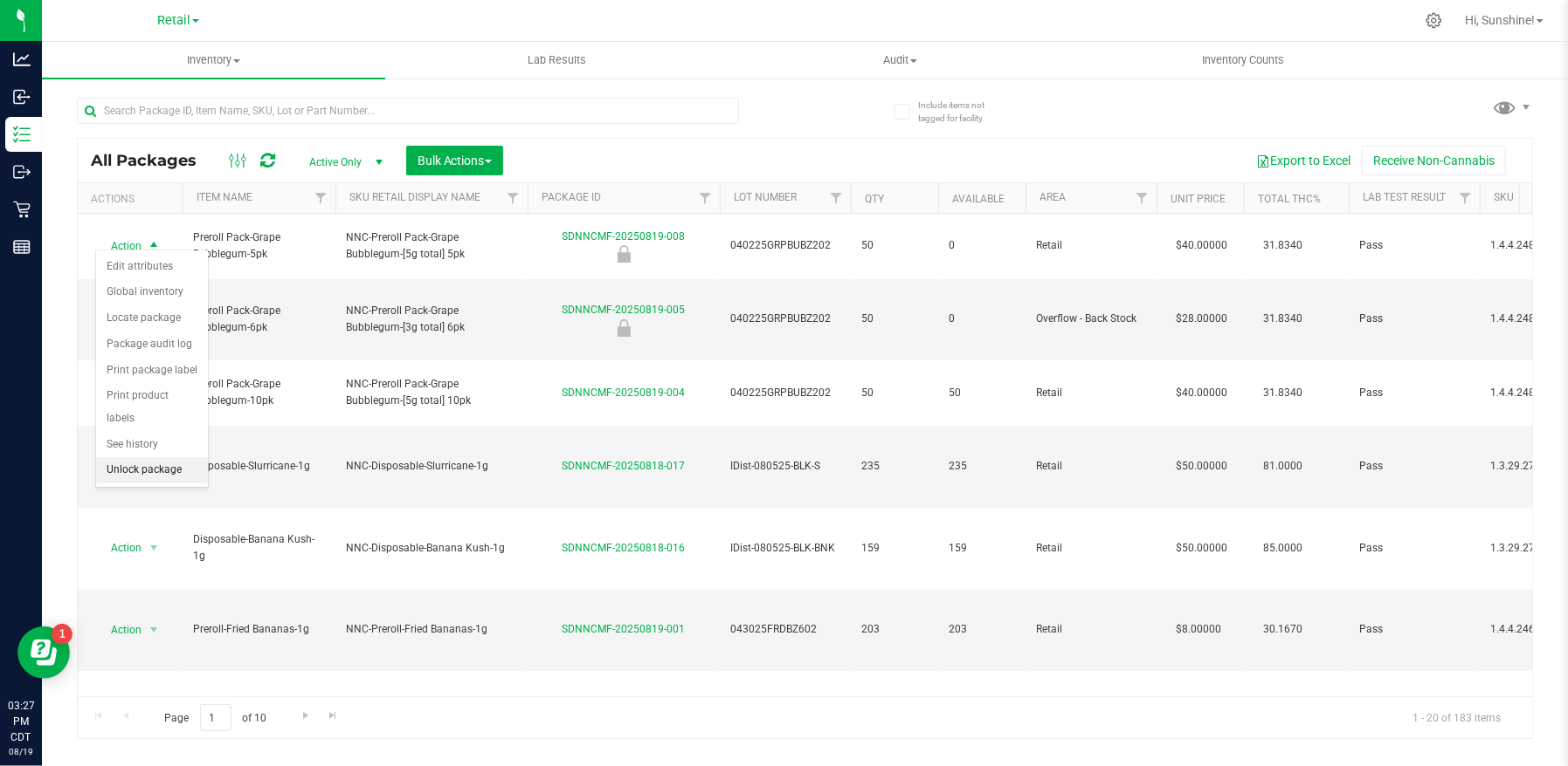
click at [148, 458] on li "Unlock package" at bounding box center [152, 471] width 112 height 27
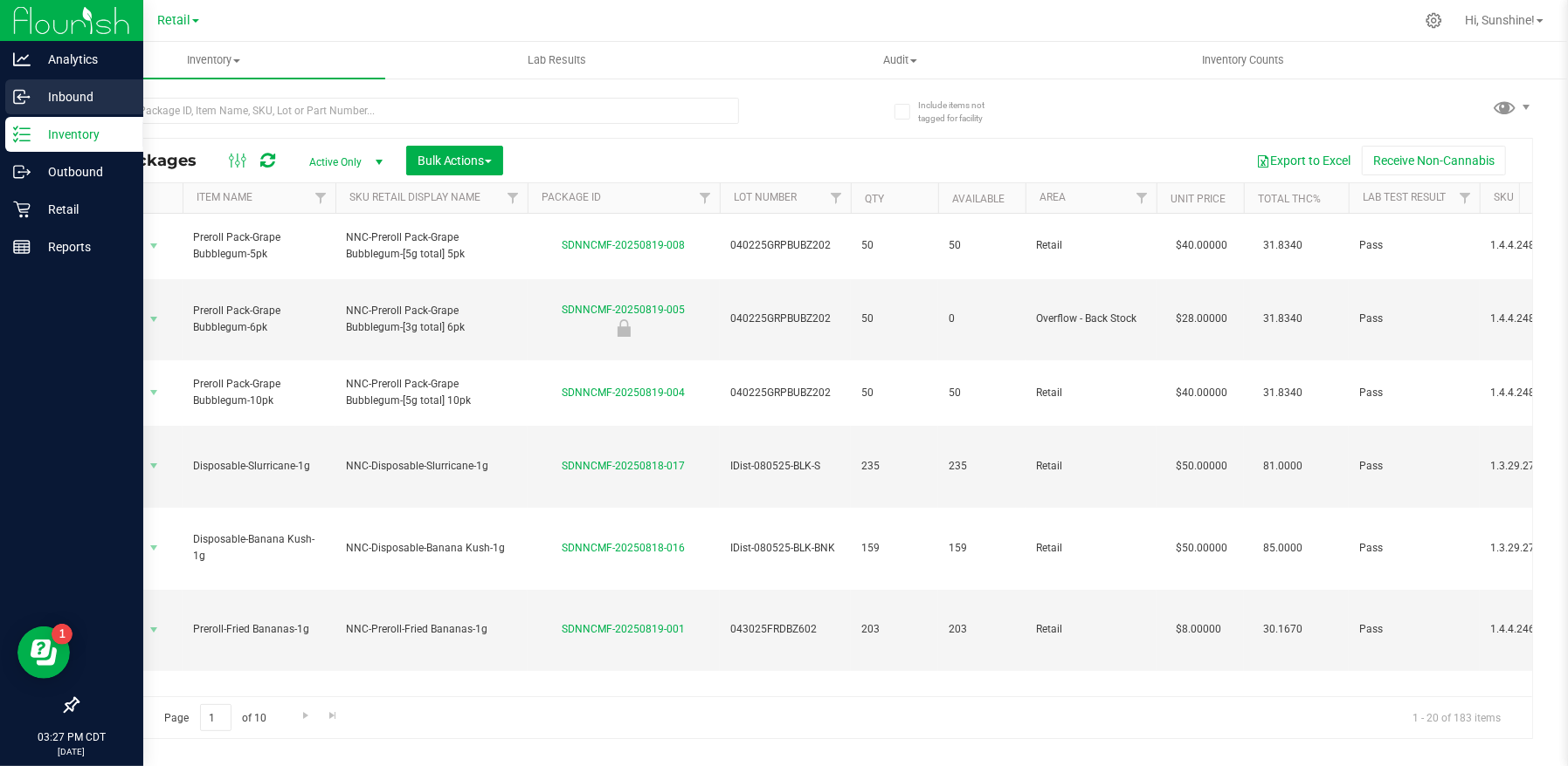
click at [49, 98] on p "Inbound" at bounding box center [83, 97] width 104 height 21
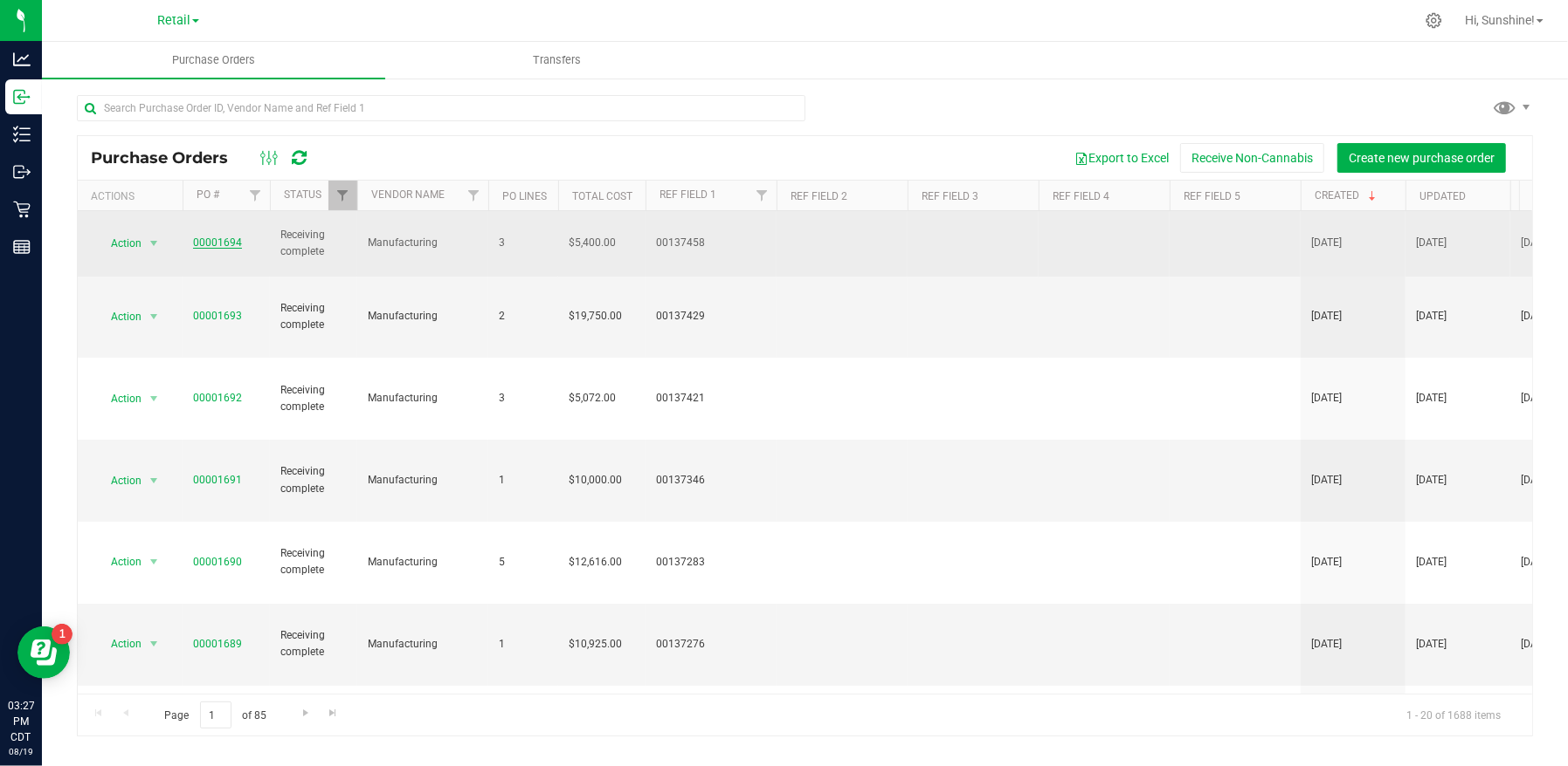
click at [227, 237] on link "00001694" at bounding box center [217, 242] width 49 height 12
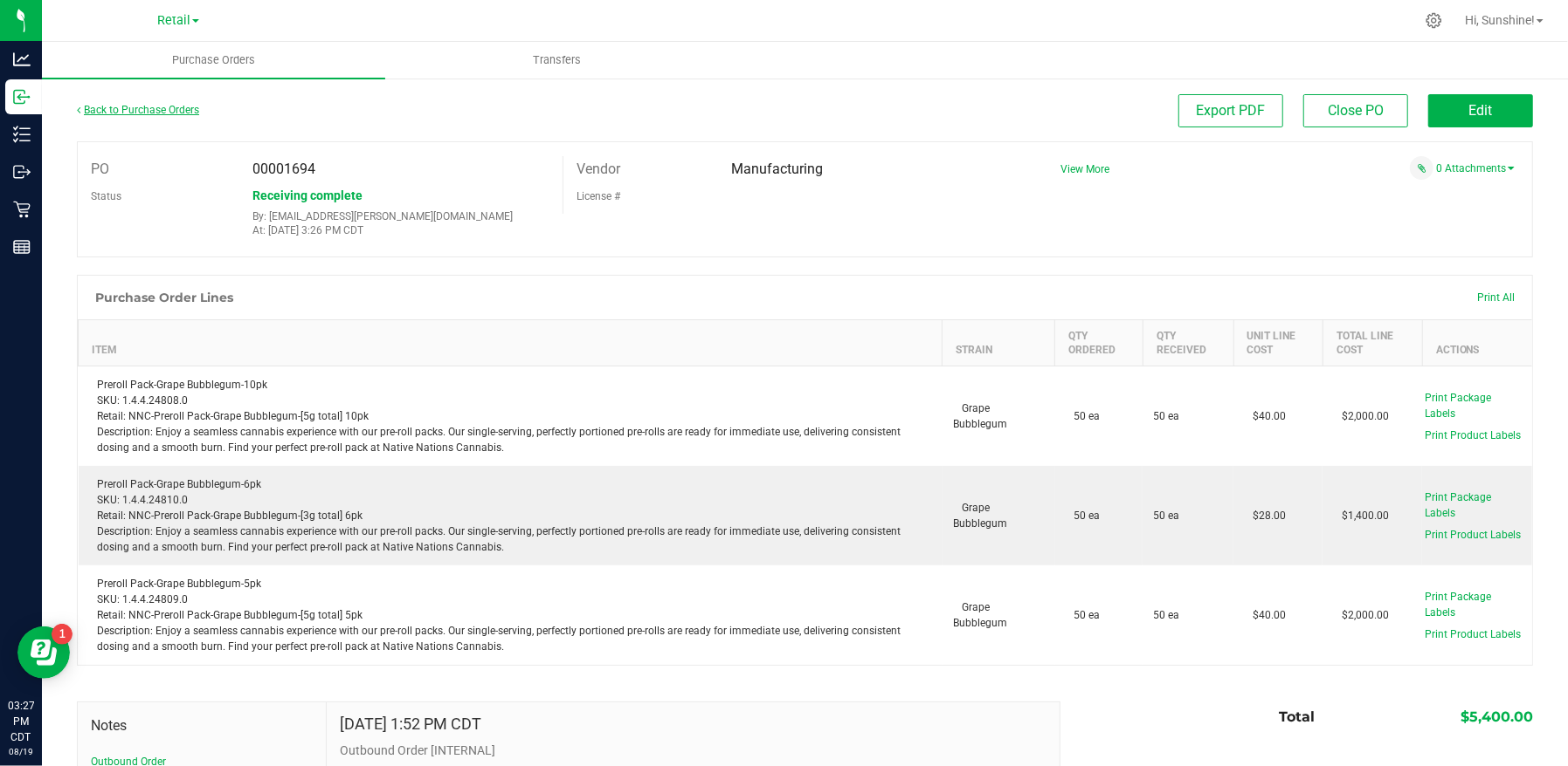
click at [86, 105] on link "Back to Purchase Orders" at bounding box center [138, 109] width 123 height 12
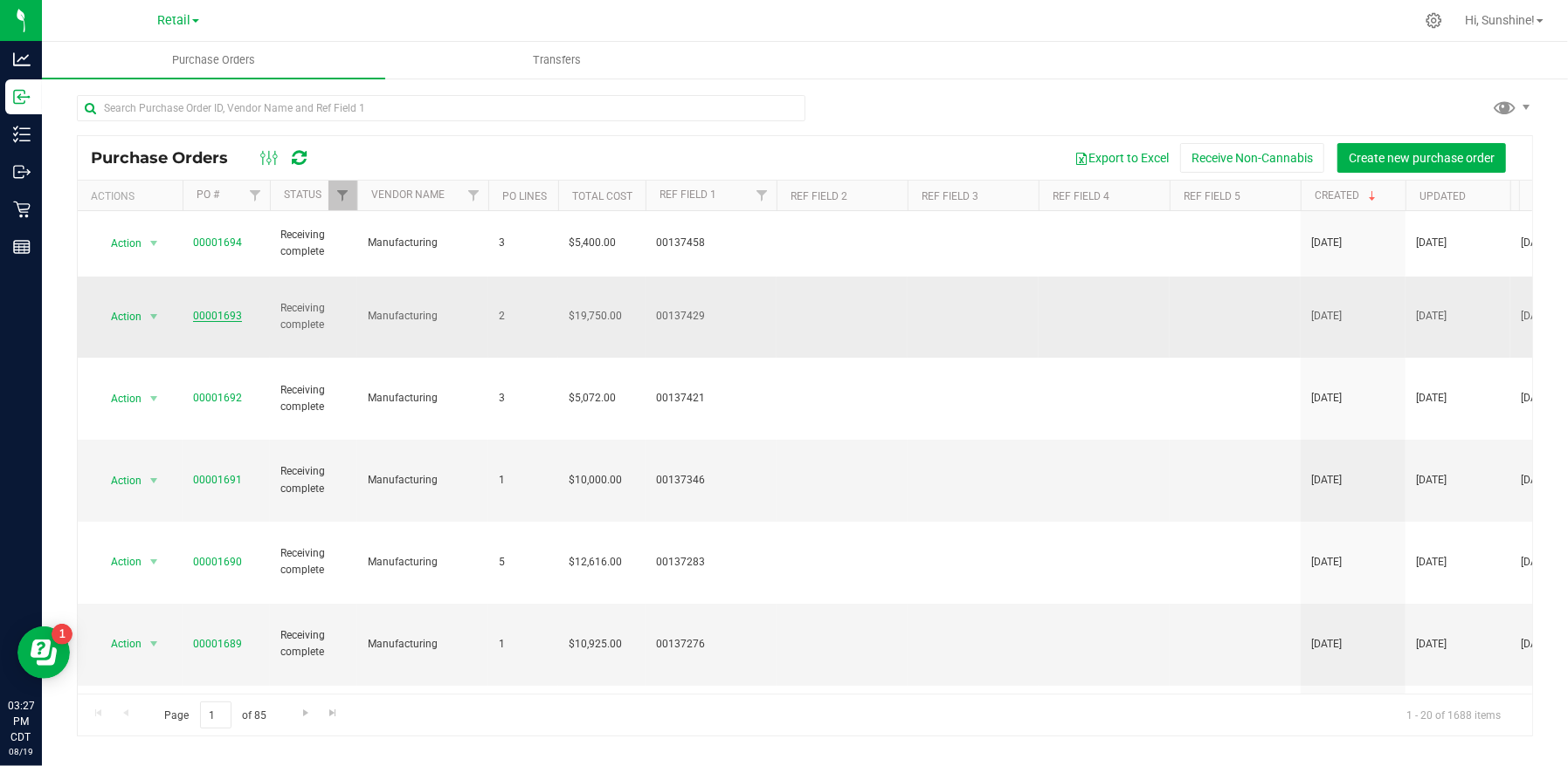
click at [226, 309] on link "00001693" at bounding box center [217, 315] width 49 height 12
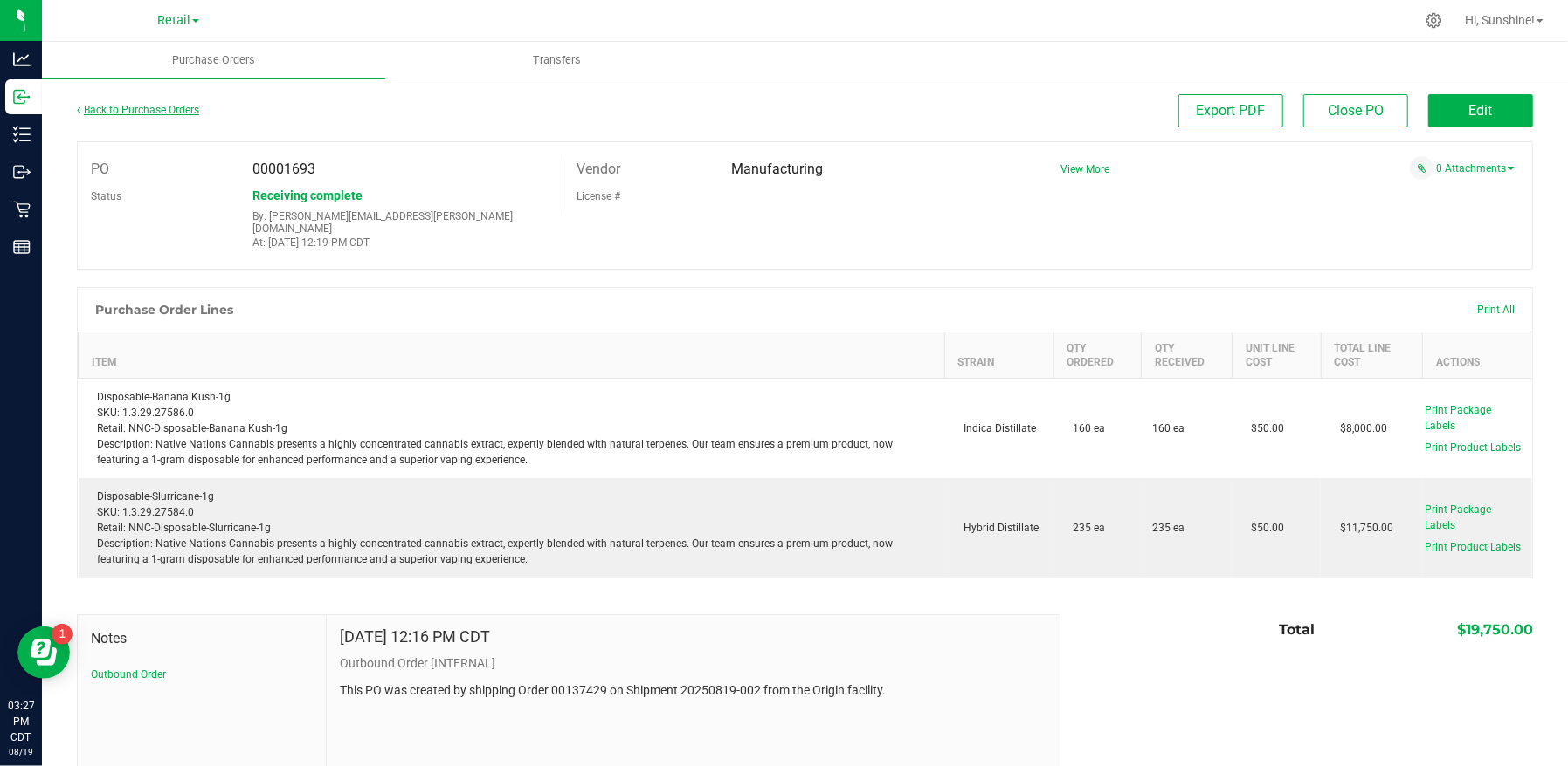
click at [90, 109] on link "Back to Purchase Orders" at bounding box center [138, 109] width 123 height 12
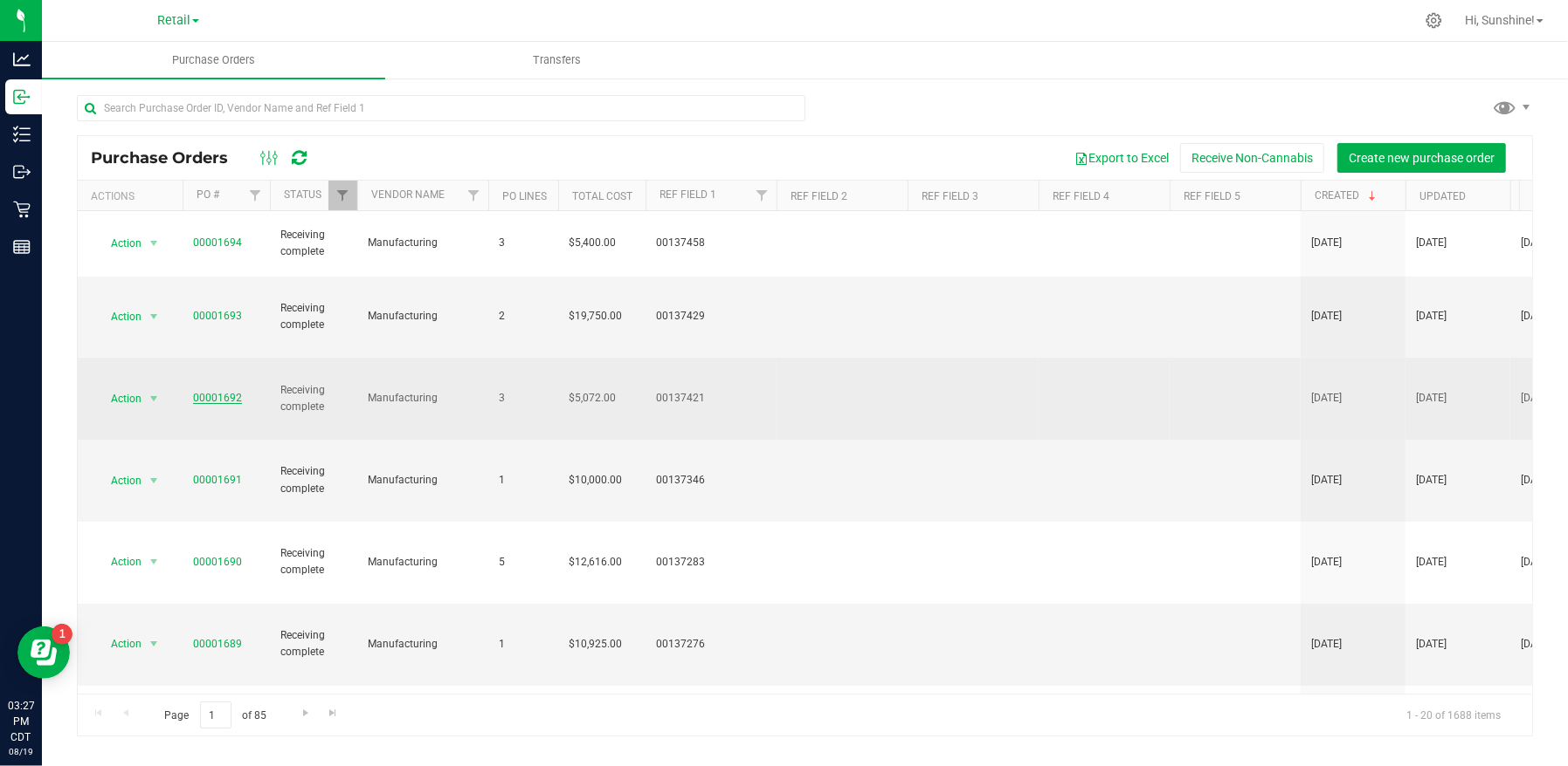
click at [230, 392] on link "00001692" at bounding box center [217, 398] width 49 height 12
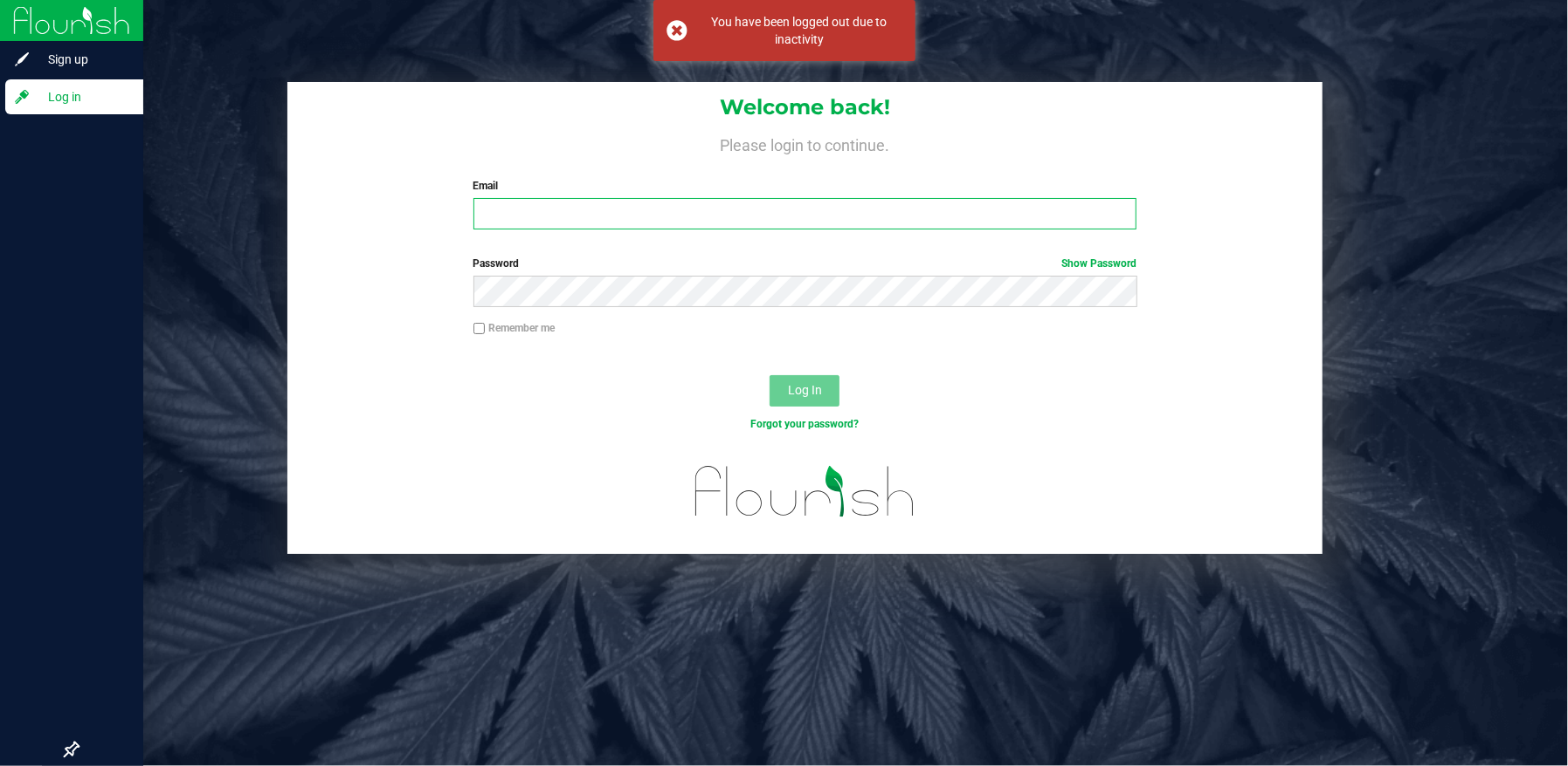
type input "[EMAIL_ADDRESS][PERSON_NAME][DOMAIN_NAME]"
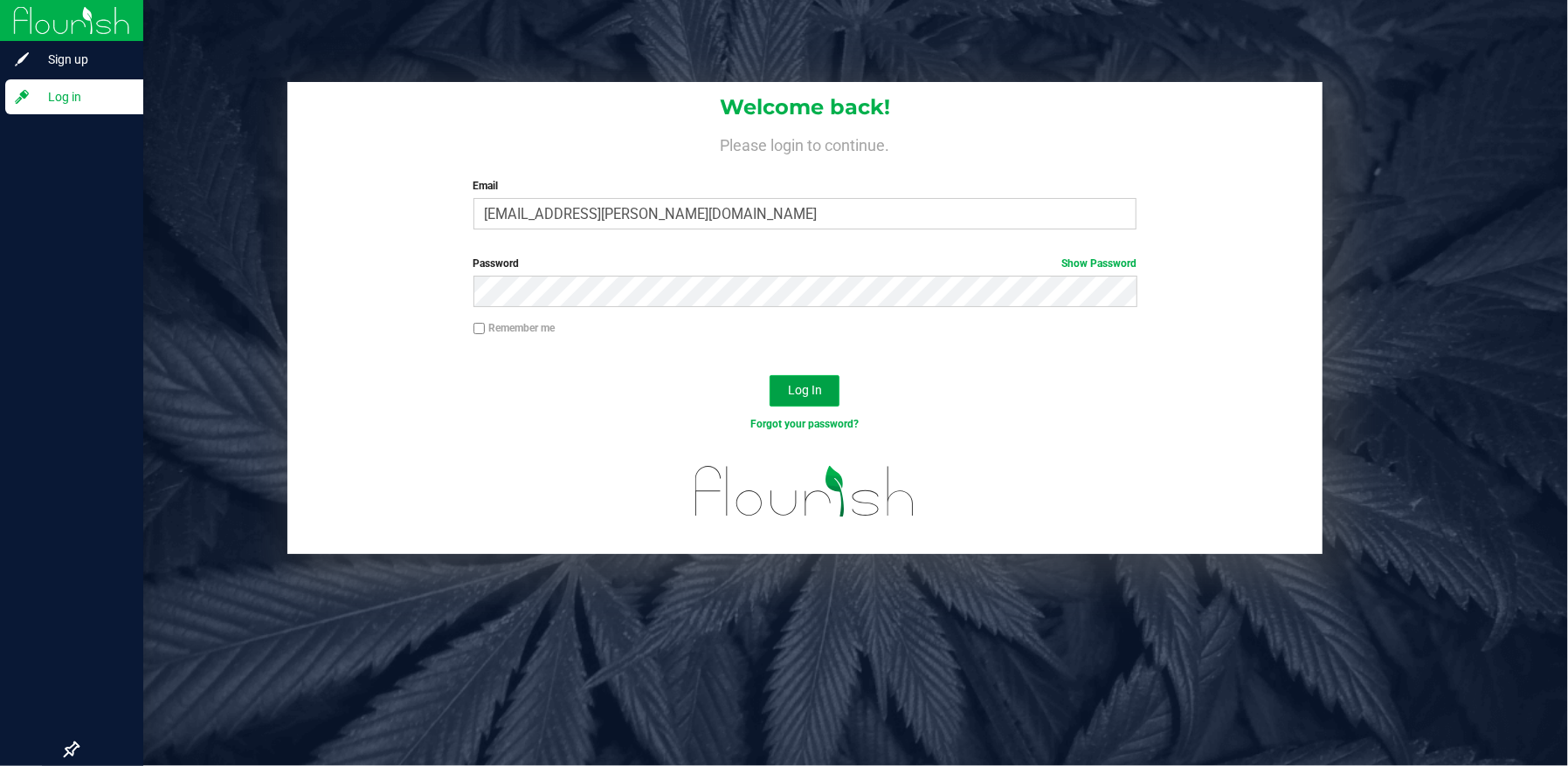
click at [817, 395] on span "Log In" at bounding box center [805, 390] width 34 height 14
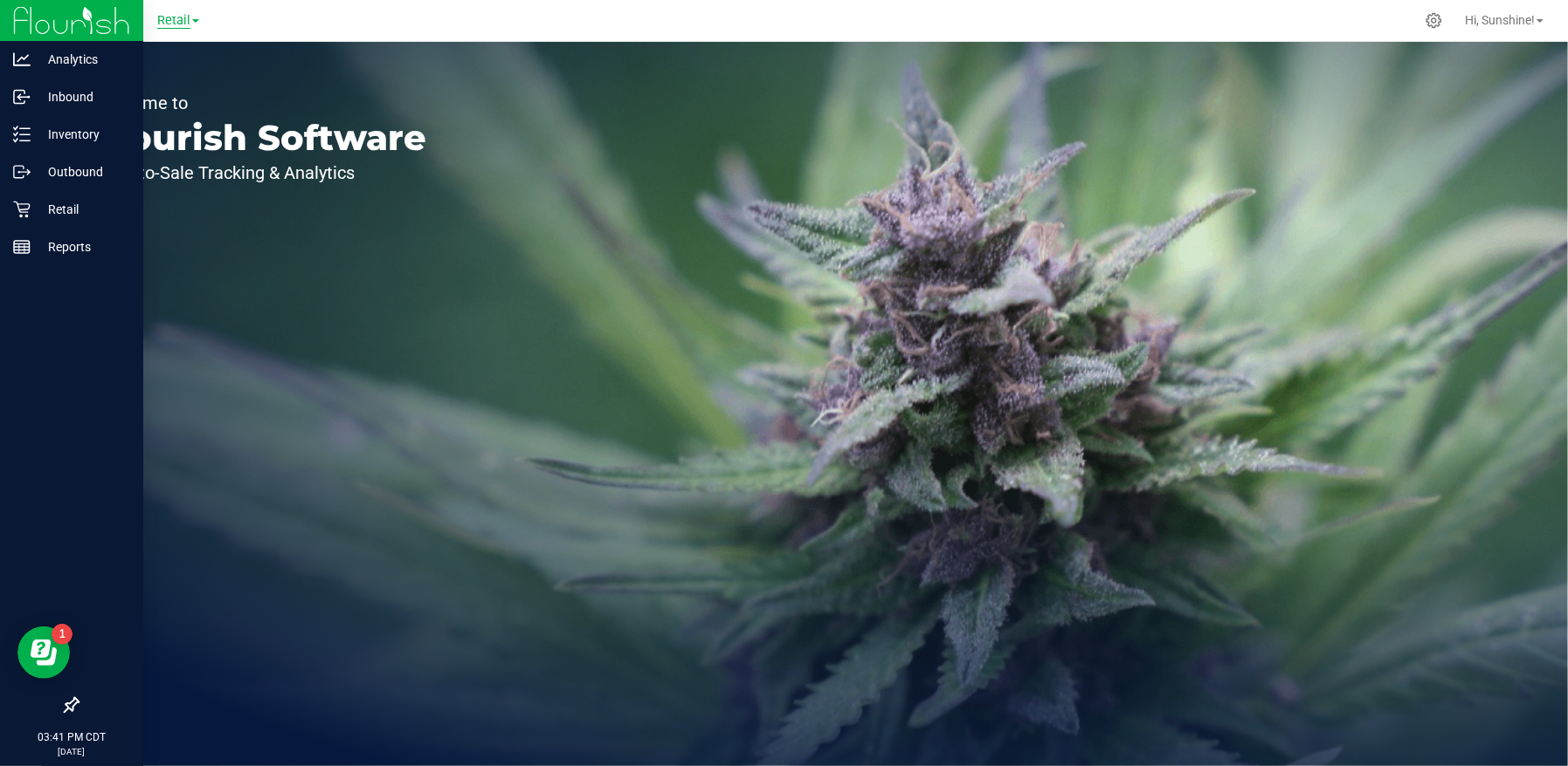
click at [161, 17] on span "Retail" at bounding box center [174, 21] width 33 height 16
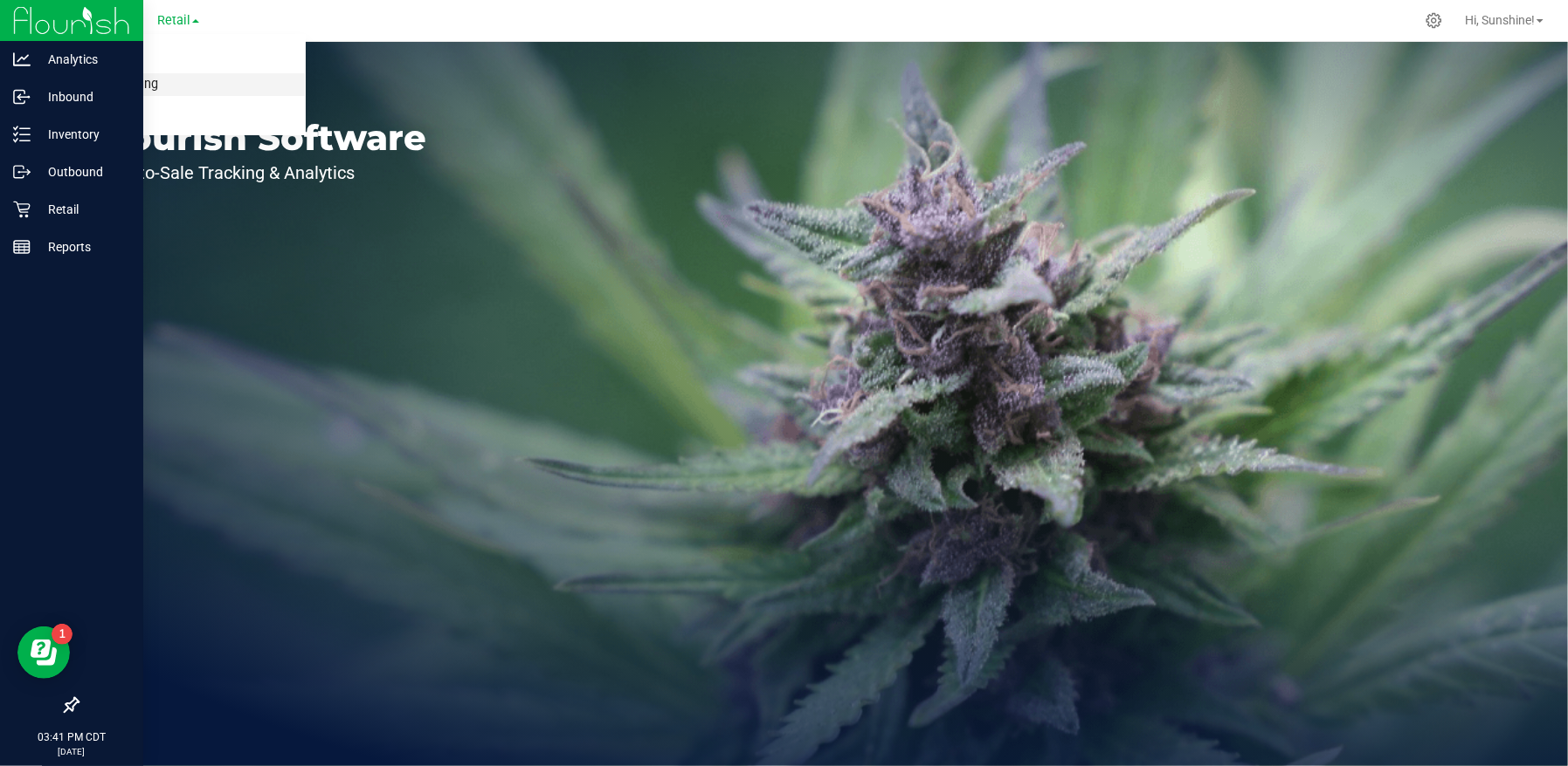
click at [165, 80] on link "Manufacturing" at bounding box center [178, 84] width 255 height 24
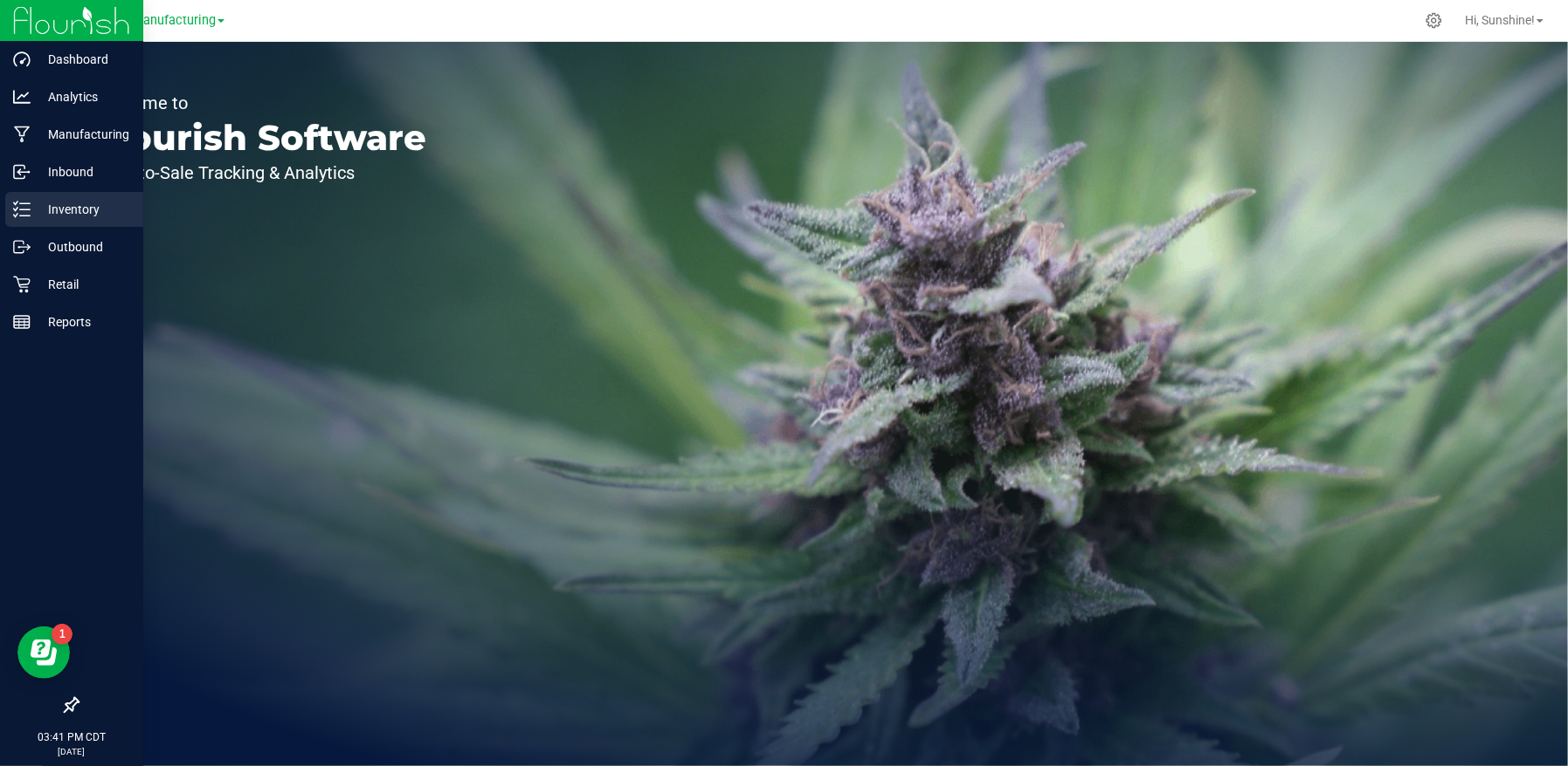
click at [78, 203] on p "Inventory" at bounding box center [83, 210] width 104 height 21
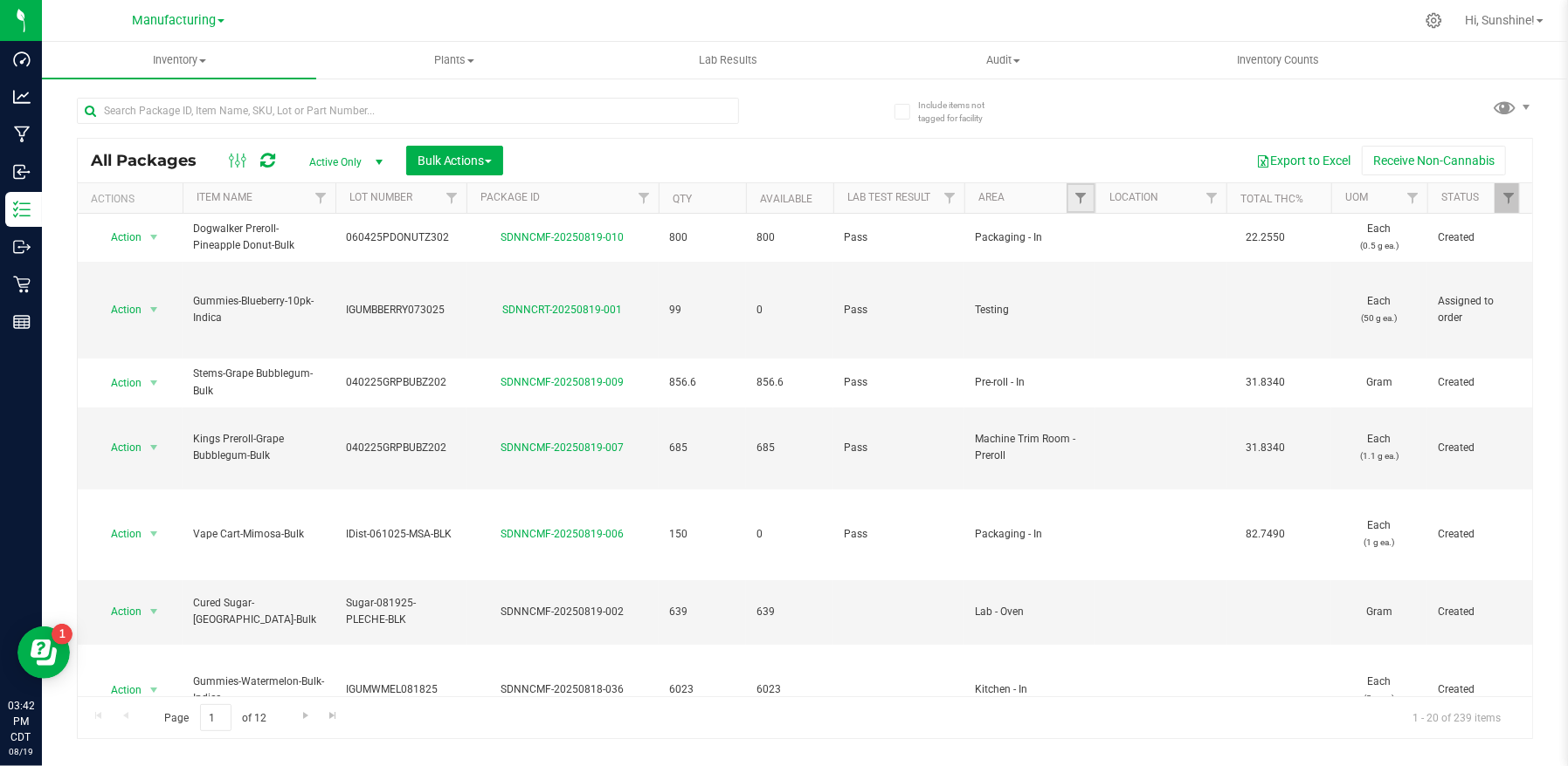
click at [1088, 203] on link "Filter" at bounding box center [1081, 197] width 28 height 29
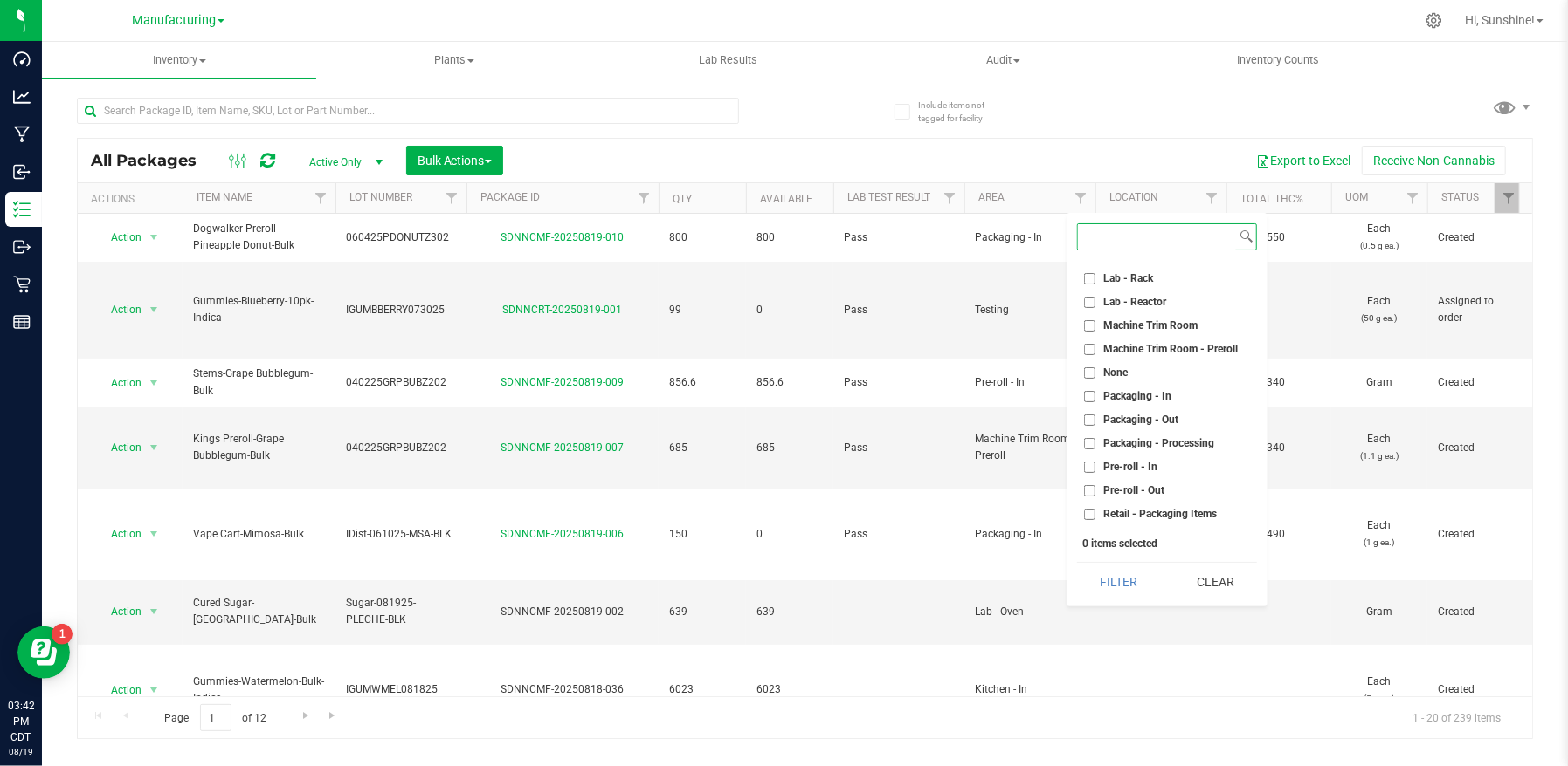
scroll to position [374, 0]
click at [1079, 417] on li "Packaging - Out" at bounding box center [1166, 417] width 179 height 18
click at [1086, 417] on input "Packaging - Out" at bounding box center [1089, 418] width 11 height 11
checkbox input "true"
click at [1131, 588] on button "Filter" at bounding box center [1119, 582] width 84 height 38
